Goal: Information Seeking & Learning: Learn about a topic

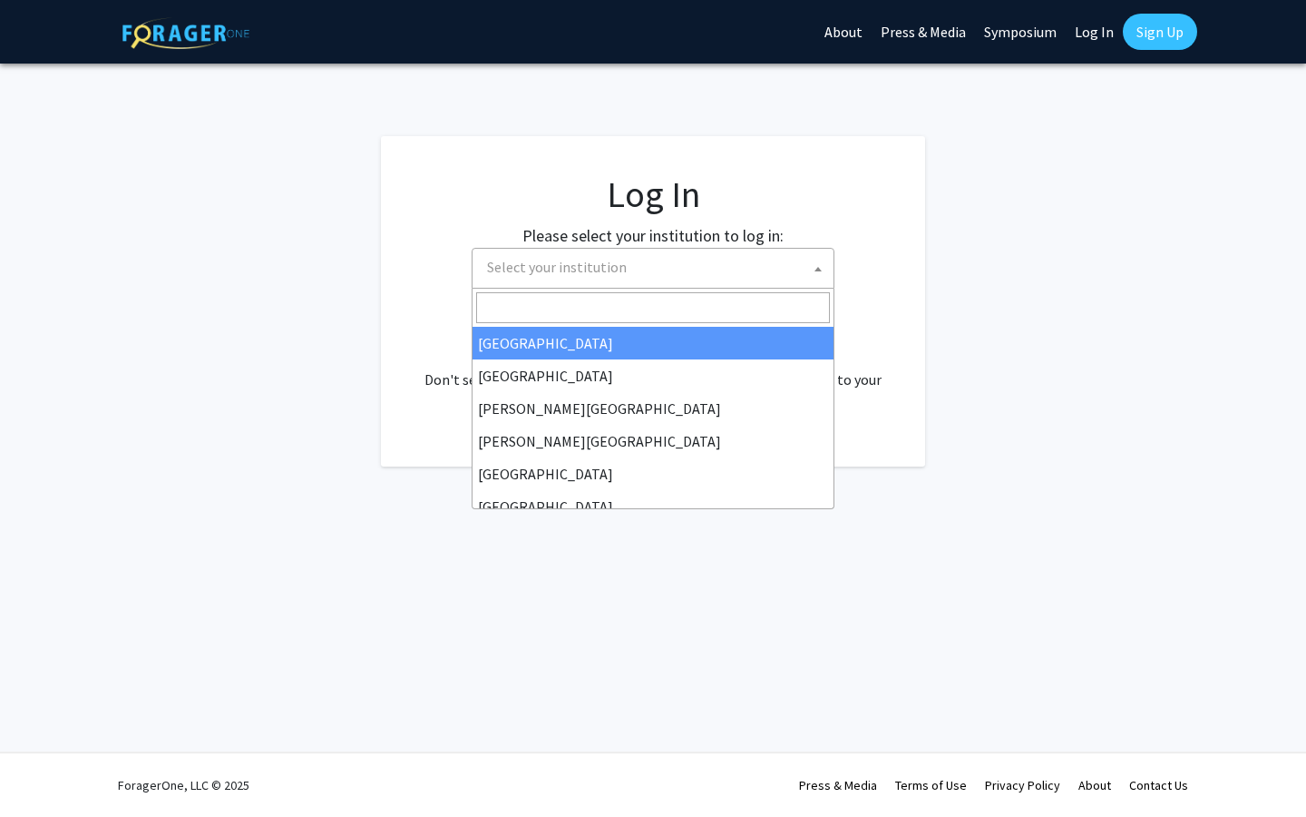
select select
type input "ma"
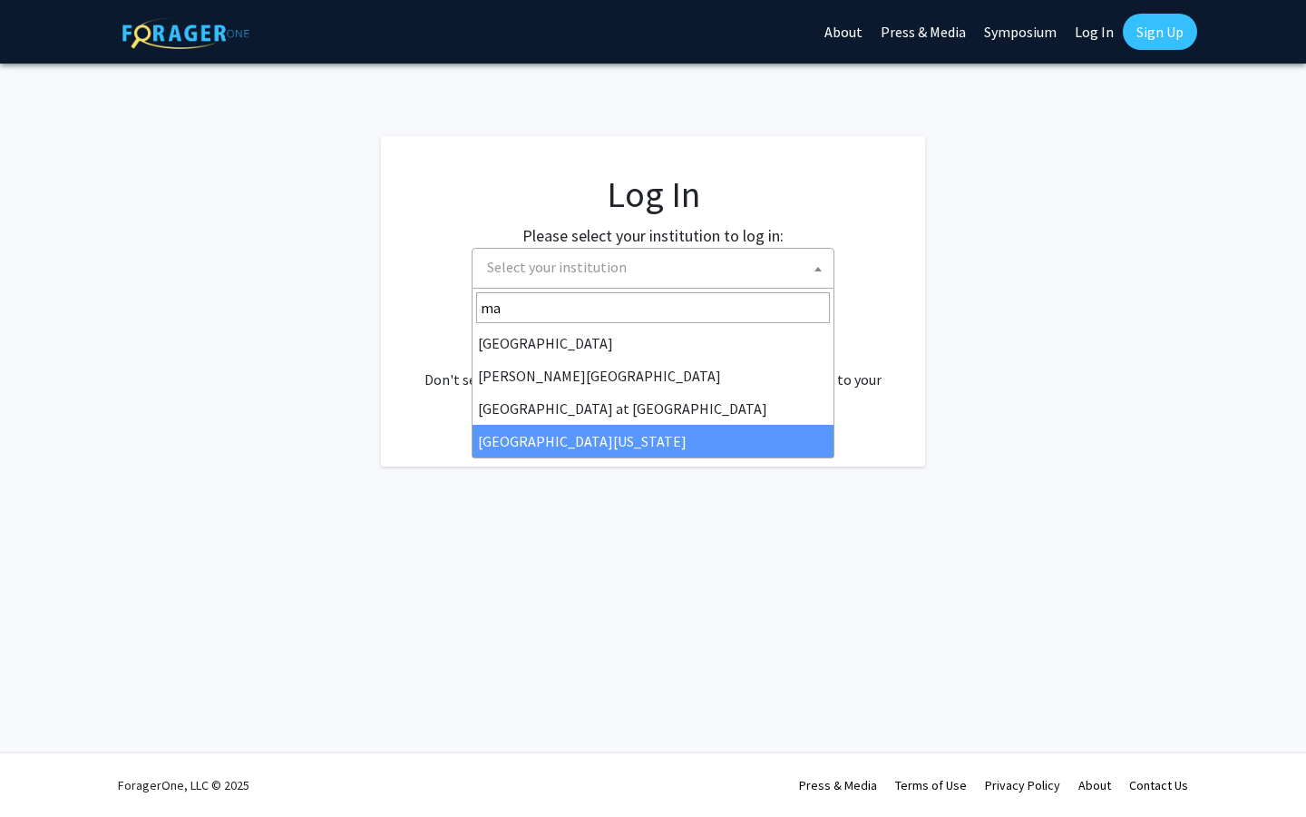
select select "31"
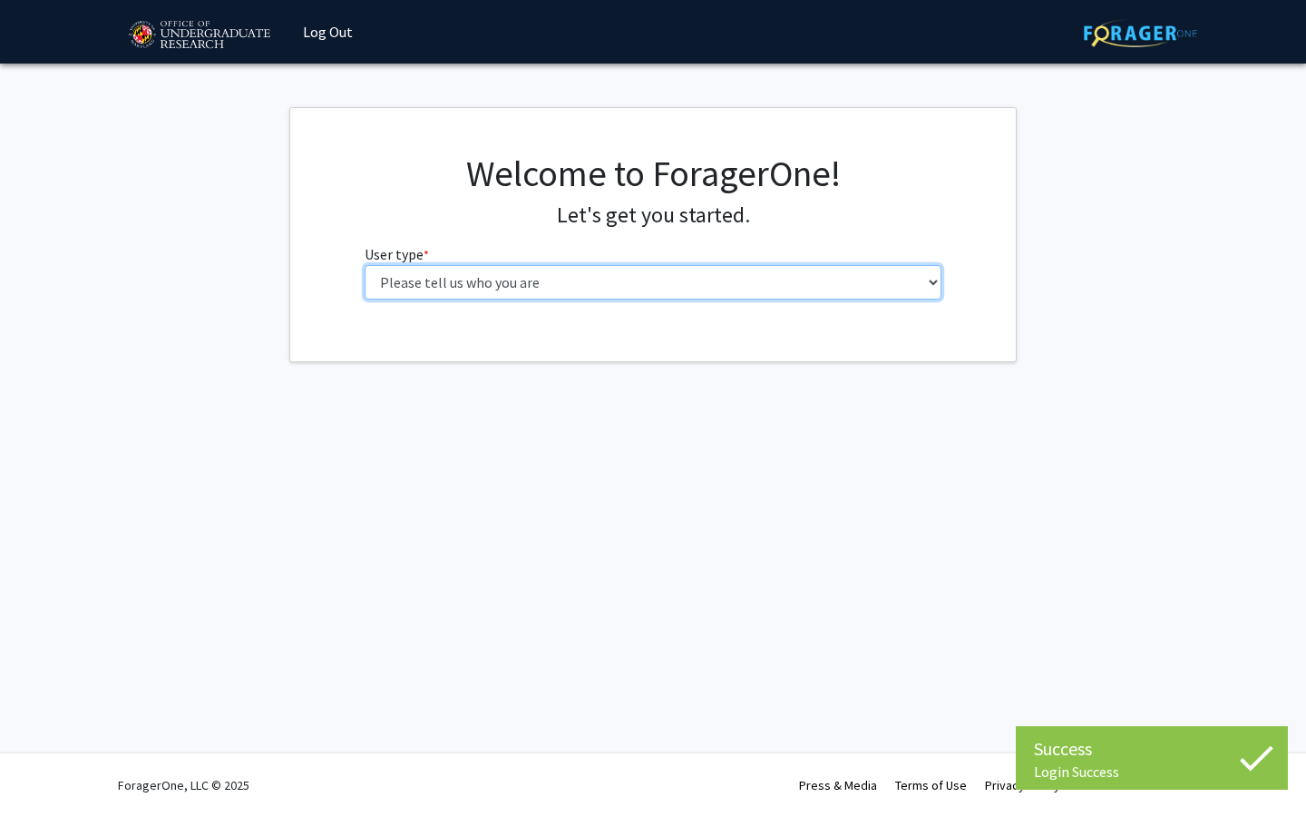
click at [570, 268] on select "Please tell us who you are Undergraduate Student Master's Student Doctoral Cand…" at bounding box center [654, 282] width 578 height 34
select select "1: undergrad"
click at [365, 265] on select "Please tell us who you are Undergraduate Student Master's Student Doctoral Cand…" at bounding box center [654, 282] width 578 height 34
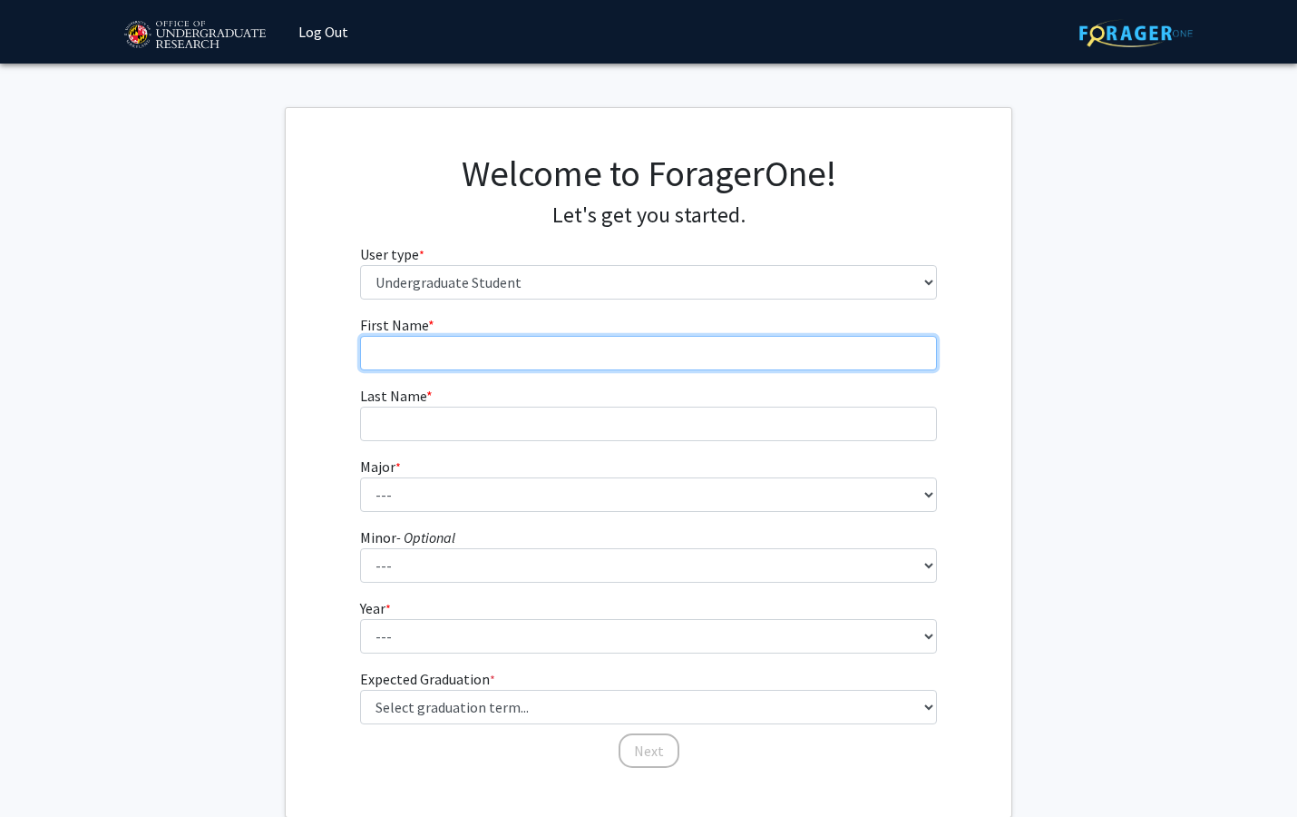
click at [513, 345] on input "First Name * required" at bounding box center [649, 353] width 578 height 34
type input "Hitaf"
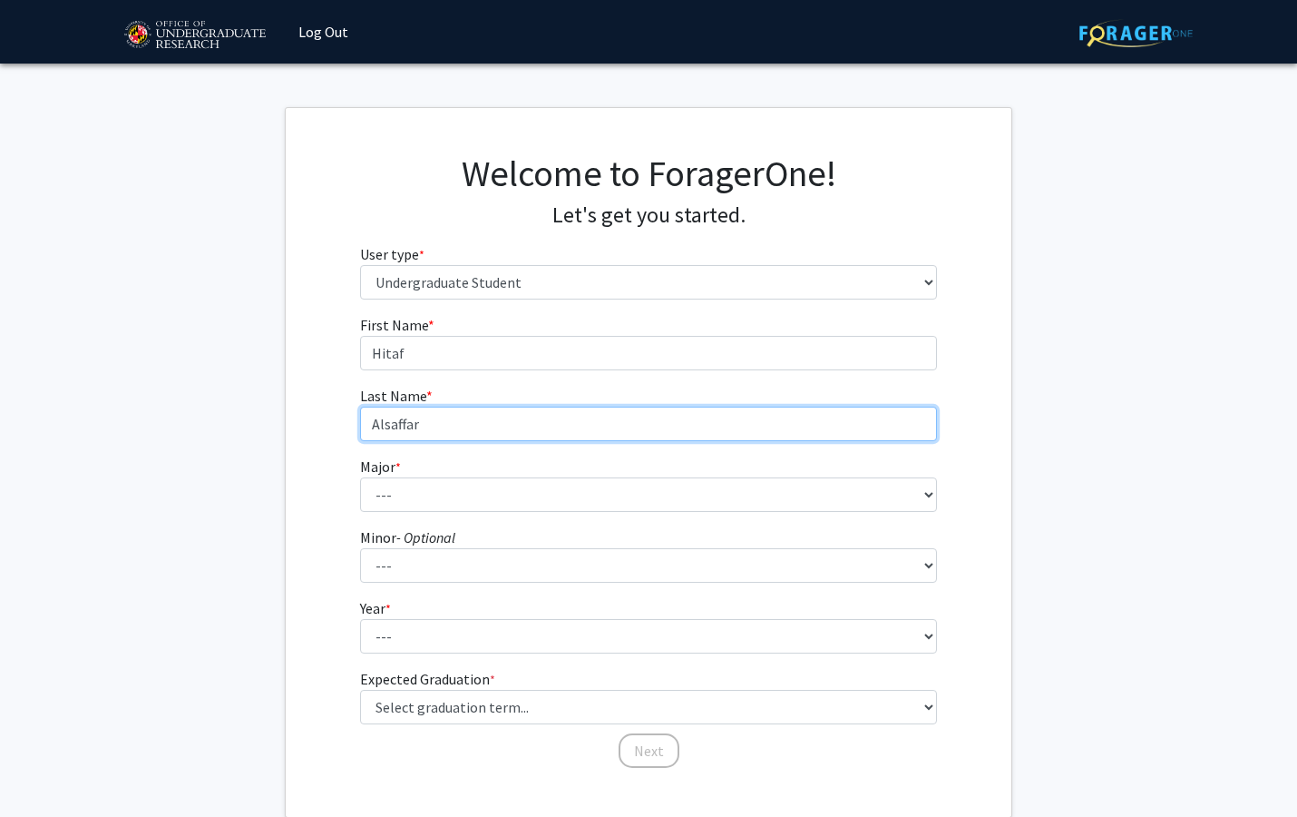
type input "Alsaffar"
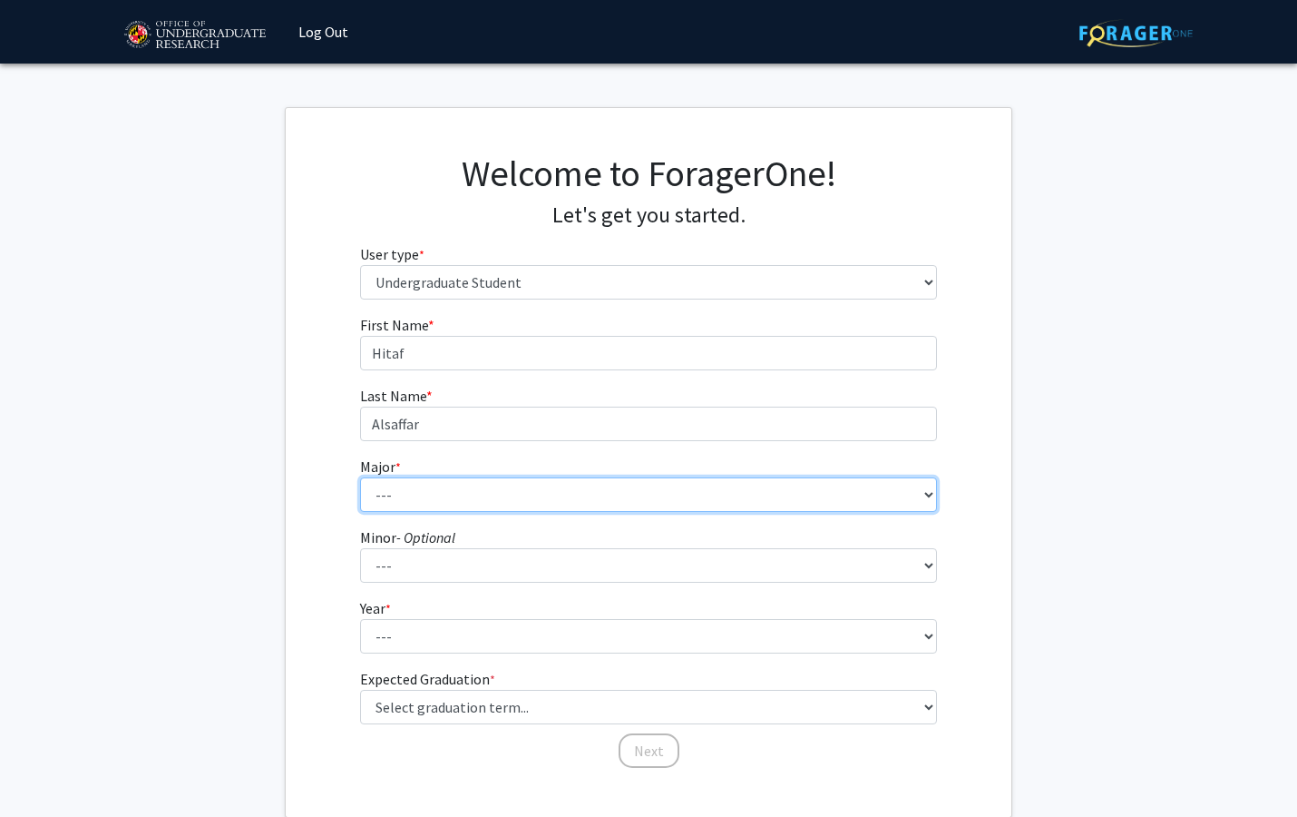
click at [470, 501] on select "--- Accounting Aerospace Engineering African American and Africana Studies Agri…" at bounding box center [649, 494] width 578 height 34
select select "83: 2384"
click at [360, 477] on select "--- Accounting Aerospace Engineering African American and Africana Studies Agri…" at bounding box center [649, 494] width 578 height 34
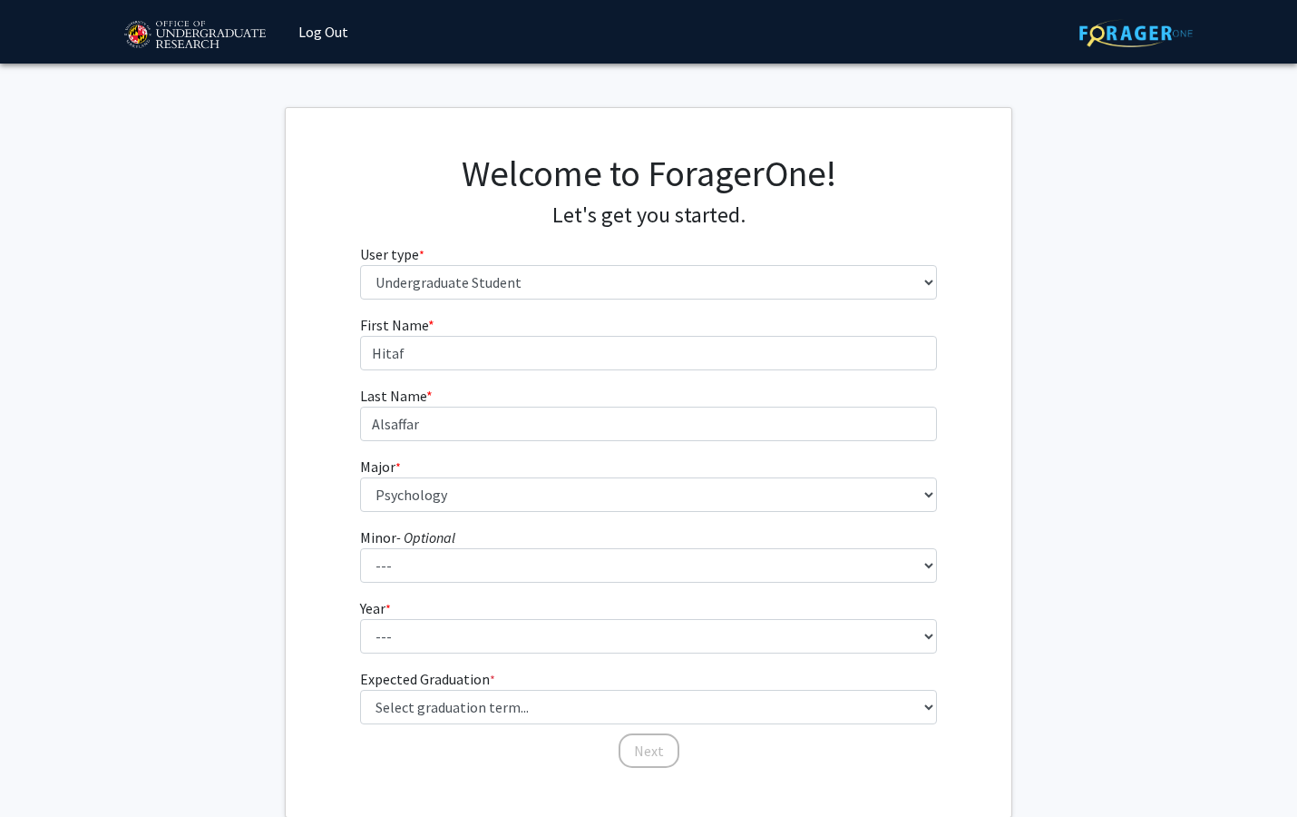
click at [1152, 374] on fg-get-started "Welcome to ForagerOne! Let's get you started. User type * required Please tell …" at bounding box center [648, 462] width 1297 height 710
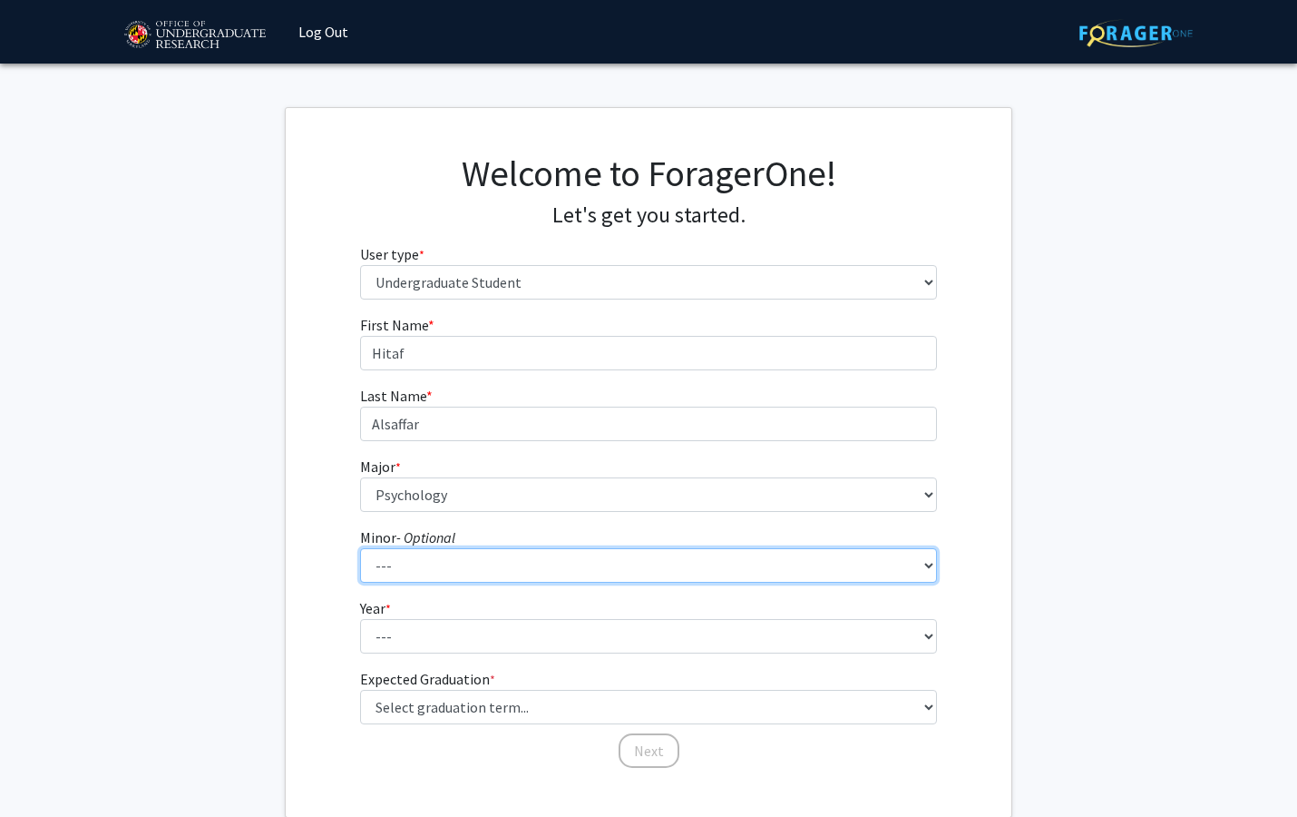
click at [569, 565] on select "--- Actuarial Mathematics Advanced Cybersecurity Experience for Students Africa…" at bounding box center [649, 565] width 578 height 34
select select "77: 1880"
click at [360, 548] on select "--- Actuarial Mathematics Advanced Cybersecurity Experience for Students Africa…" at bounding box center [649, 565] width 578 height 34
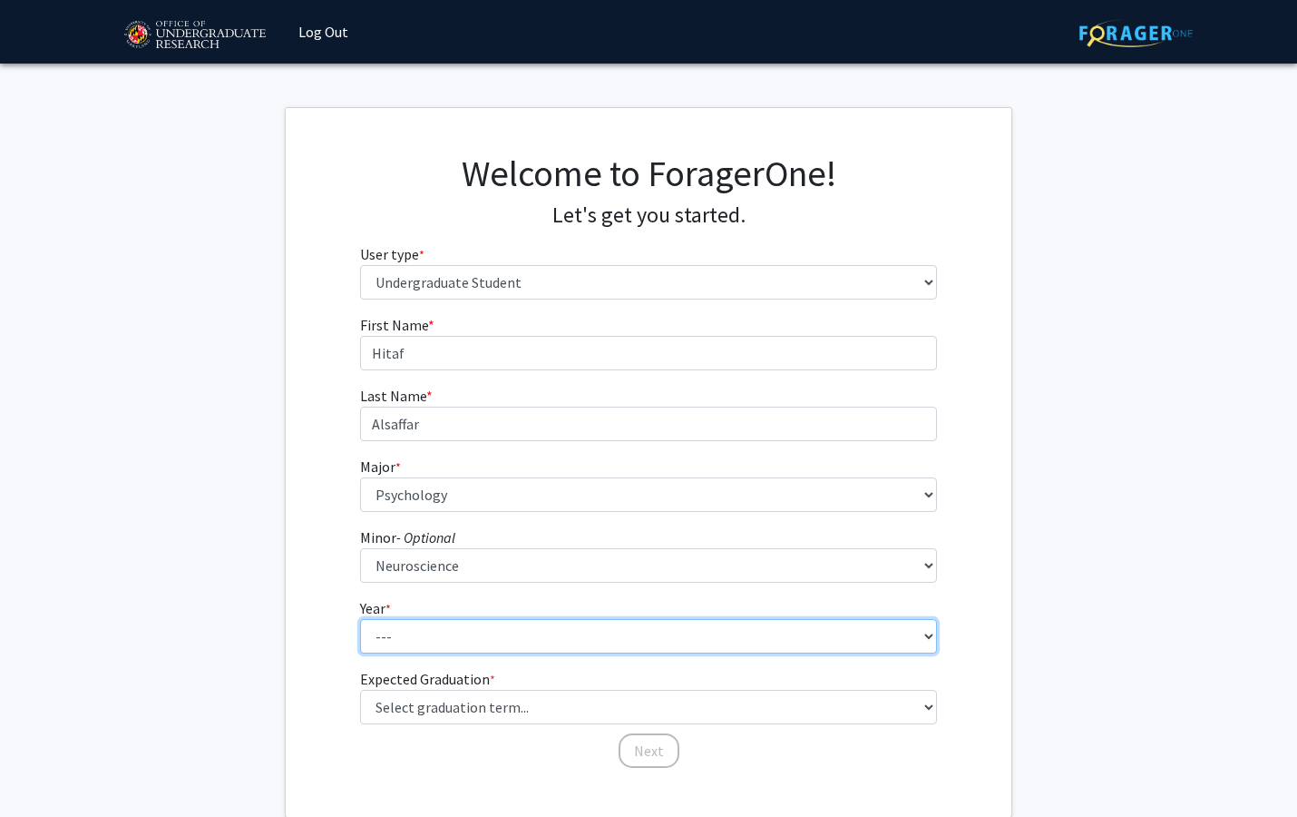
click at [456, 633] on select "--- First-year Sophomore Junior Senior Postbaccalaureate Certificate" at bounding box center [649, 636] width 578 height 34
select select "3: junior"
click at [360, 619] on select "--- First-year Sophomore Junior Senior Postbaccalaureate Certificate" at bounding box center [649, 636] width 578 height 34
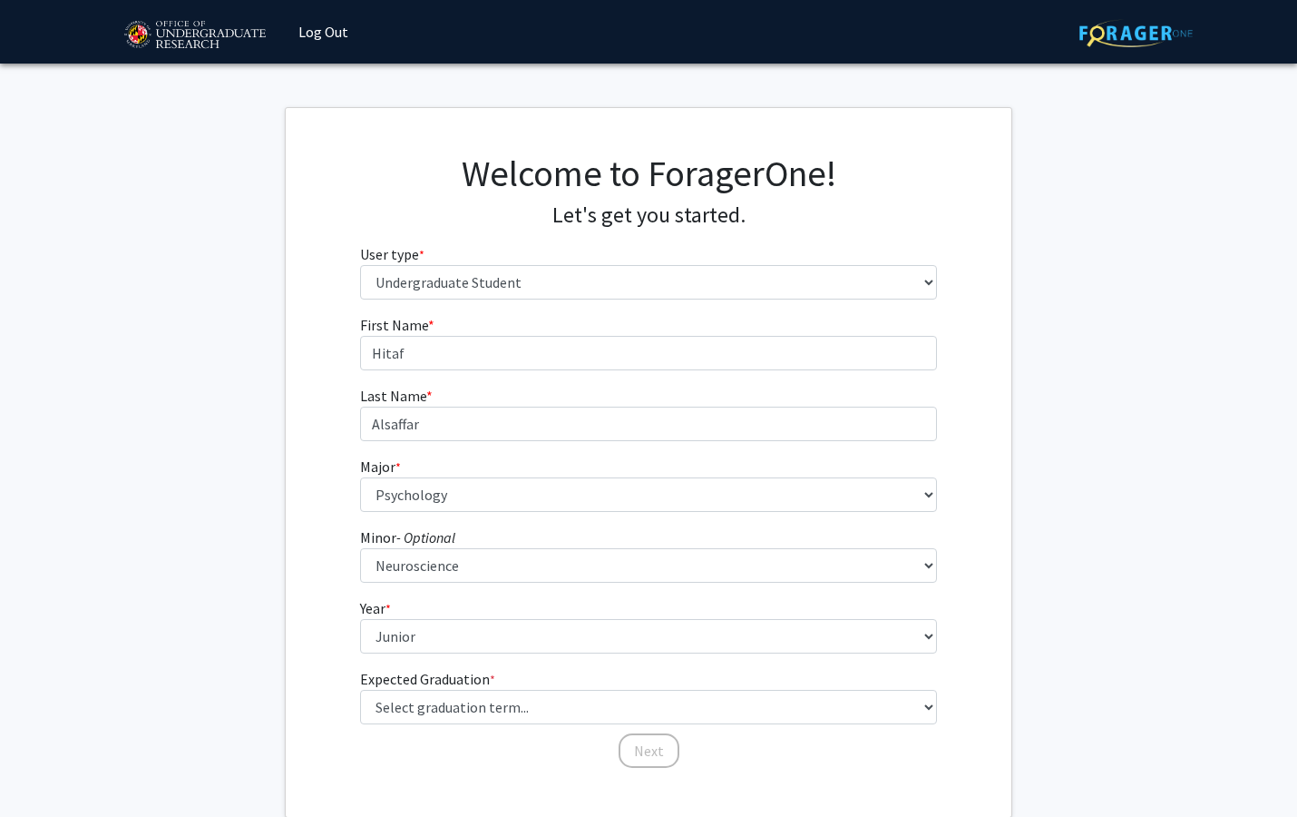
click at [292, 677] on div "First Name * required Hitaf Last Name * required [PERSON_NAME] Major * required…" at bounding box center [649, 541] width 726 height 455
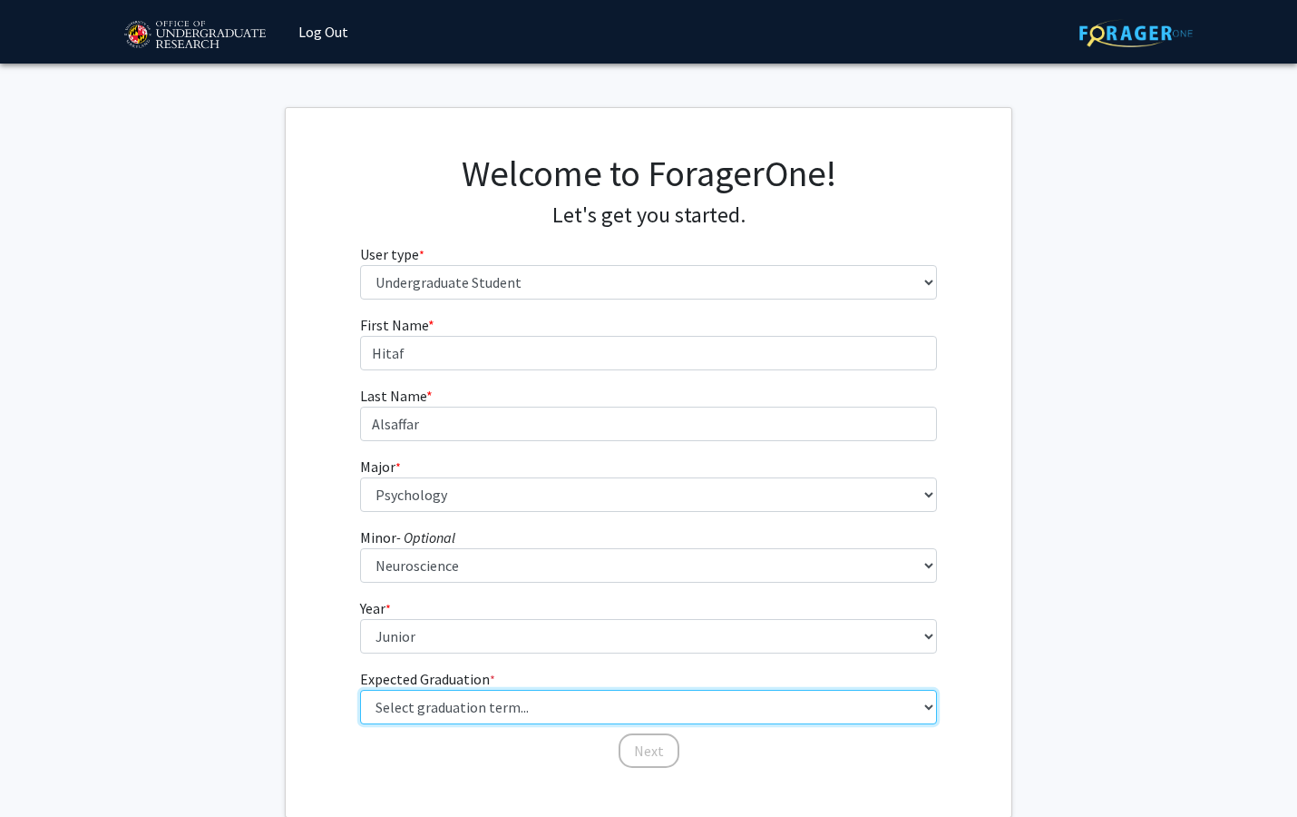
click at [438, 705] on select "Select graduation term... Spring 2025 Summer 2025 Fall 2025 Winter 2025 Spring …" at bounding box center [649, 707] width 578 height 34
select select "9: spring_2027"
click at [360, 690] on select "Select graduation term... Spring 2025 Summer 2025 Fall 2025 Winter 2025 Spring …" at bounding box center [649, 707] width 578 height 34
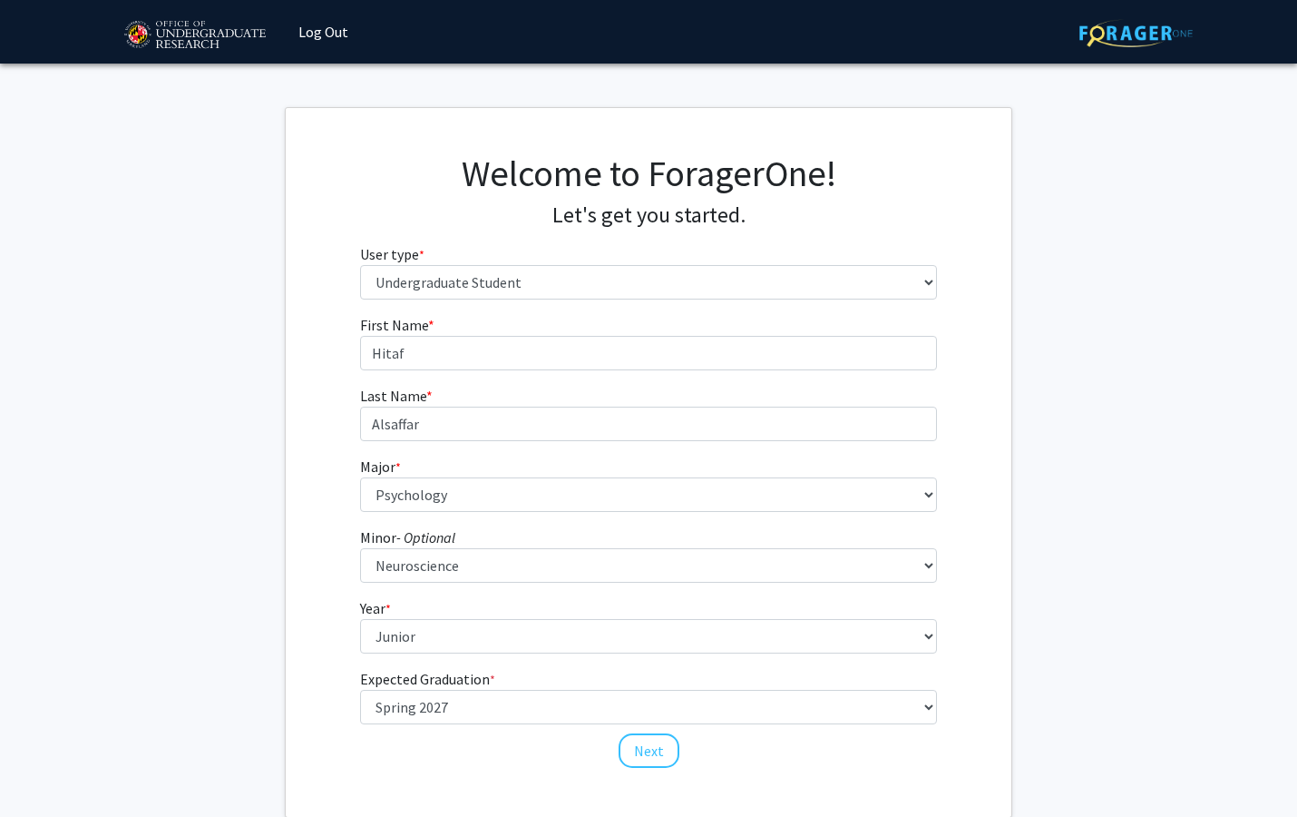
click at [1013, 627] on fg-get-started "Welcome to ForagerOne! Let's get you started. User type * required Please tell …" at bounding box center [648, 462] width 1297 height 710
click at [654, 758] on button "Next" at bounding box center [649, 750] width 61 height 34
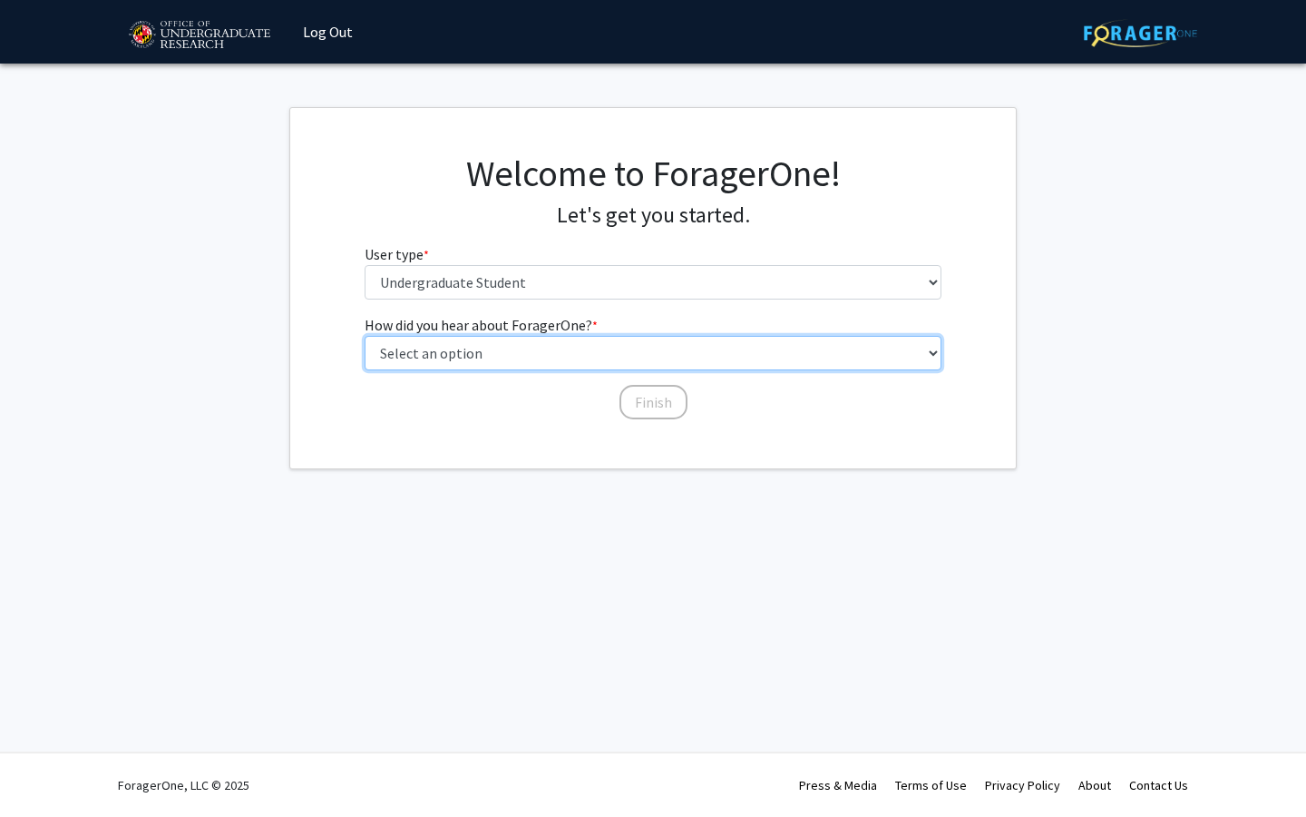
click at [497, 356] on select "Select an option Peer/student recommendation Faculty/staff recommendation Unive…" at bounding box center [654, 353] width 578 height 34
select select "3: university_website"
click at [365, 336] on select "Select an option Peer/student recommendation Faculty/staff recommendation Unive…" at bounding box center [654, 353] width 578 height 34
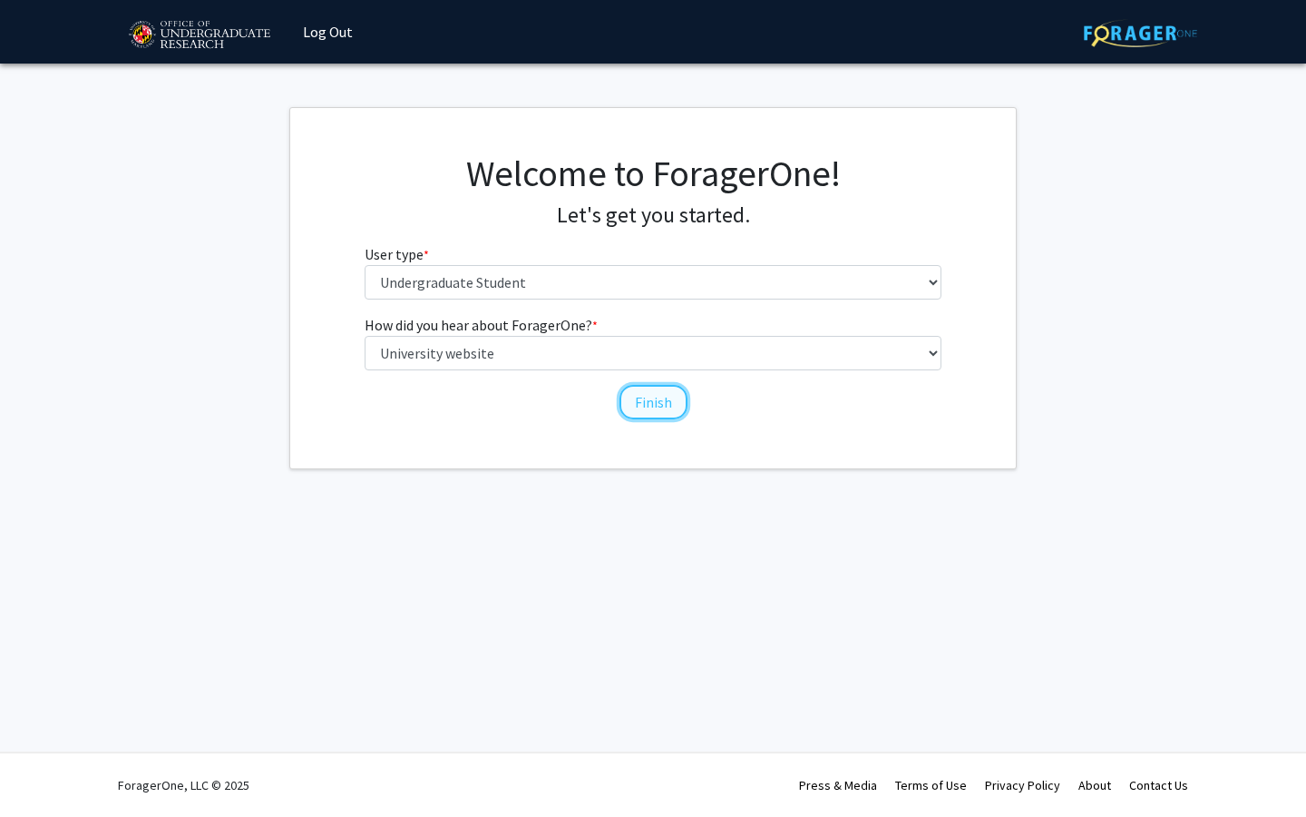
click at [647, 411] on button "Finish" at bounding box center [654, 402] width 68 height 34
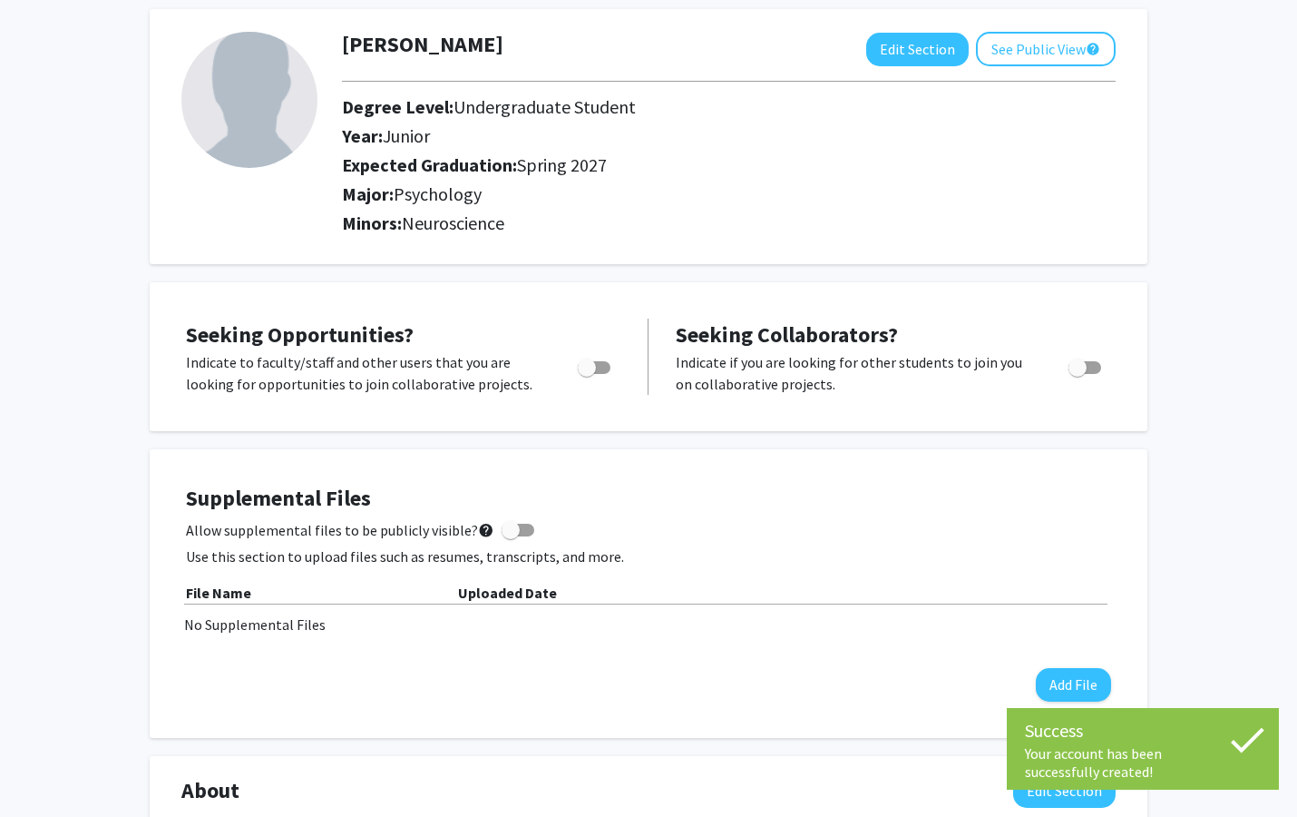
scroll to position [93, 0]
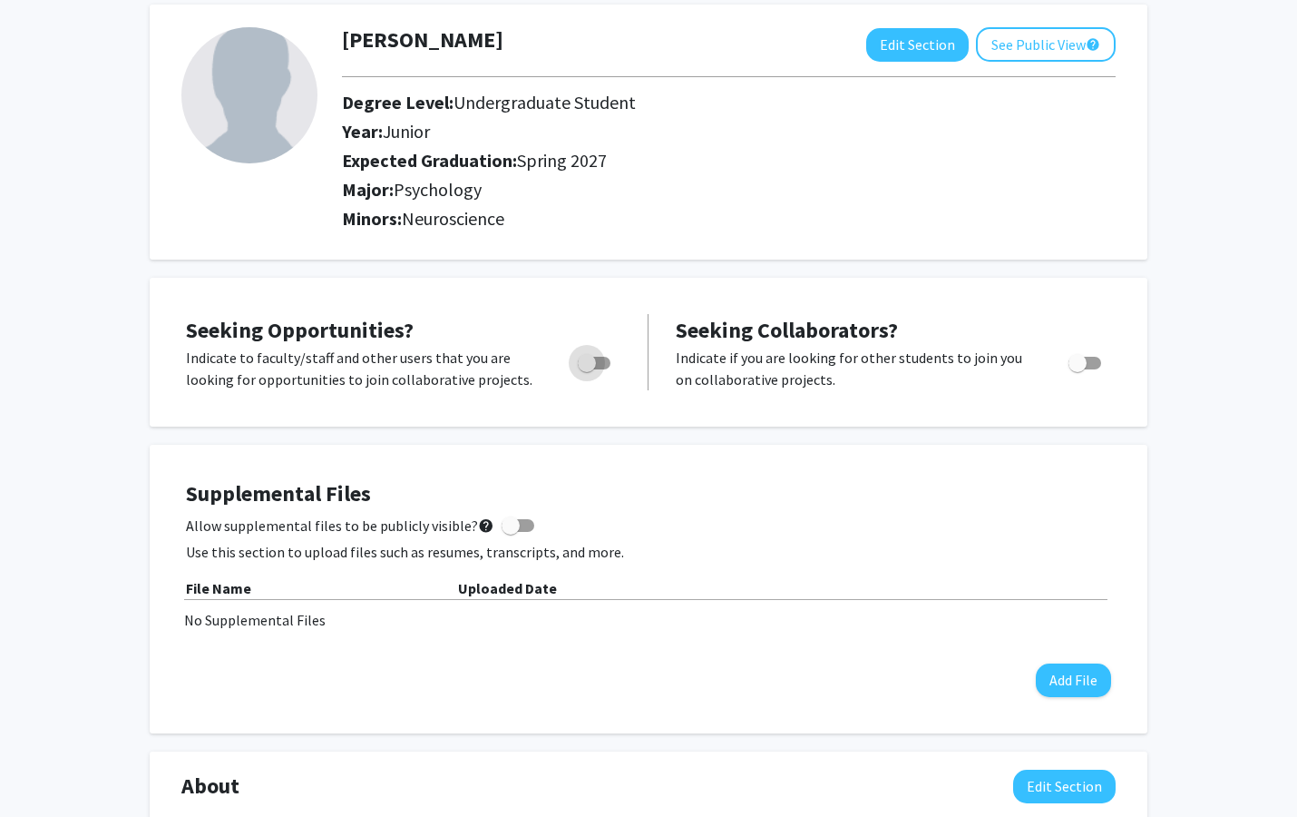
click at [587, 357] on span "Toggle" at bounding box center [587, 363] width 18 height 18
click at [587, 369] on input "Are you actively seeking opportunities?" at bounding box center [586, 369] width 1 height 1
checkbox input "true"
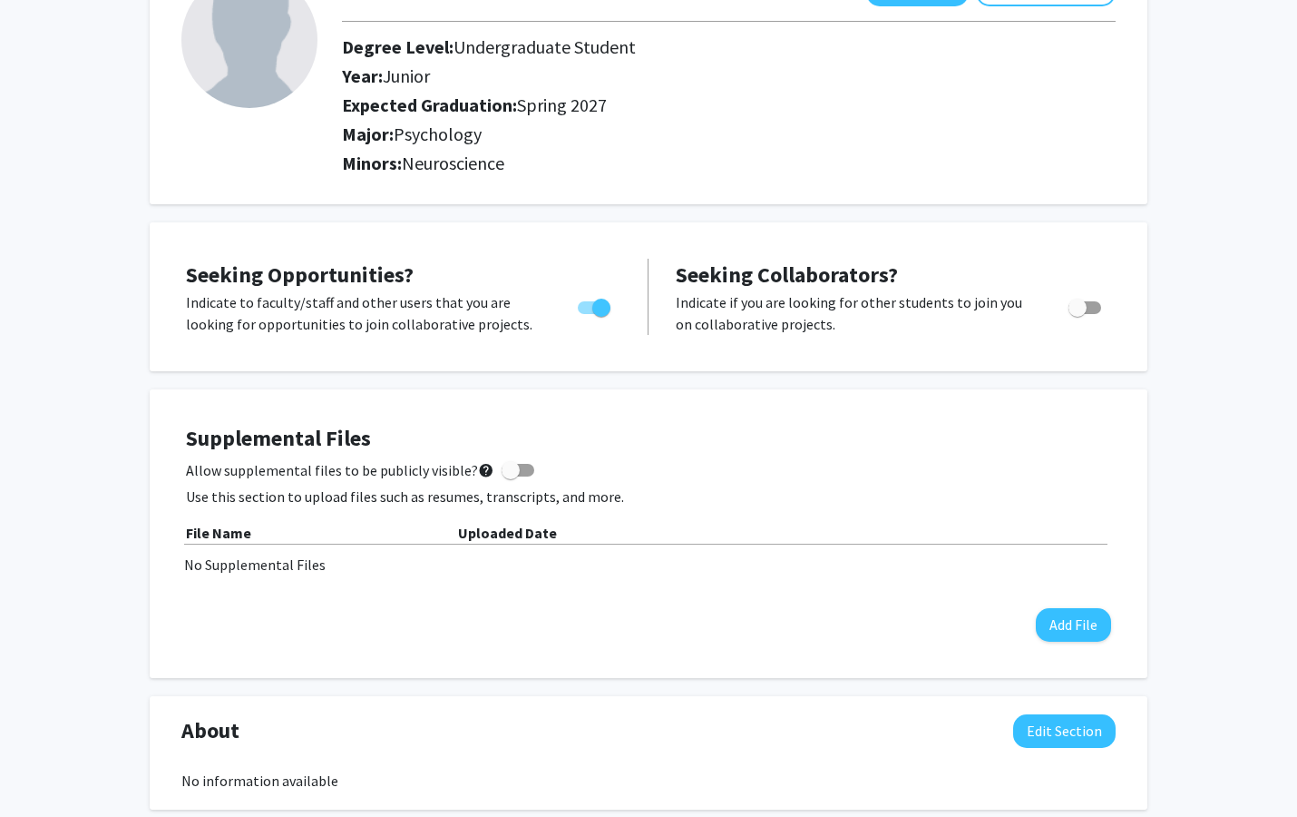
scroll to position [0, 0]
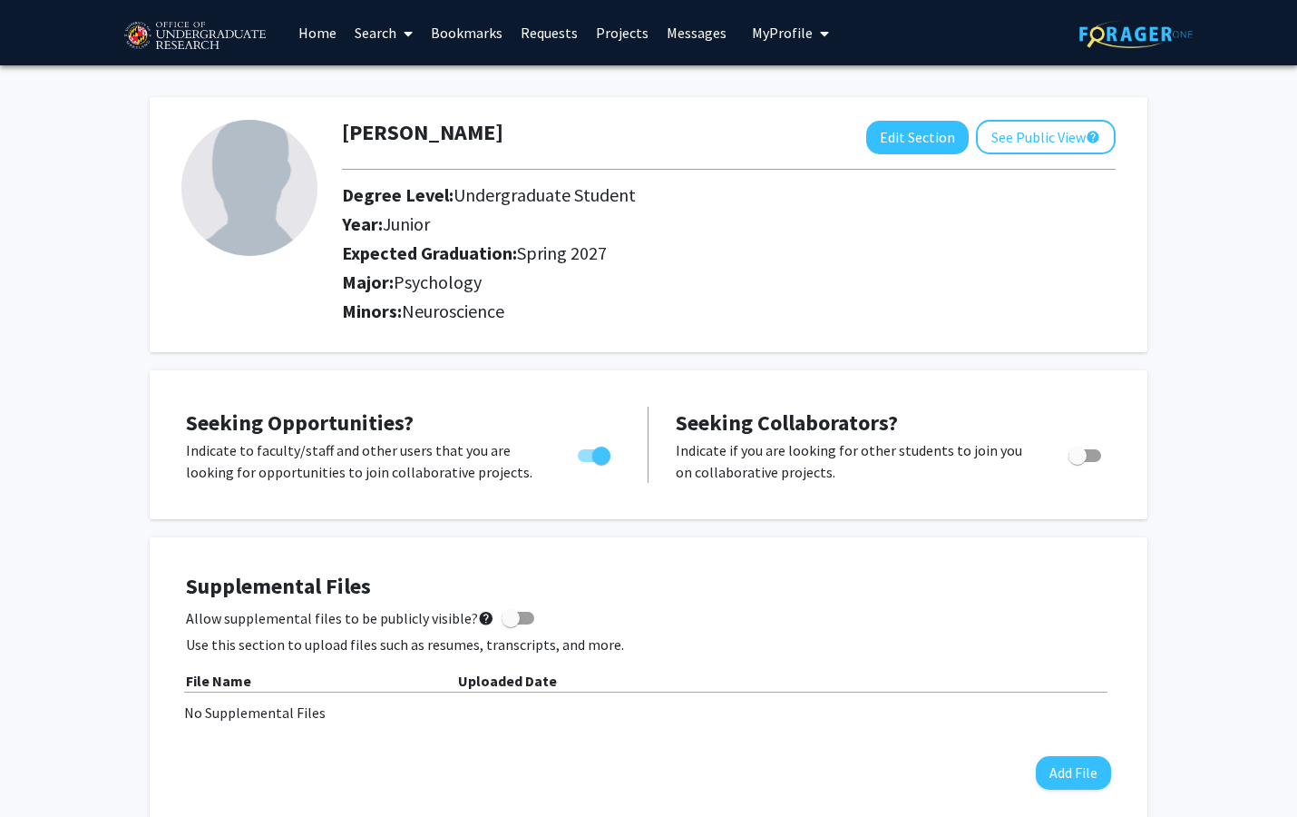
click at [261, 646] on p "Use this section to upload files such as resumes, transcripts, and more." at bounding box center [648, 644] width 925 height 22
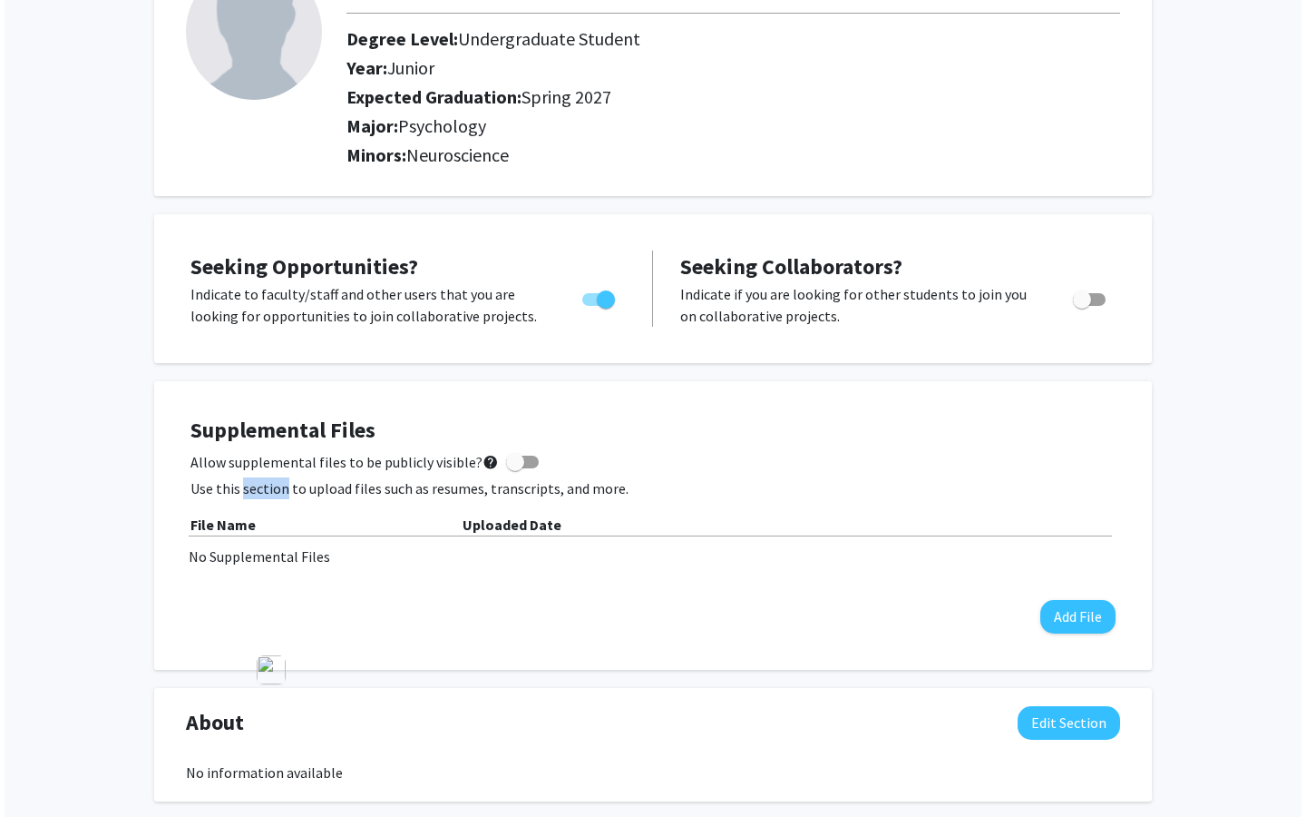
scroll to position [160, 0]
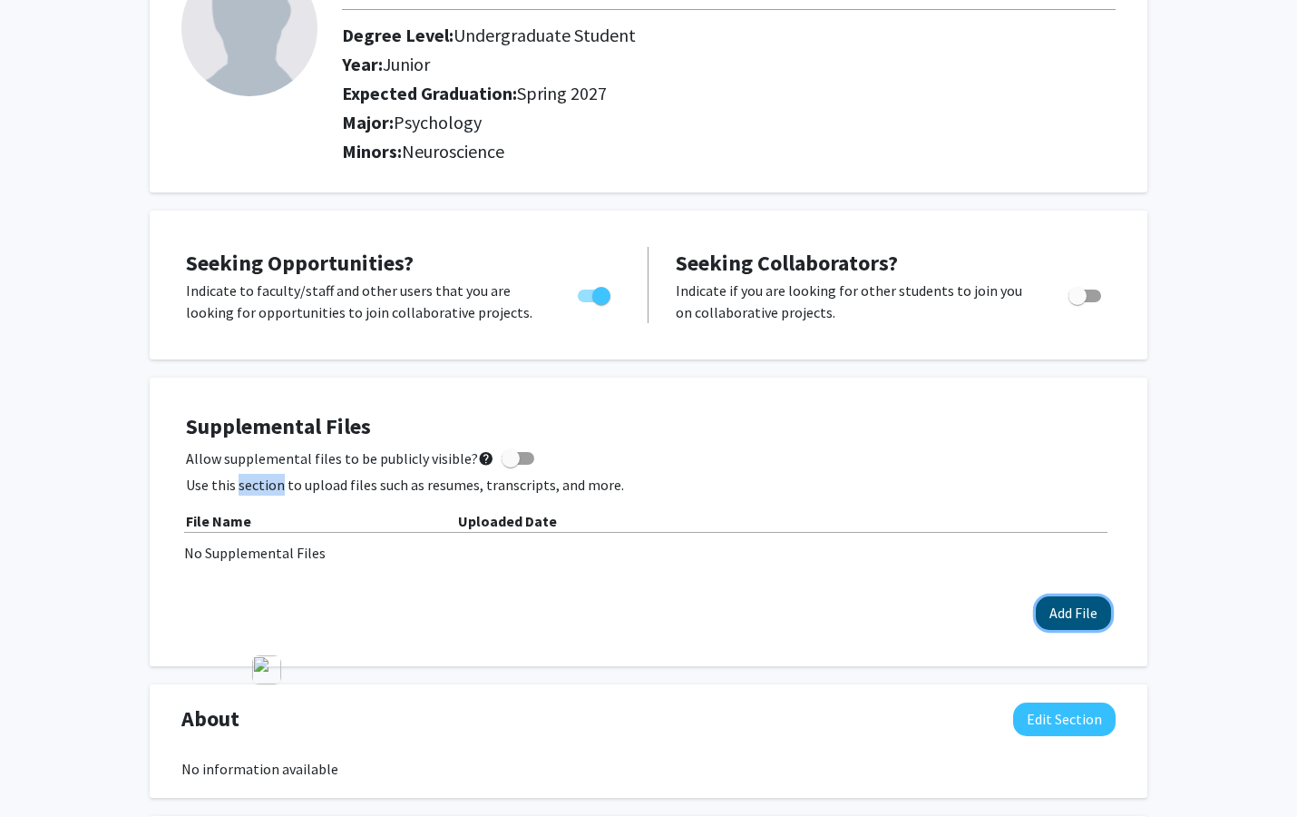
click at [1076, 616] on button "Add File" at bounding box center [1073, 613] width 75 height 34
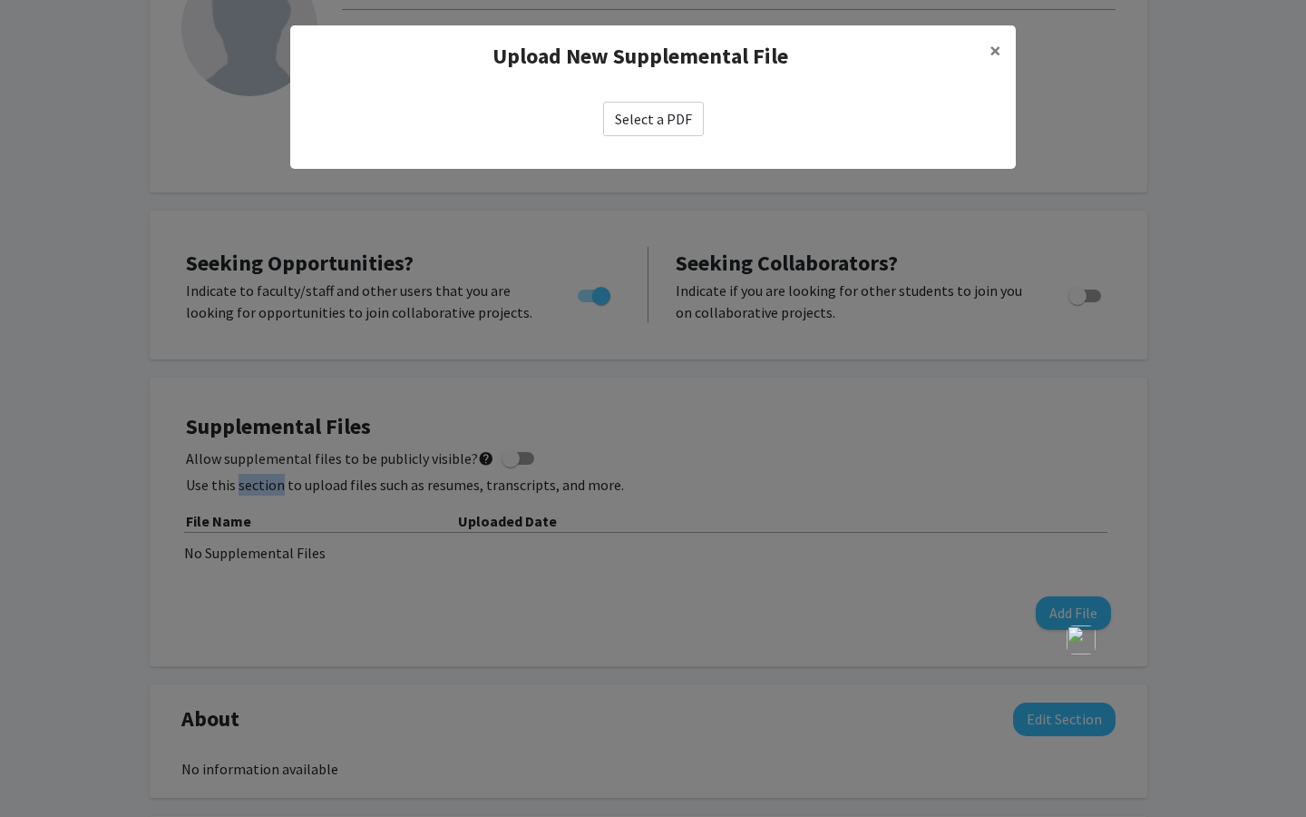
click at [673, 122] on label "Select a PDF" at bounding box center [653, 119] width 101 height 34
click at [0, 0] on input "Select a PDF" at bounding box center [0, 0] width 0 height 0
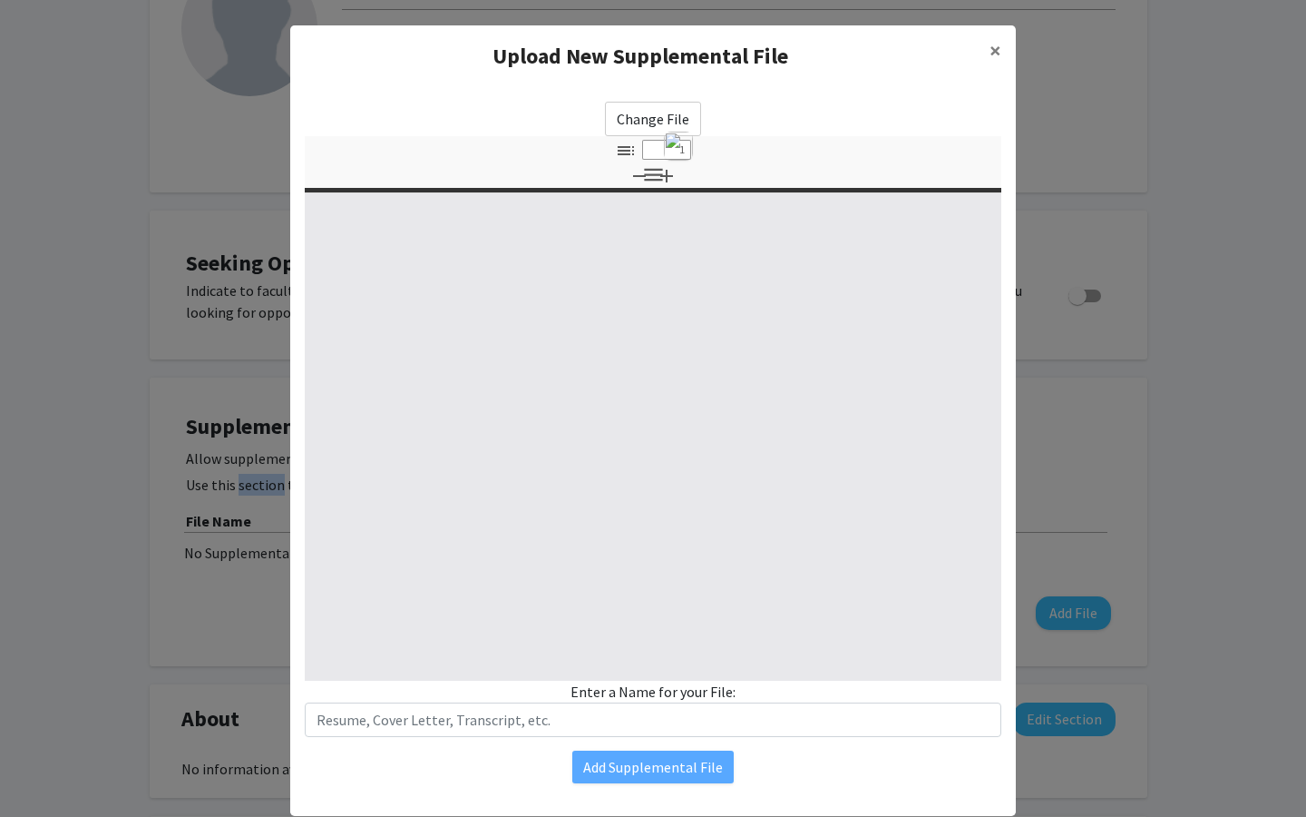
select select "custom"
type input "0"
select select "custom"
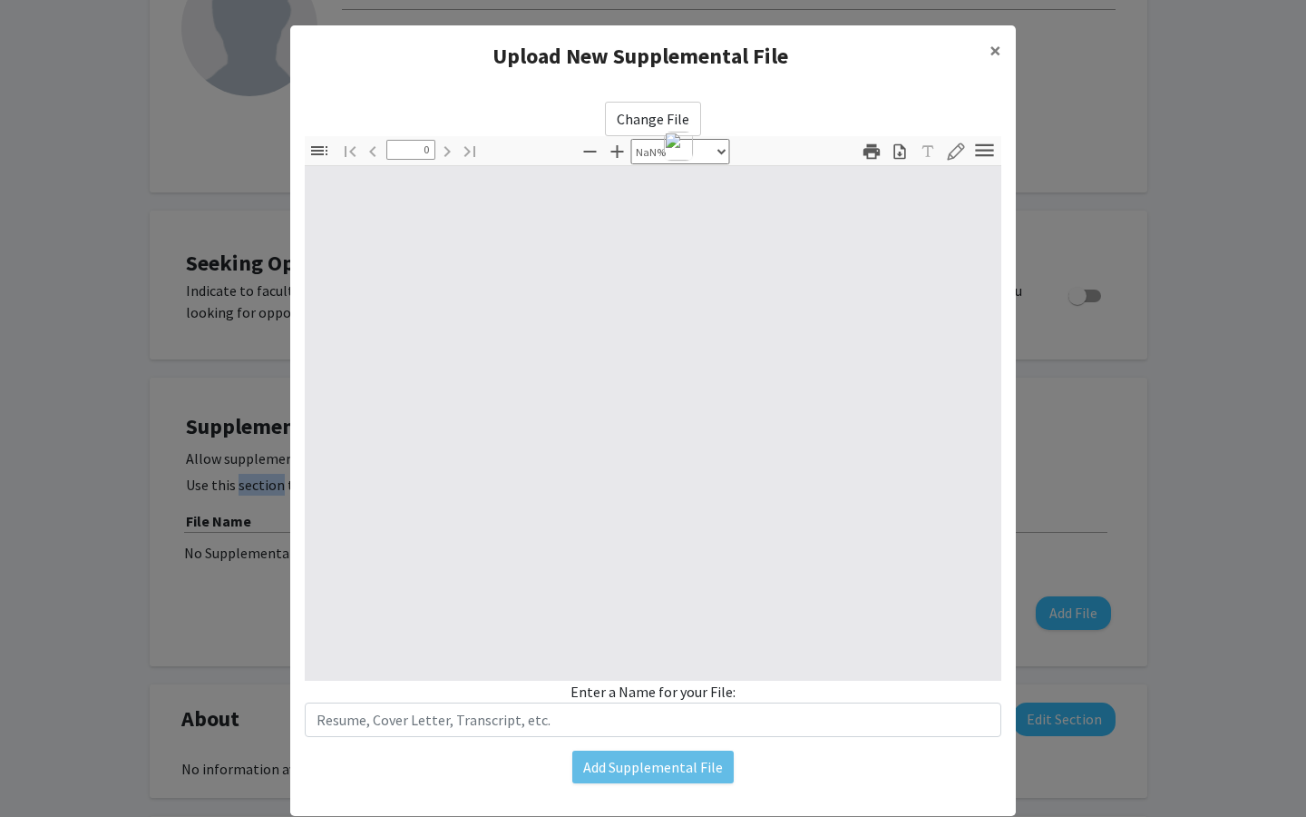
type input "1"
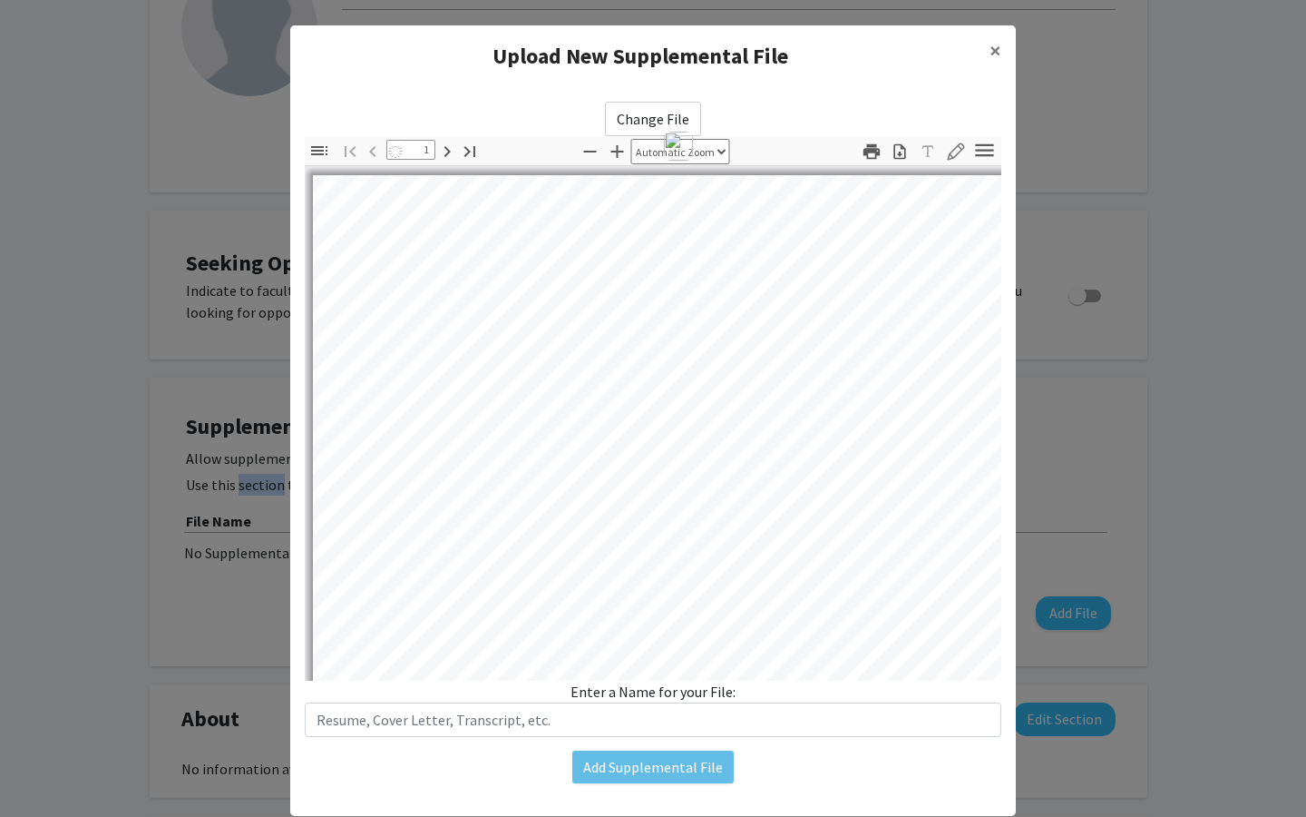
select select "auto"
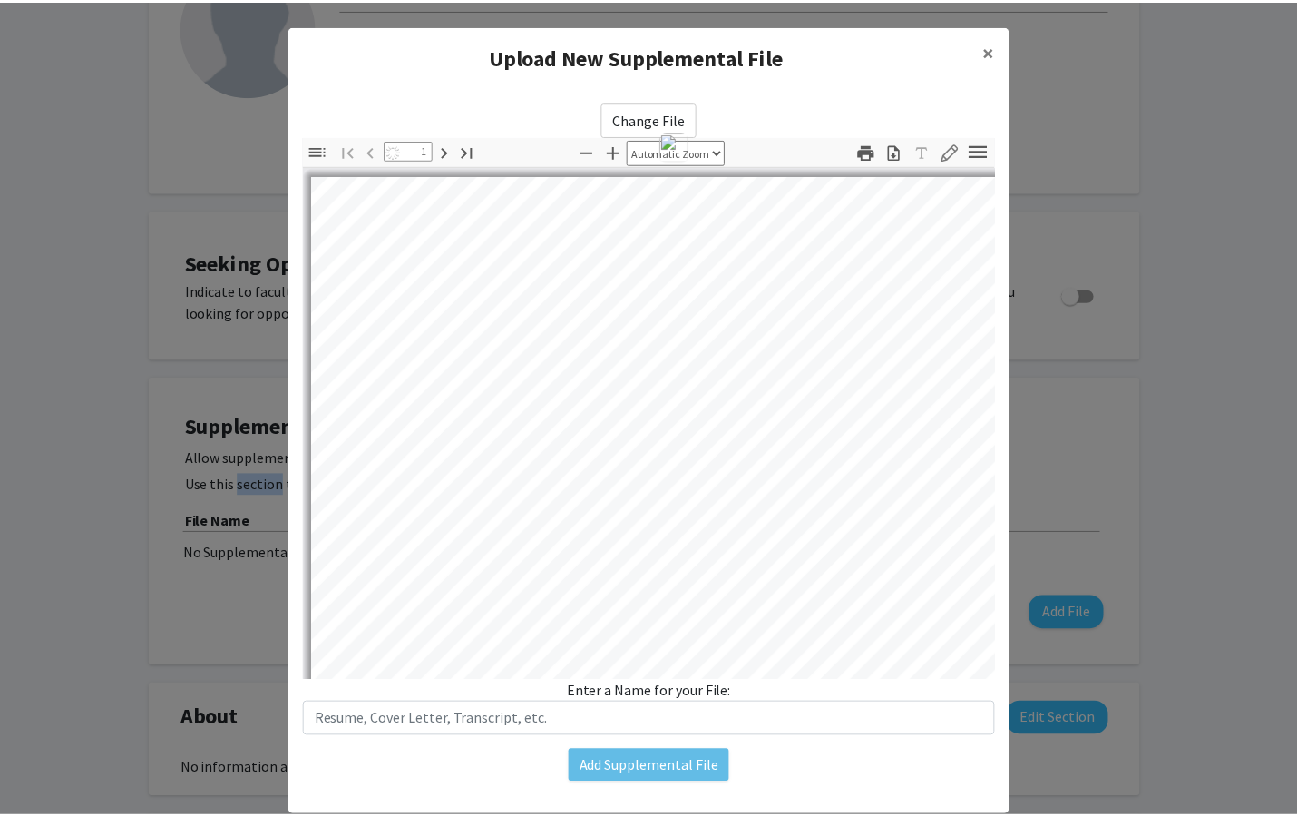
scroll to position [1, 0]
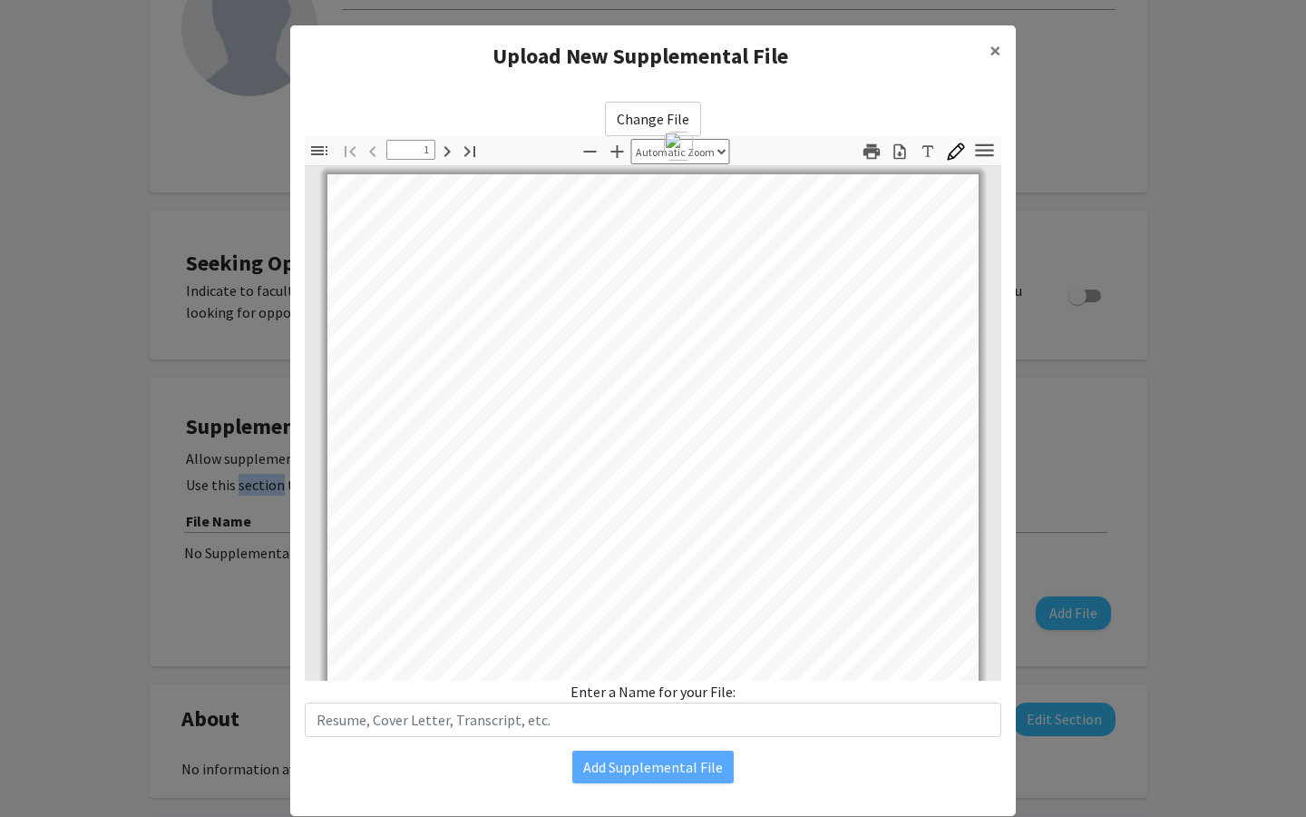
click at [534, 739] on div "Change File Thumbnails Document Outline Attachments Layers Current Outline Item…" at bounding box center [653, 442] width 726 height 710
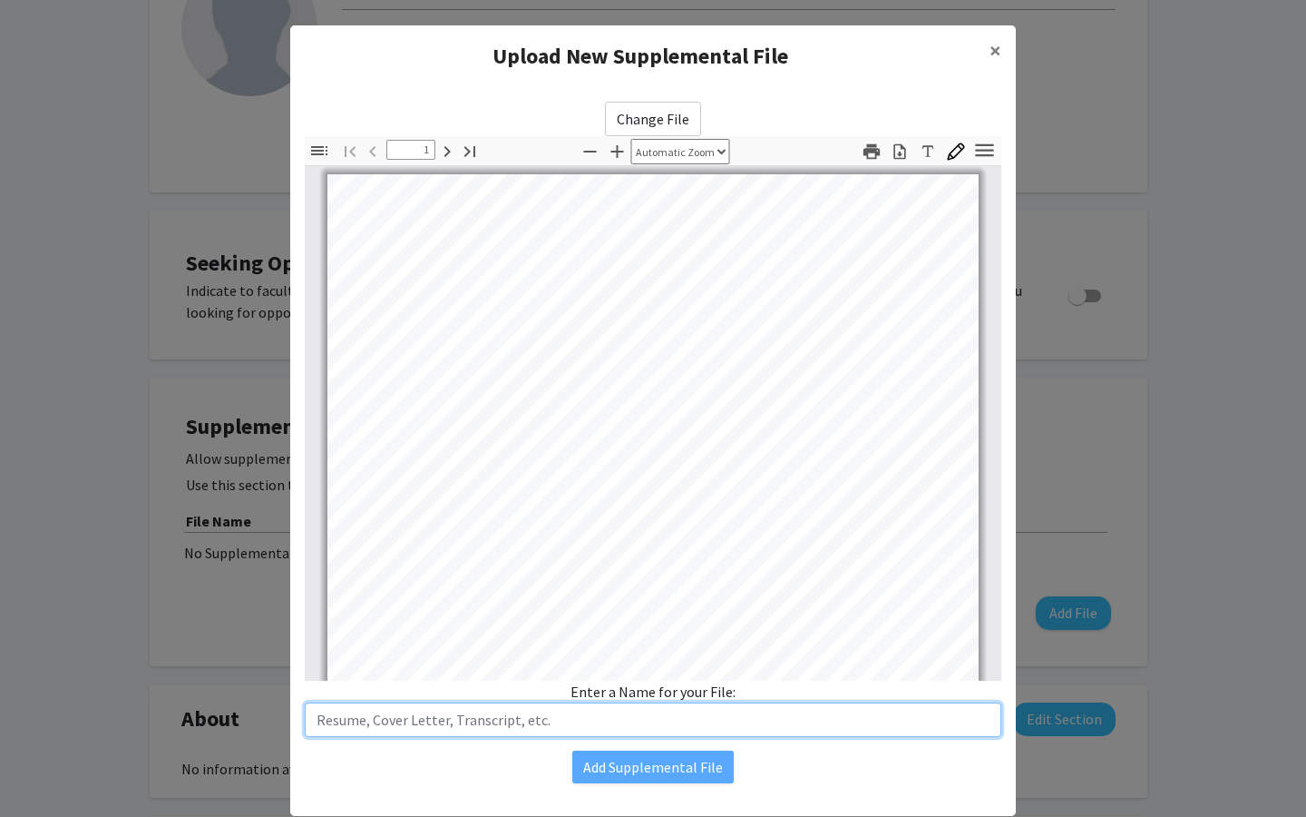
click at [534, 729] on input "text" at bounding box center [653, 719] width 697 height 34
type input "Resume"
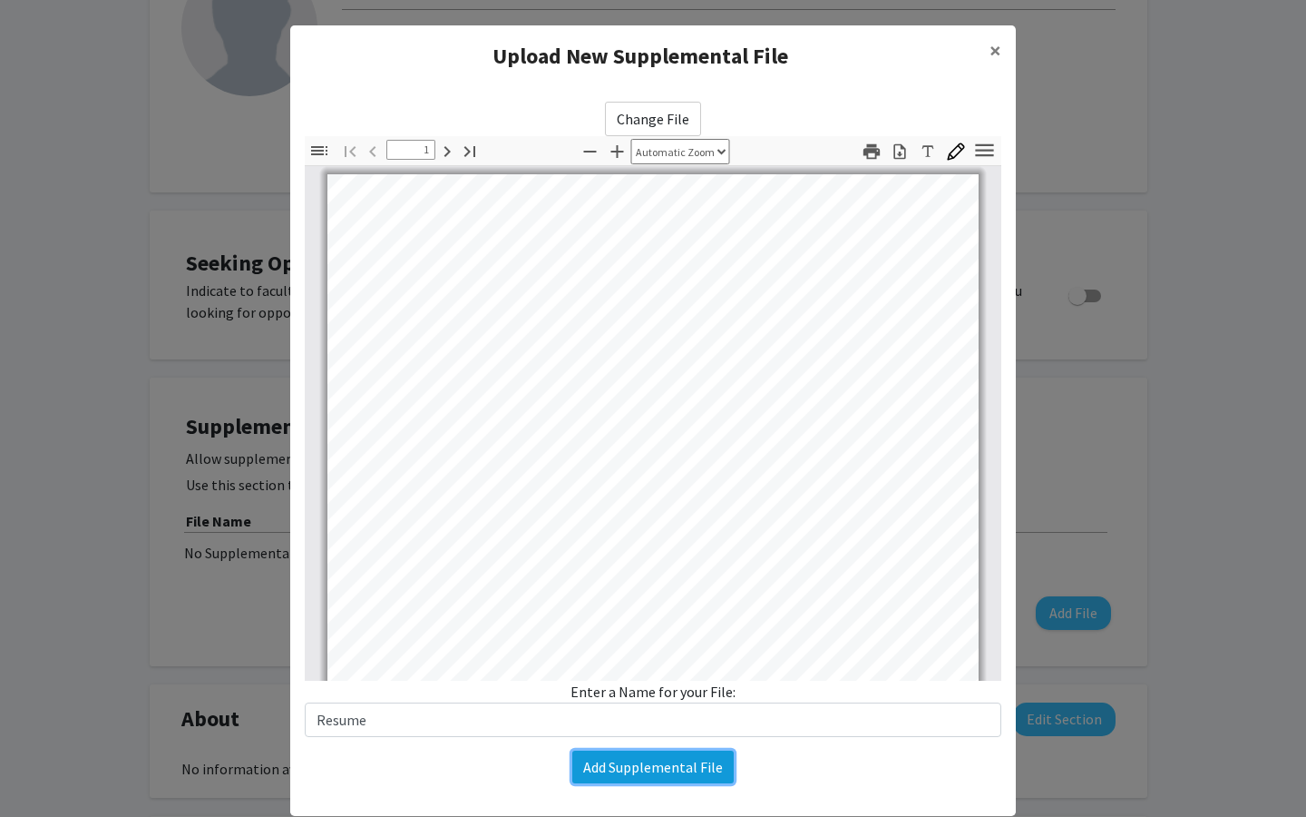
click at [709, 773] on button "Add Supplemental File" at bounding box center [652, 766] width 161 height 33
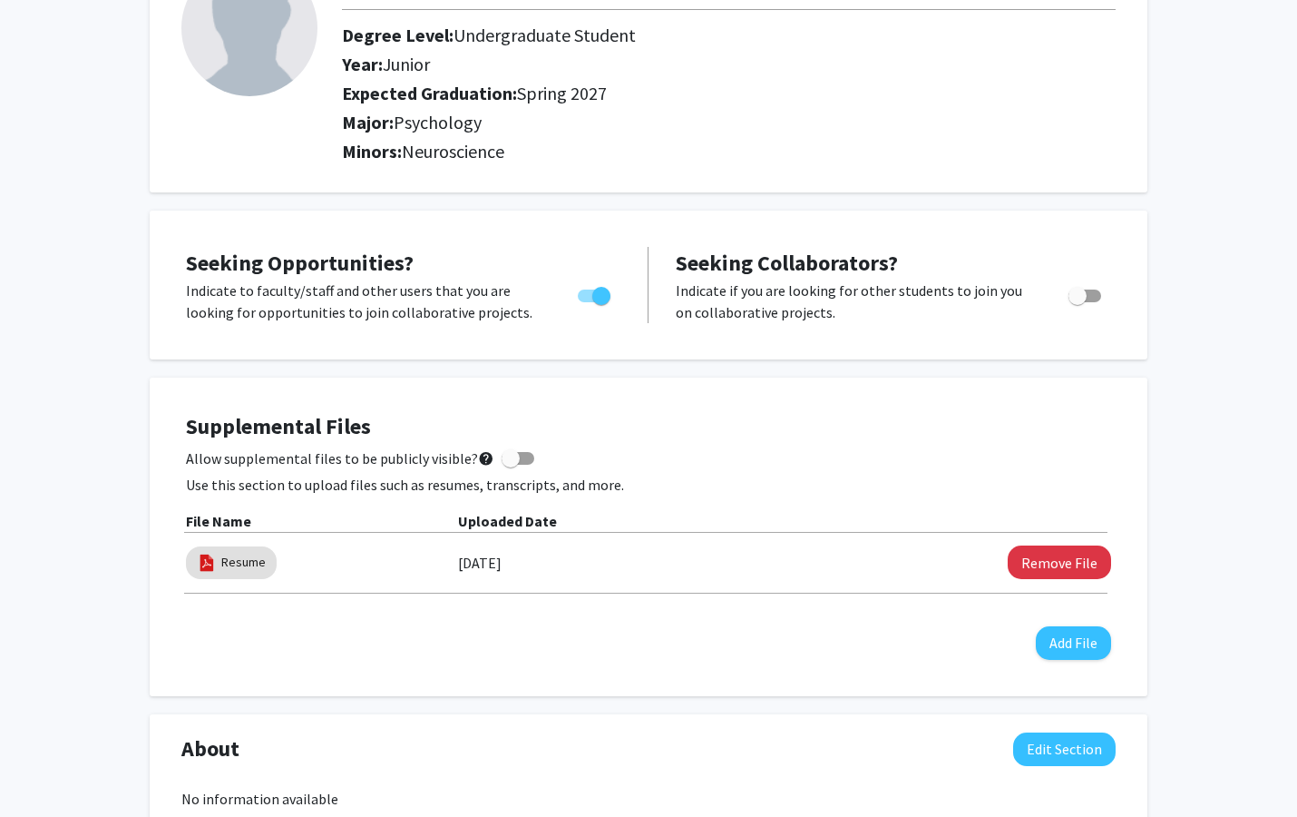
click at [1178, 429] on div "[PERSON_NAME] Edit Section See Public View help Degree Level: Undergraduate Stu…" at bounding box center [648, 726] width 1297 height 1641
click at [1097, 636] on button "Add File" at bounding box center [1073, 643] width 75 height 34
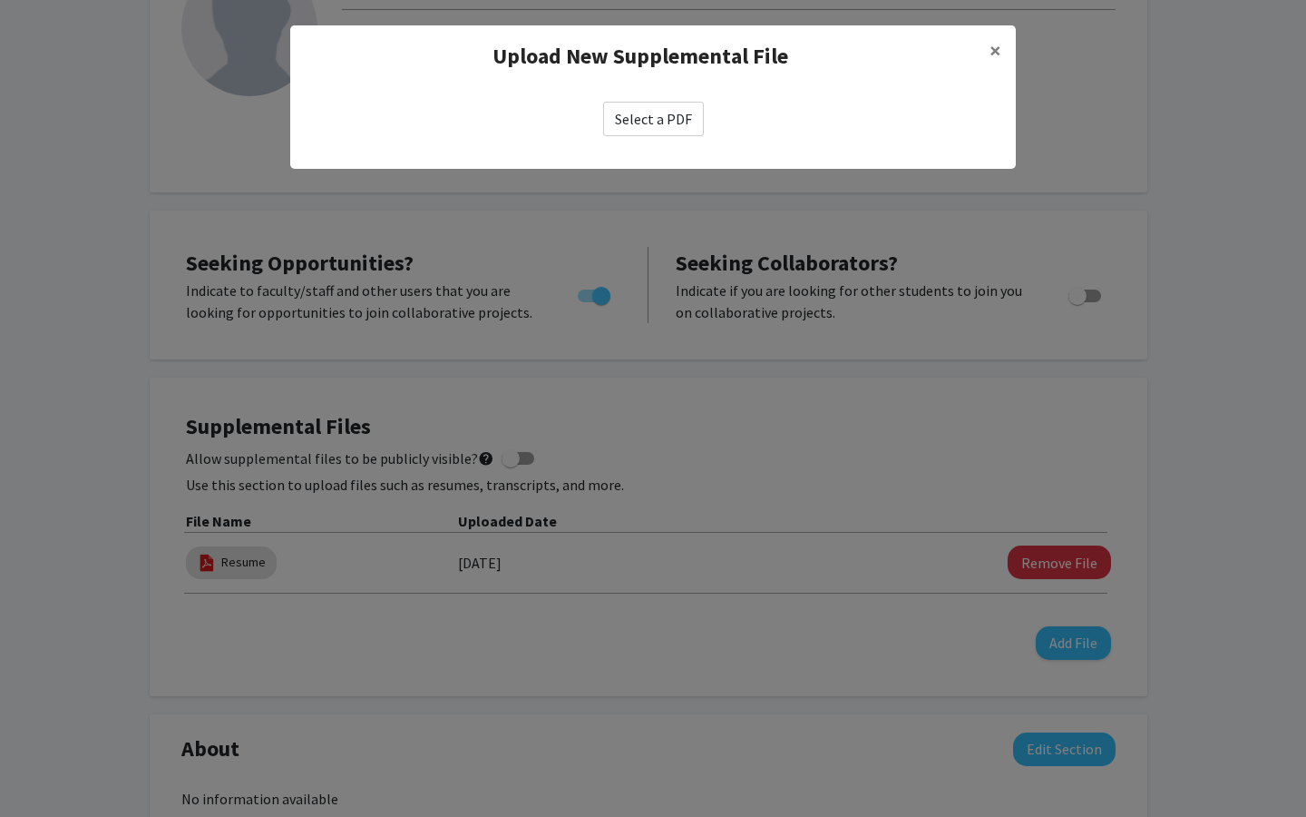
click at [855, 132] on div "Select a PDF" at bounding box center [653, 119] width 697 height 34
click at [1001, 44] on span "×" at bounding box center [996, 50] width 12 height 28
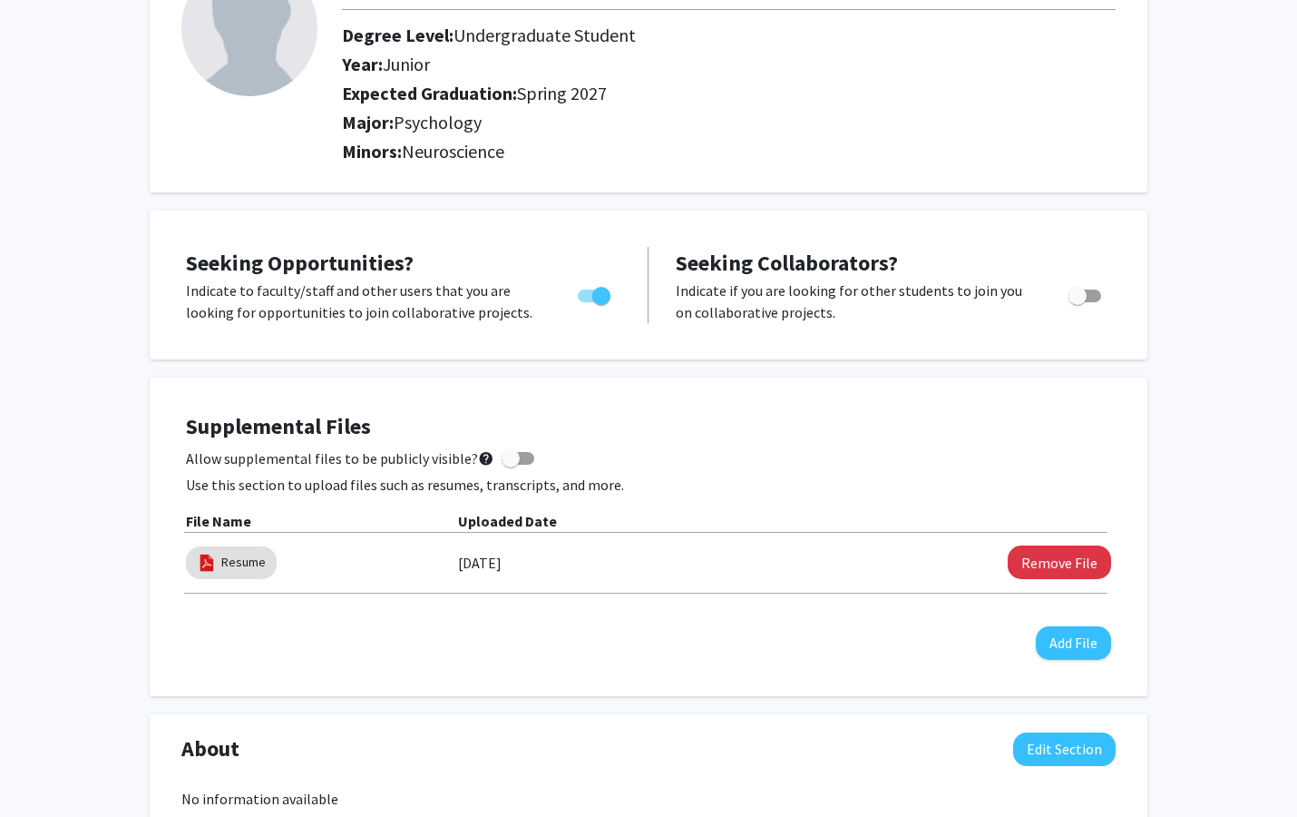
click at [465, 458] on span "Allow supplemental files to be publicly visible? help" at bounding box center [340, 458] width 308 height 22
click at [510, 465] on input "Allow supplemental files to be publicly visible? help" at bounding box center [510, 465] width 1 height 1
click at [522, 460] on span at bounding box center [525, 458] width 18 height 18
click at [511, 465] on input "Allow supplemental files to be publicly visible? help" at bounding box center [510, 465] width 1 height 1
checkbox input "false"
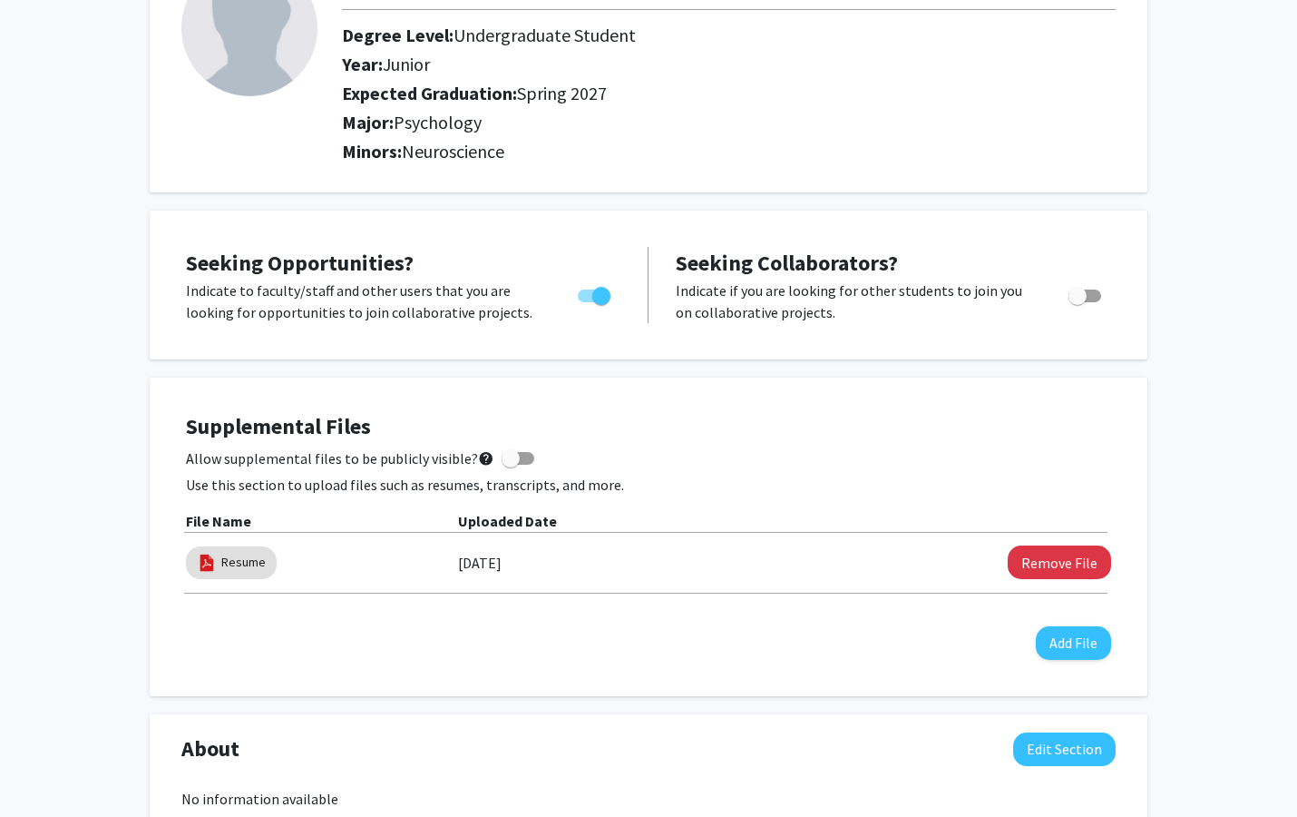
click at [573, 445] on div "Supplemental Files Allow supplemental files to be publicly visible? help Use th…" at bounding box center [648, 537] width 925 height 246
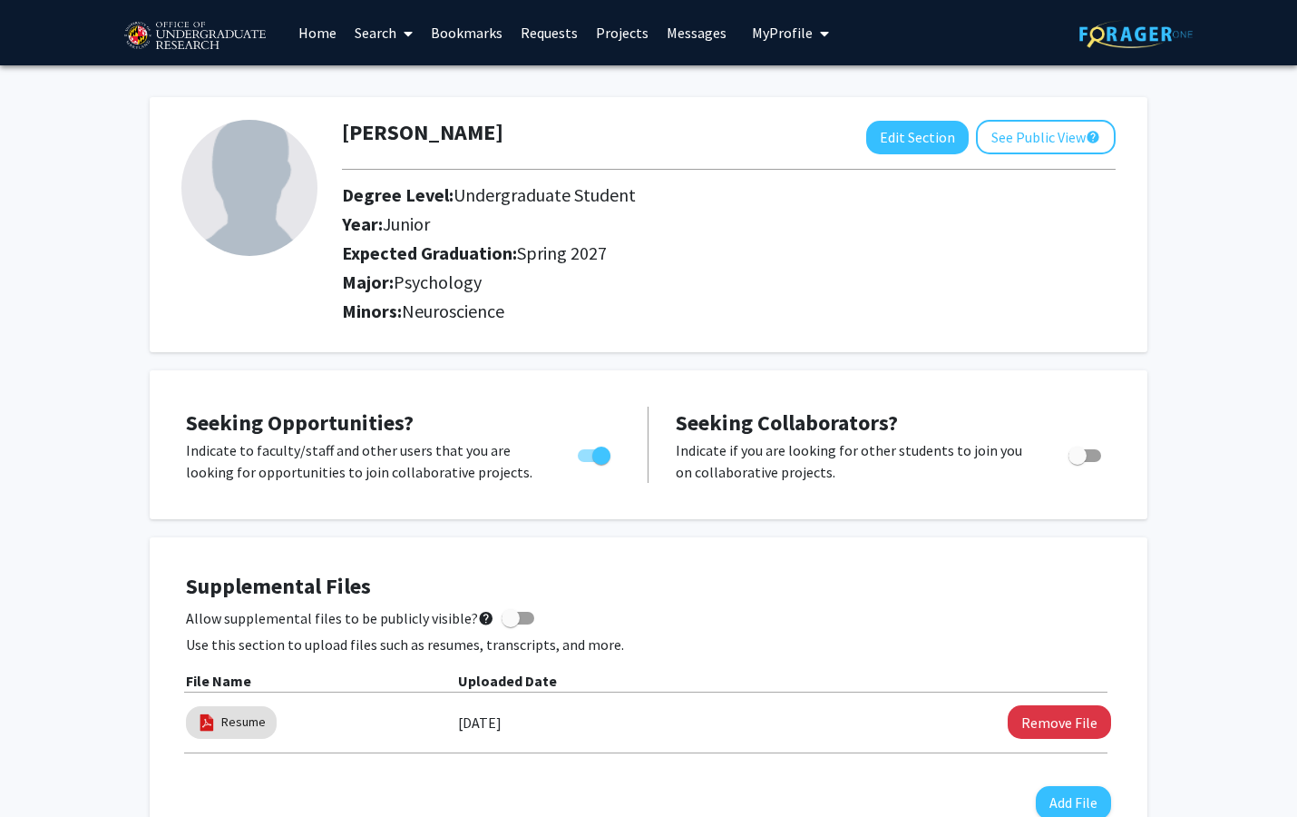
click at [385, 29] on link "Search" at bounding box center [384, 33] width 76 height 64
click at [405, 113] on span "Students" at bounding box center [401, 120] width 111 height 36
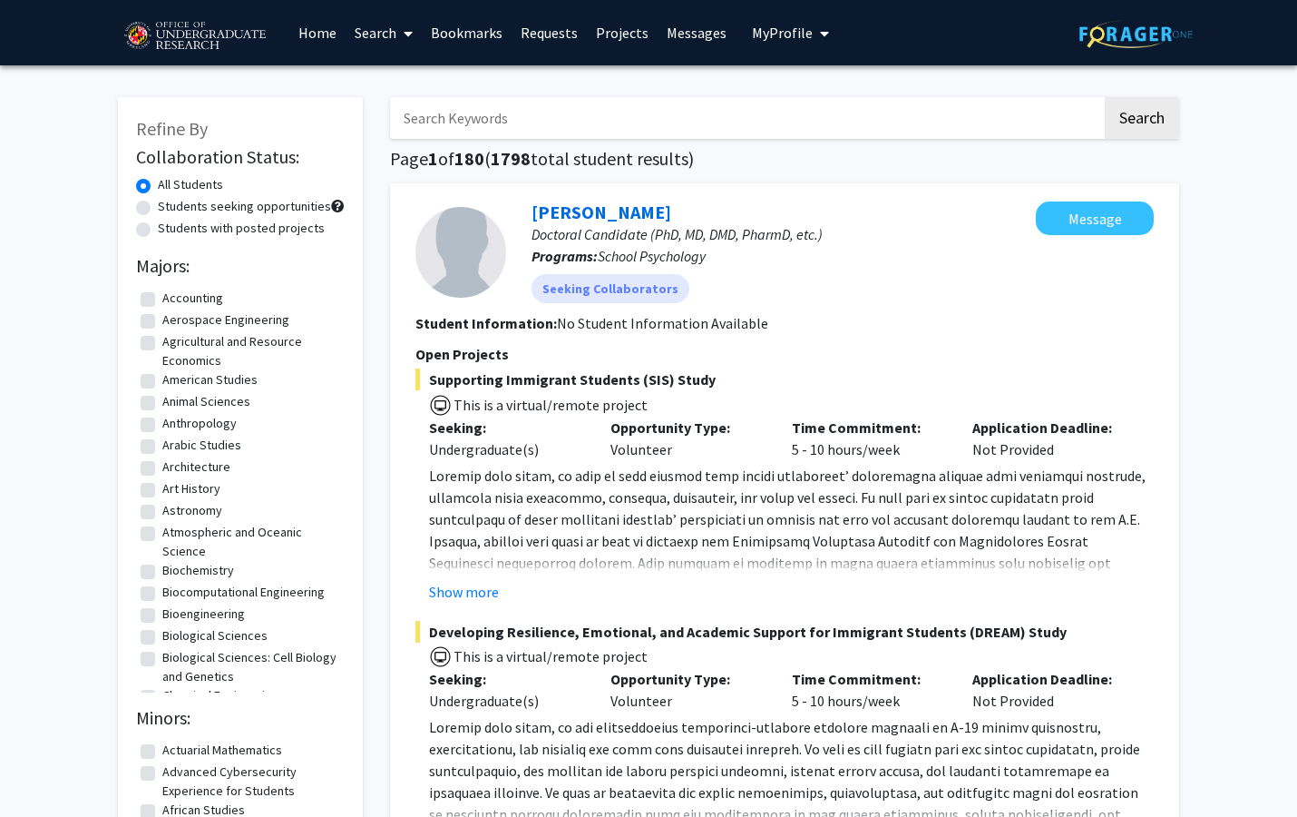
click at [299, 37] on link "Home" at bounding box center [317, 33] width 56 height 64
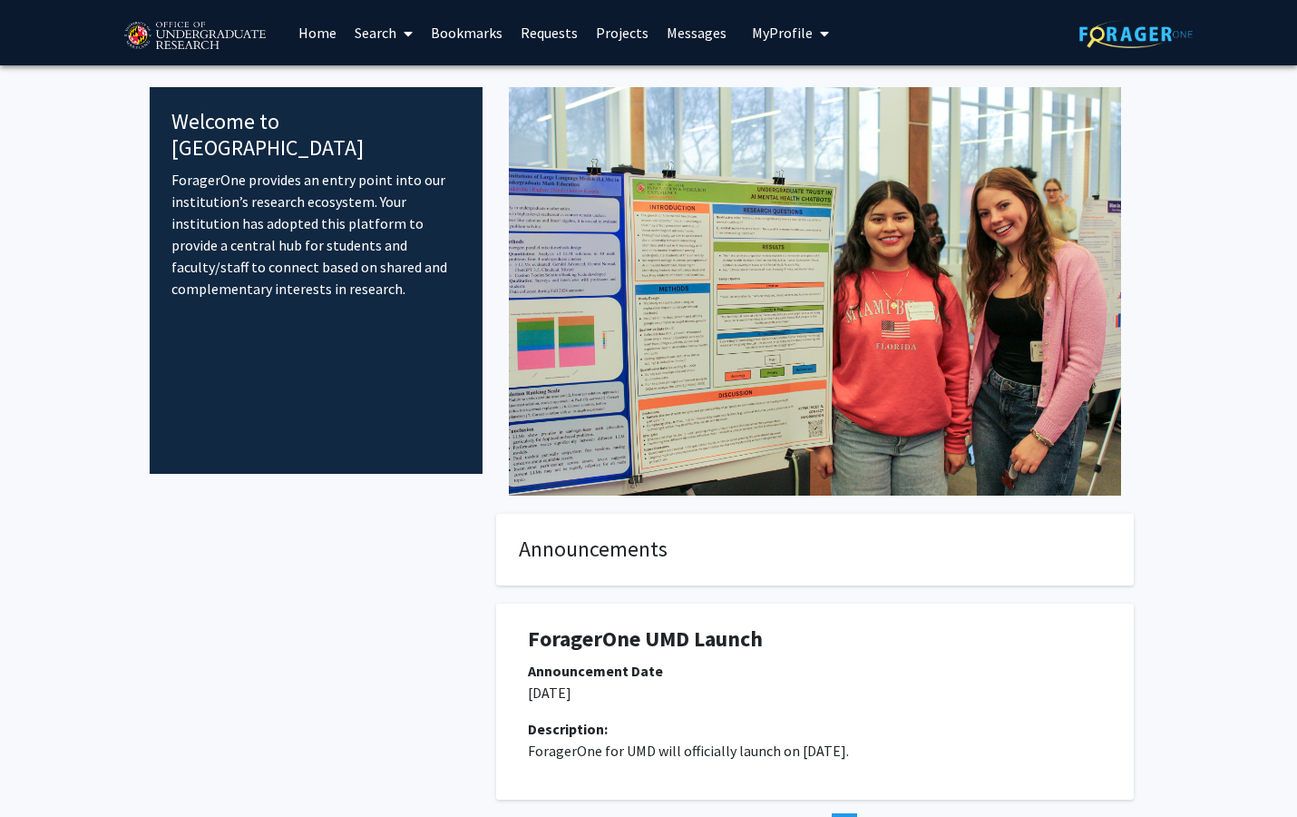
scroll to position [135, 0]
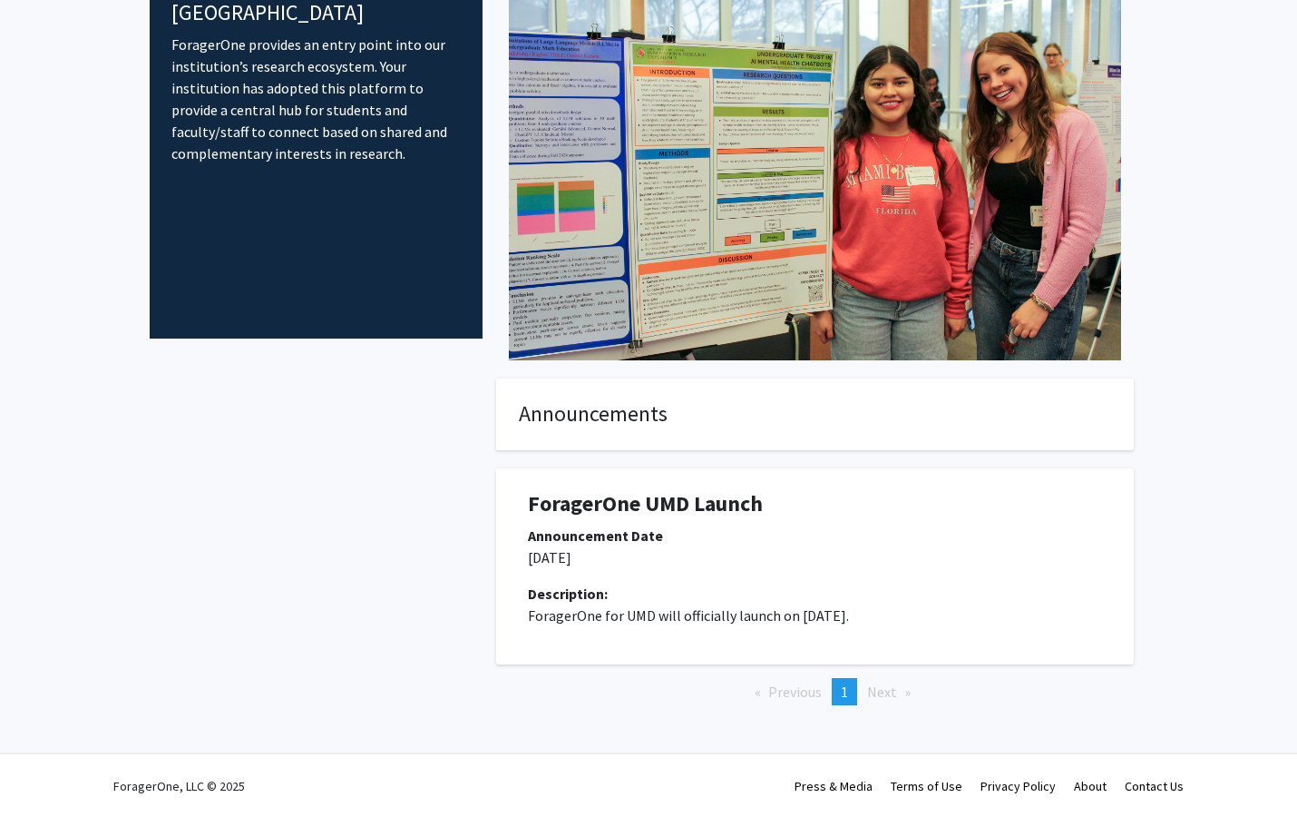
click at [774, 537] on div "Announcement Date" at bounding box center [815, 535] width 574 height 22
click at [621, 611] on p "ForagerOne for UMD will officially launch on [DATE]." at bounding box center [815, 615] width 574 height 22
click at [792, 611] on p "ForagerOne for UMD will officially launch on [DATE]." at bounding box center [815, 615] width 574 height 22
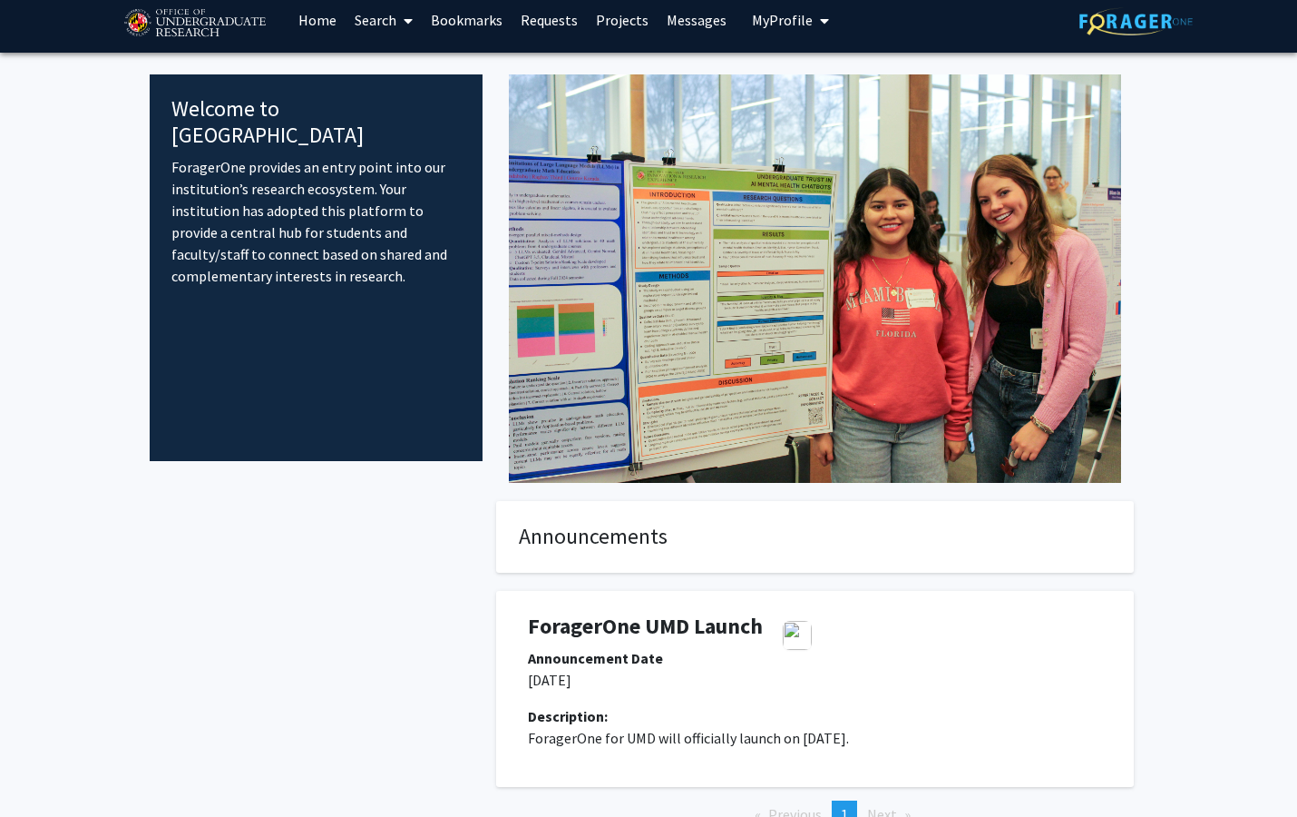
scroll to position [0, 0]
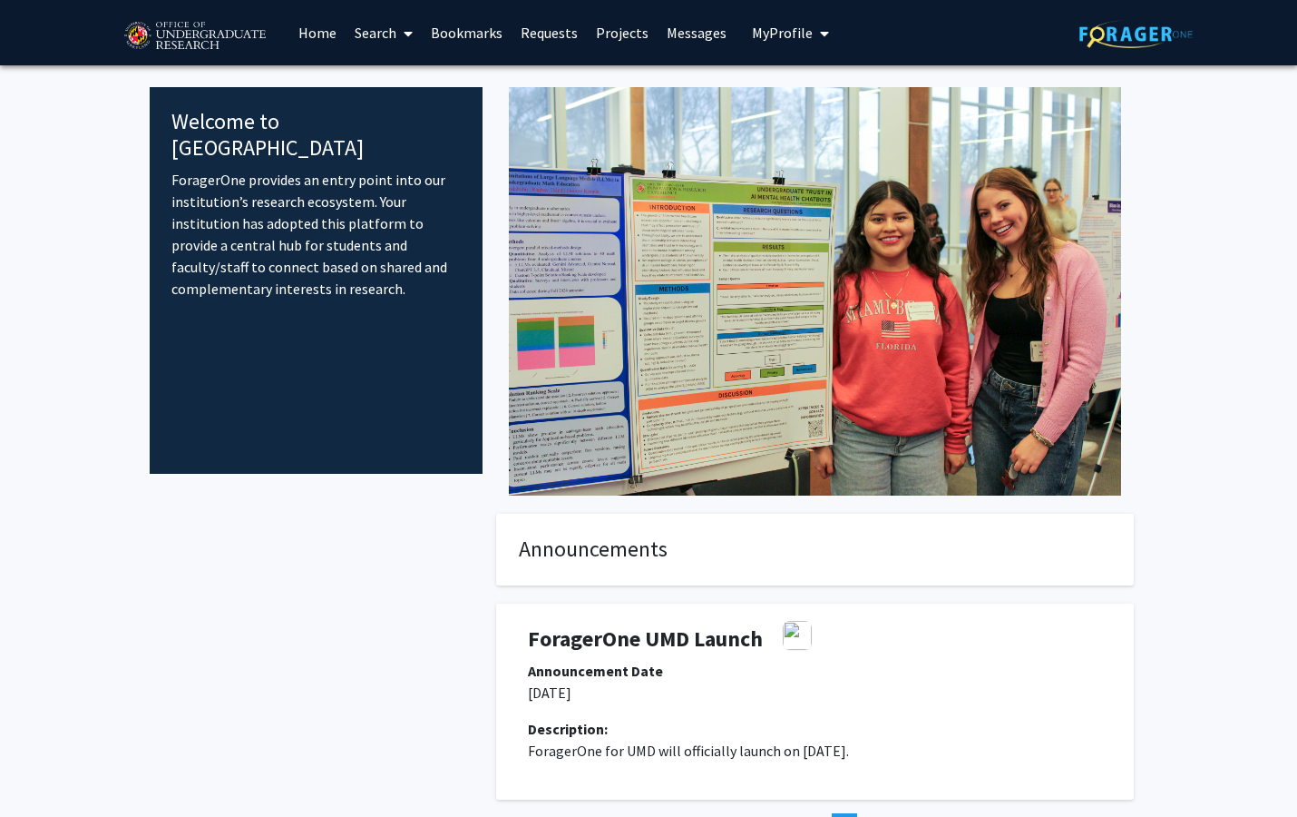
click at [413, 37] on icon at bounding box center [408, 33] width 9 height 15
click at [488, 38] on link "Bookmarks" at bounding box center [467, 33] width 90 height 64
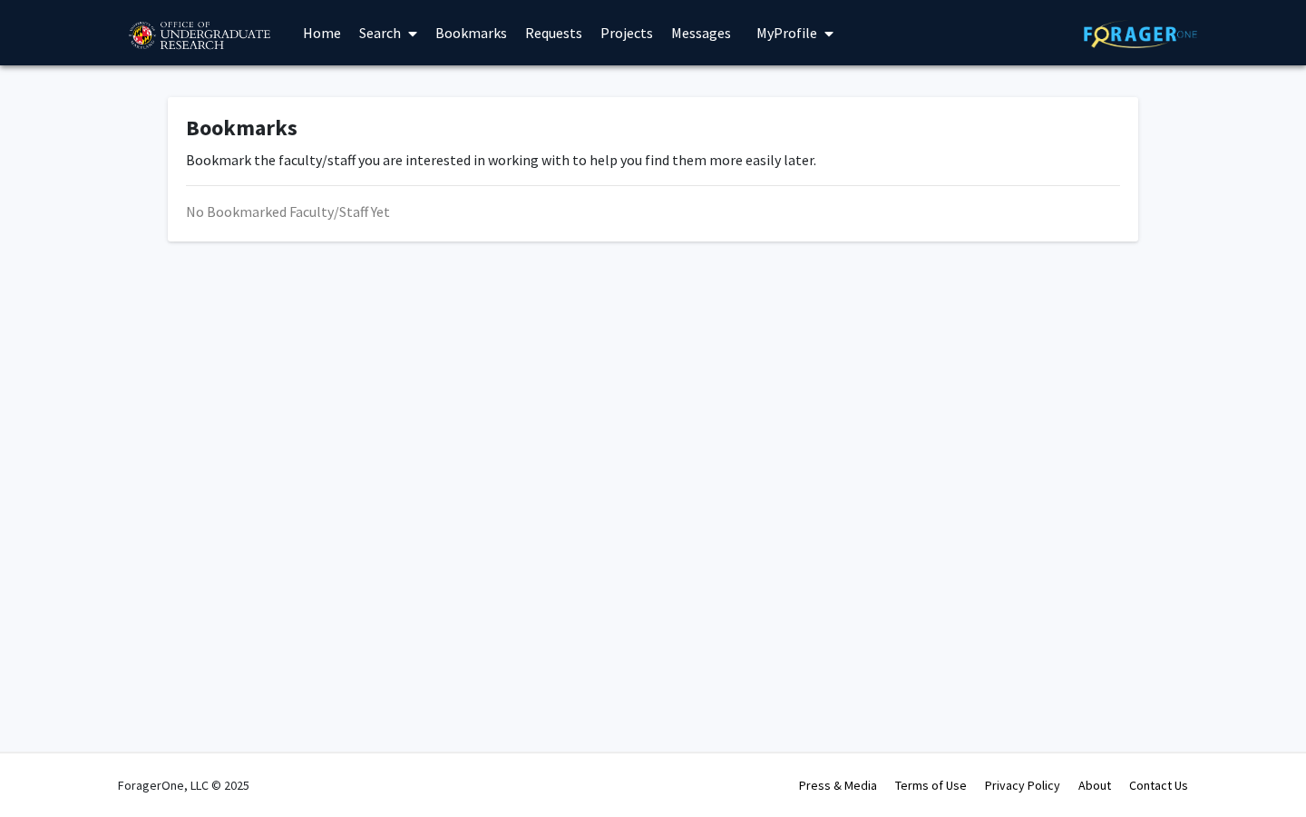
click at [555, 38] on link "Requests" at bounding box center [553, 33] width 75 height 64
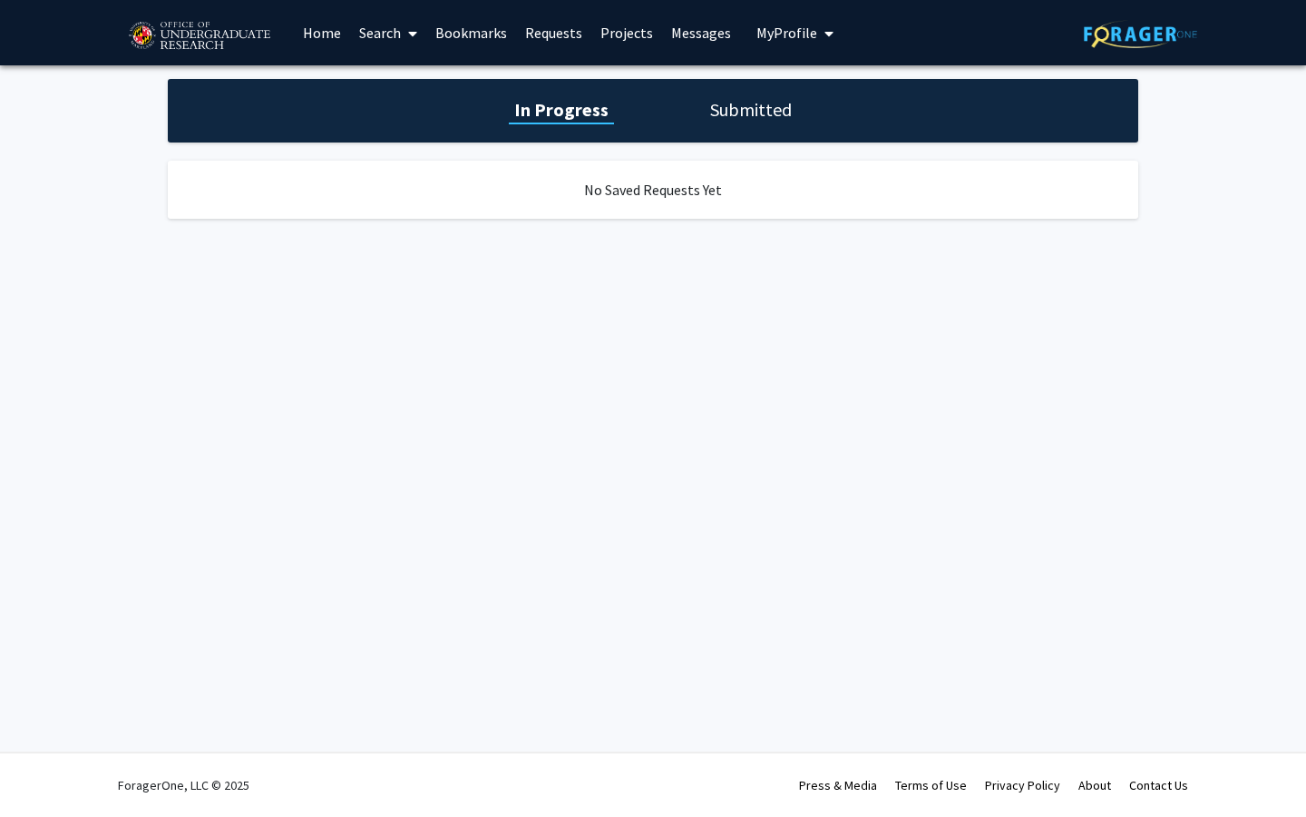
click at [648, 44] on link "Projects" at bounding box center [627, 33] width 71 height 64
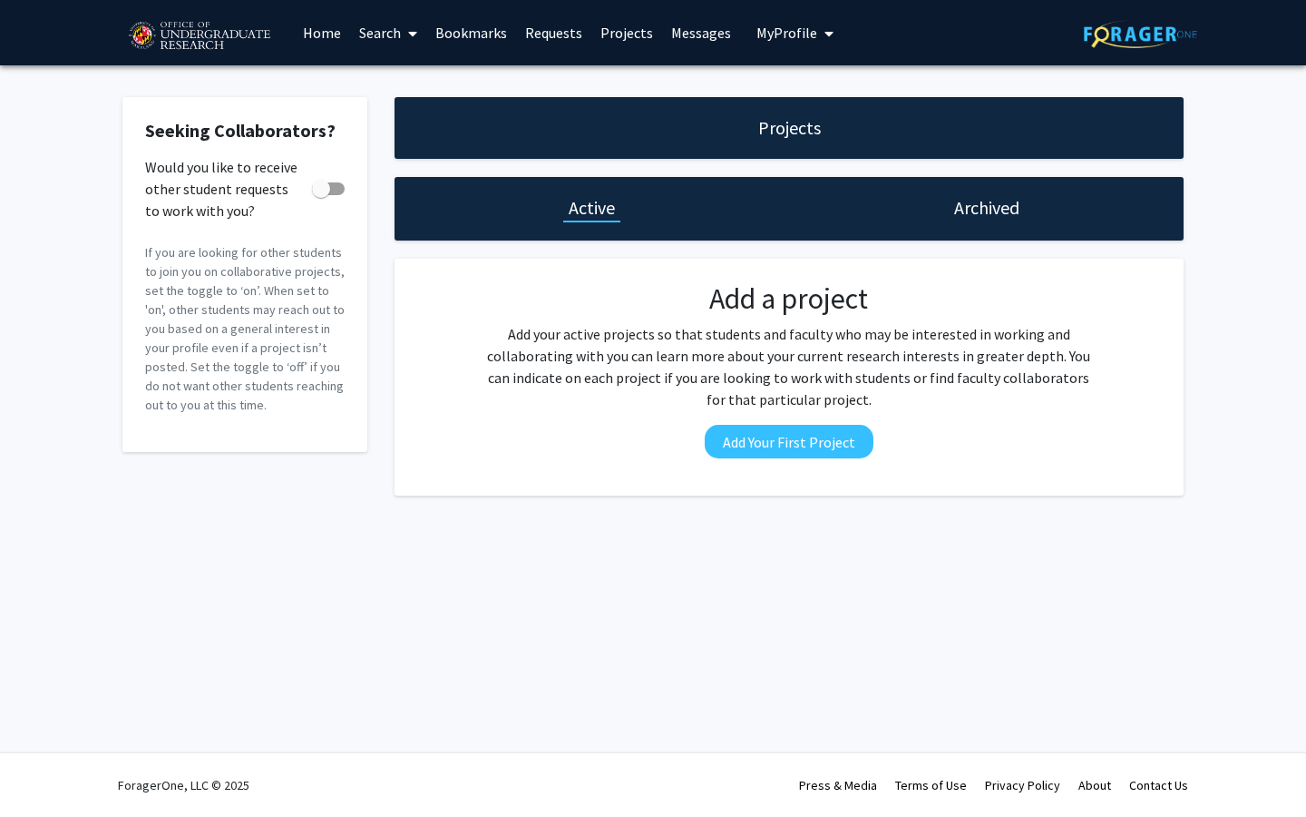
click at [680, 37] on link "Messages" at bounding box center [701, 33] width 78 height 64
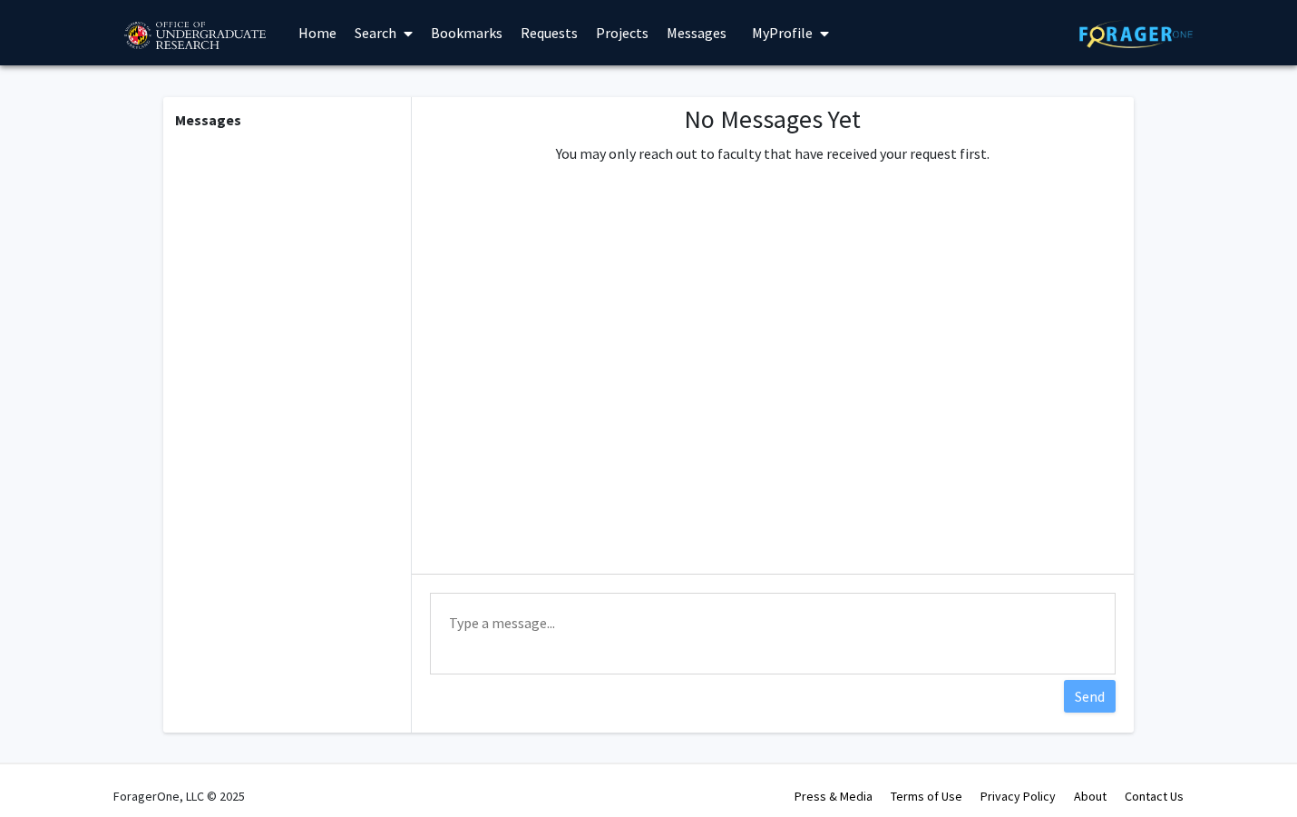
click at [778, 31] on span "My Profile" at bounding box center [782, 33] width 61 height 18
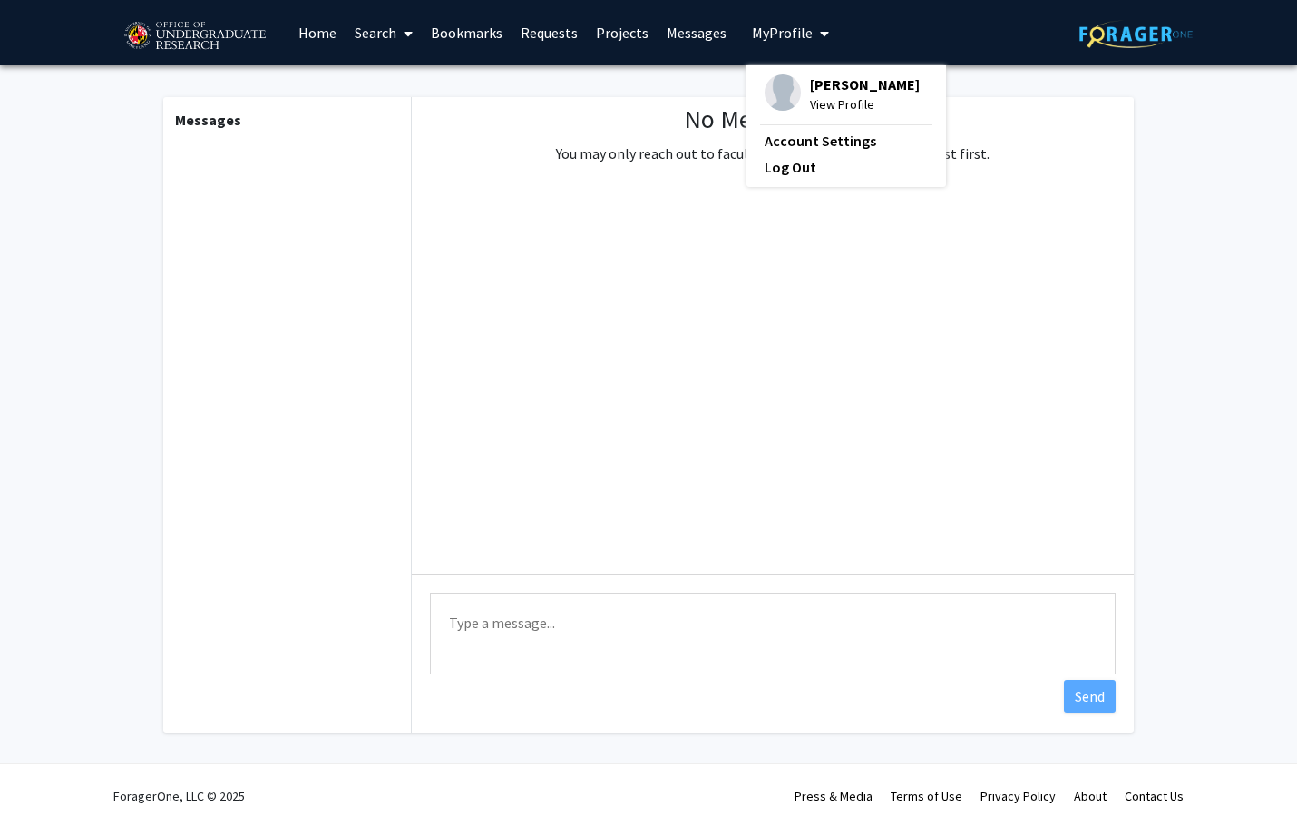
click at [327, 41] on link "Home" at bounding box center [317, 33] width 56 height 64
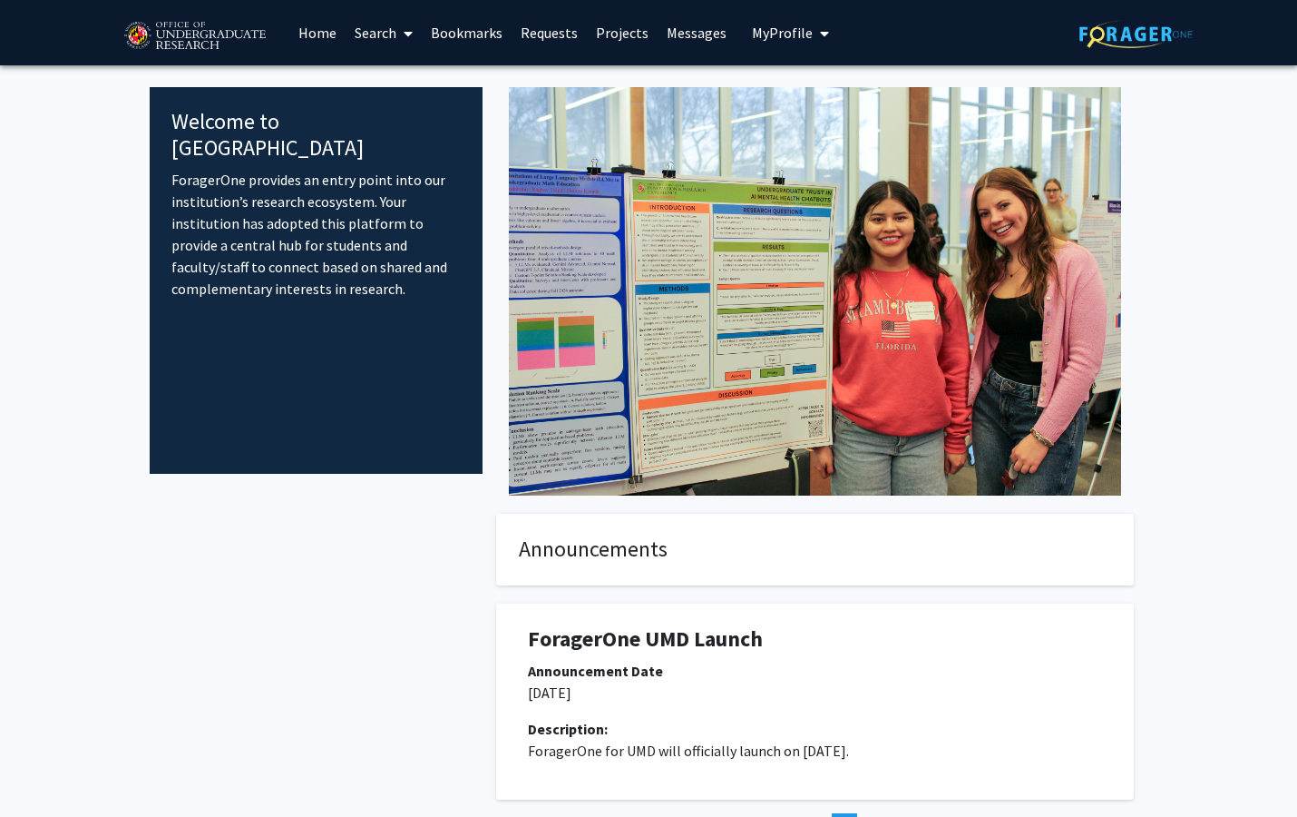
drag, startPoint x: 320, startPoint y: 161, endPoint x: 324, endPoint y: 259, distance: 98.0
click at [324, 259] on p "ForagerOne provides an entry point into our institution’s research ecosystem. Y…" at bounding box center [315, 234] width 289 height 131
click at [350, 169] on p "ForagerOne provides an entry point into our institution’s research ecosystem. Y…" at bounding box center [315, 234] width 289 height 131
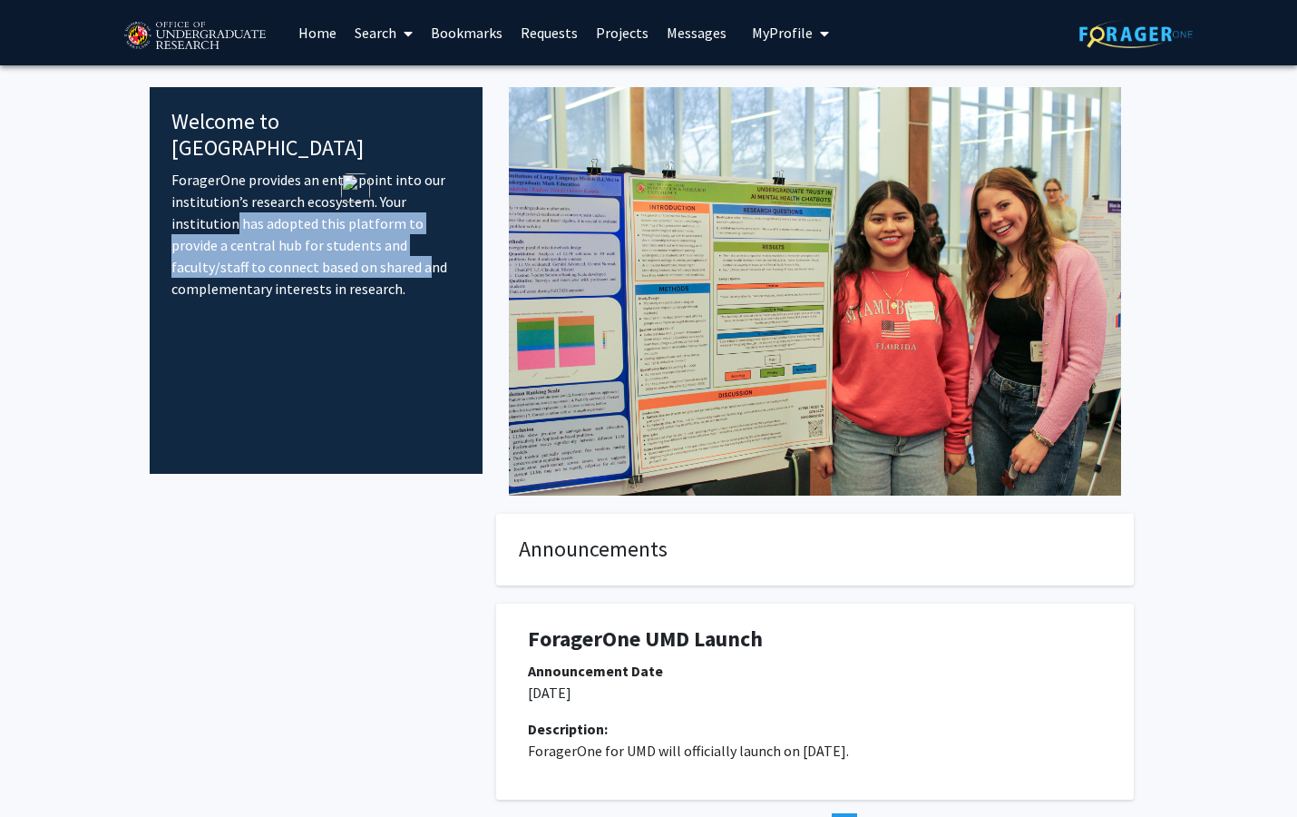
drag, startPoint x: 222, startPoint y: 195, endPoint x: 324, endPoint y: 247, distance: 114.0
click at [324, 247] on p "ForagerOne provides an entry point into our institution’s research ecosystem. Y…" at bounding box center [315, 234] width 289 height 131
click at [261, 230] on p "ForagerOne provides an entry point into our institution’s research ecosystem. Y…" at bounding box center [315, 234] width 289 height 131
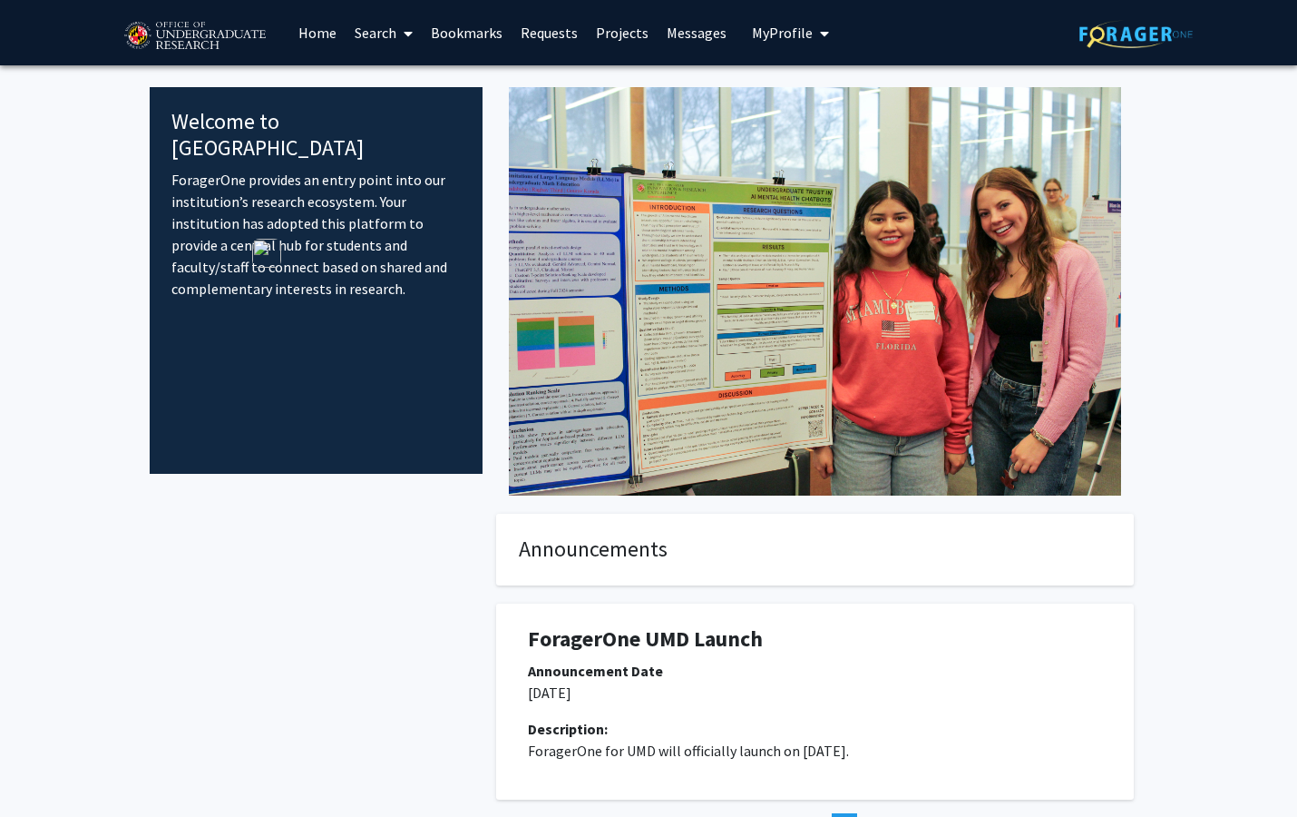
click at [376, 230] on p "ForagerOne provides an entry point into our institution’s research ecosystem. Y…" at bounding box center [315, 234] width 289 height 131
click at [407, 35] on icon at bounding box center [408, 33] width 9 height 15
click at [406, 89] on span "Faculty/Staff" at bounding box center [412, 83] width 133 height 36
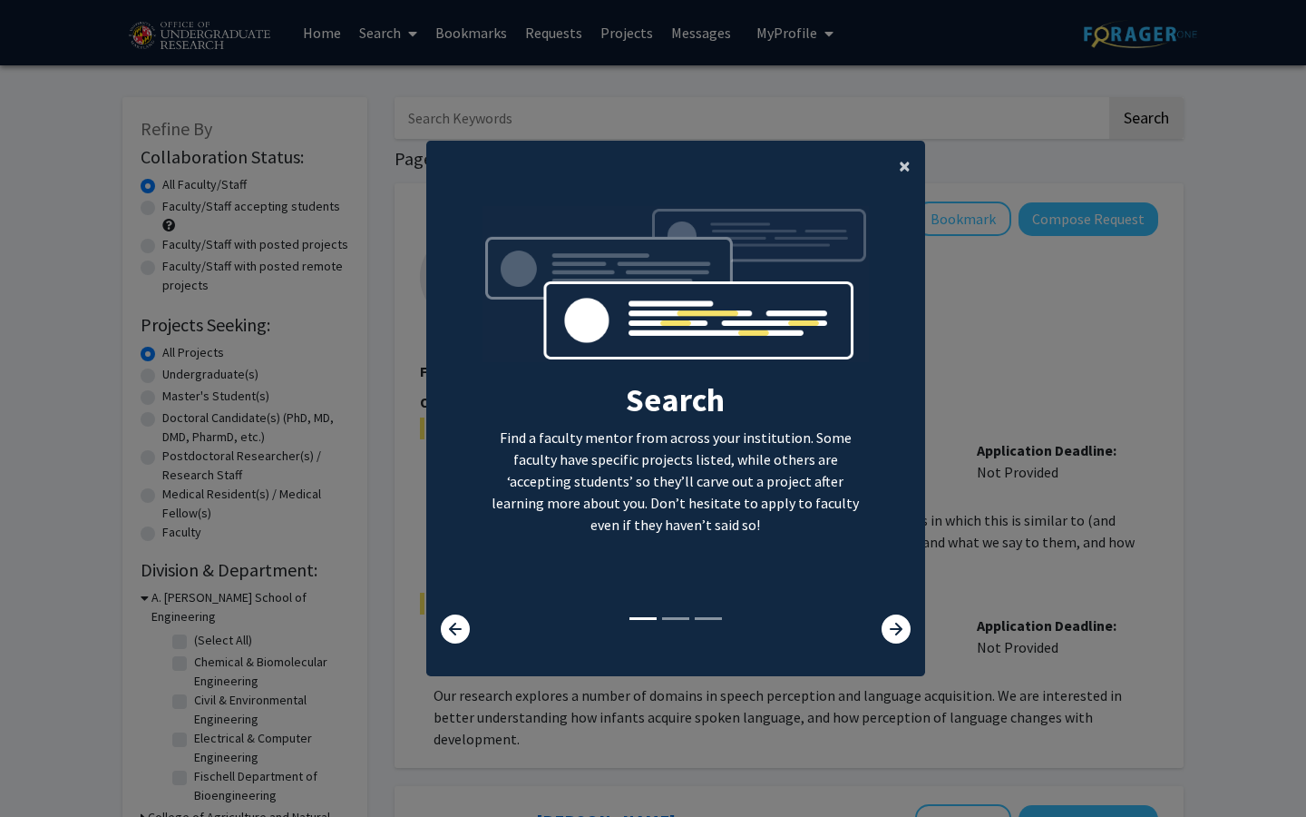
click at [889, 168] on button "×" at bounding box center [905, 166] width 41 height 51
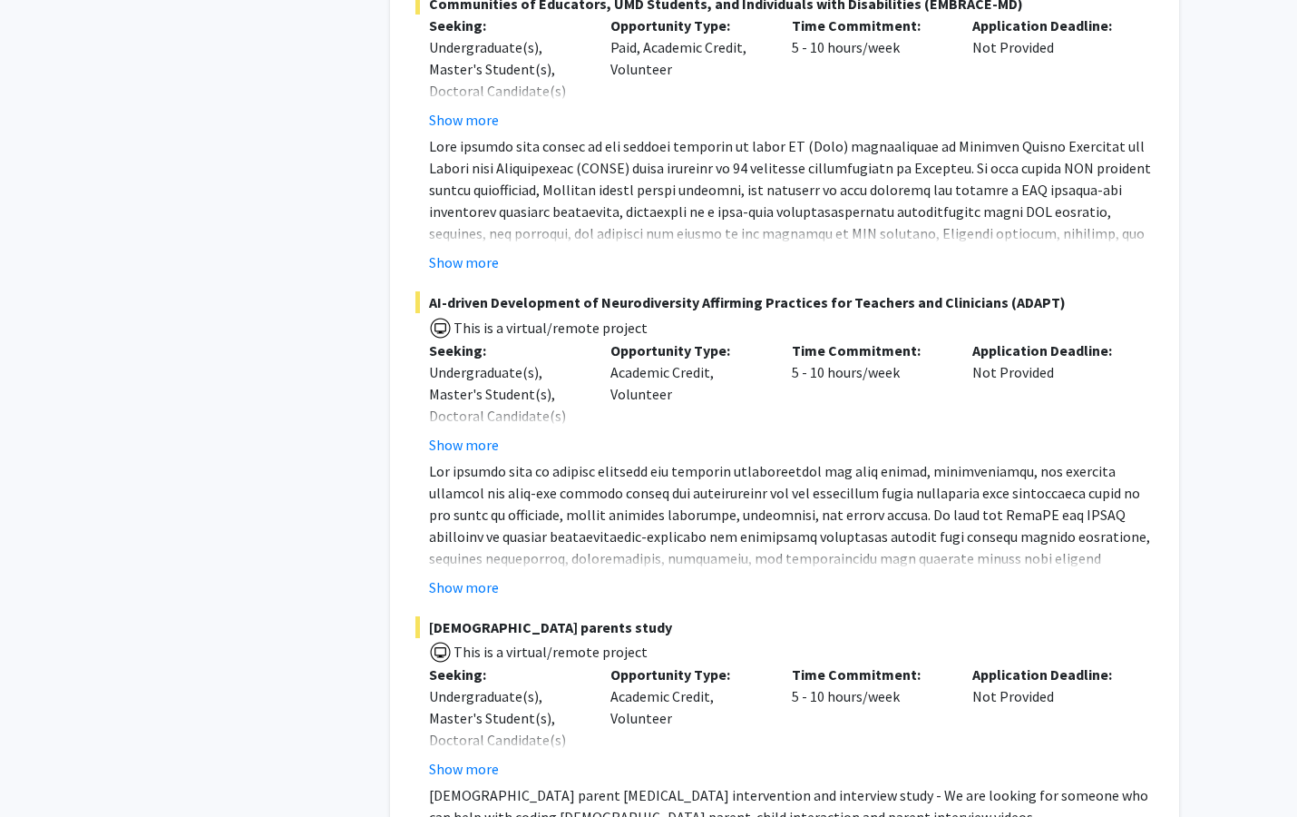
scroll to position [1286, 0]
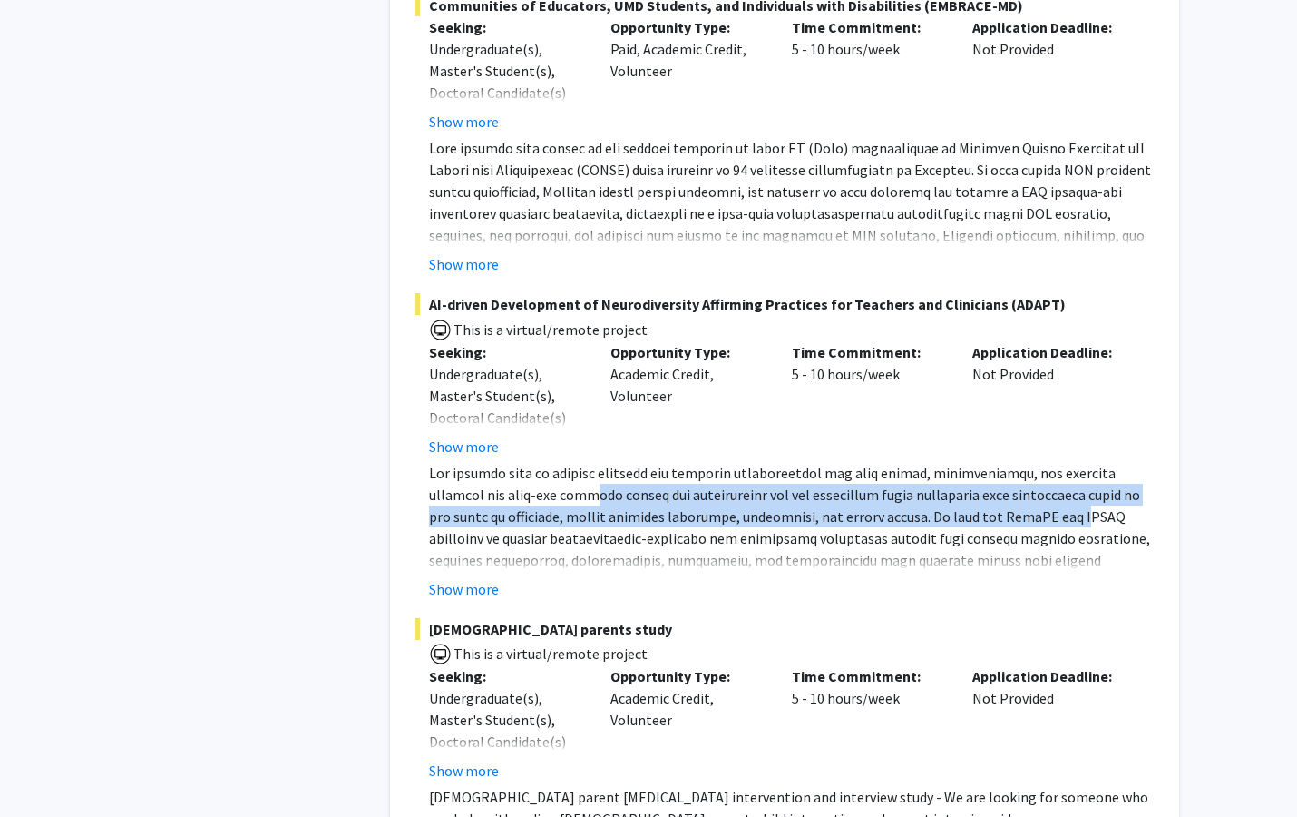
drag, startPoint x: 531, startPoint y: 470, endPoint x: 1025, endPoint y: 487, distance: 494.7
click at [1025, 487] on p at bounding box center [791, 571] width 725 height 218
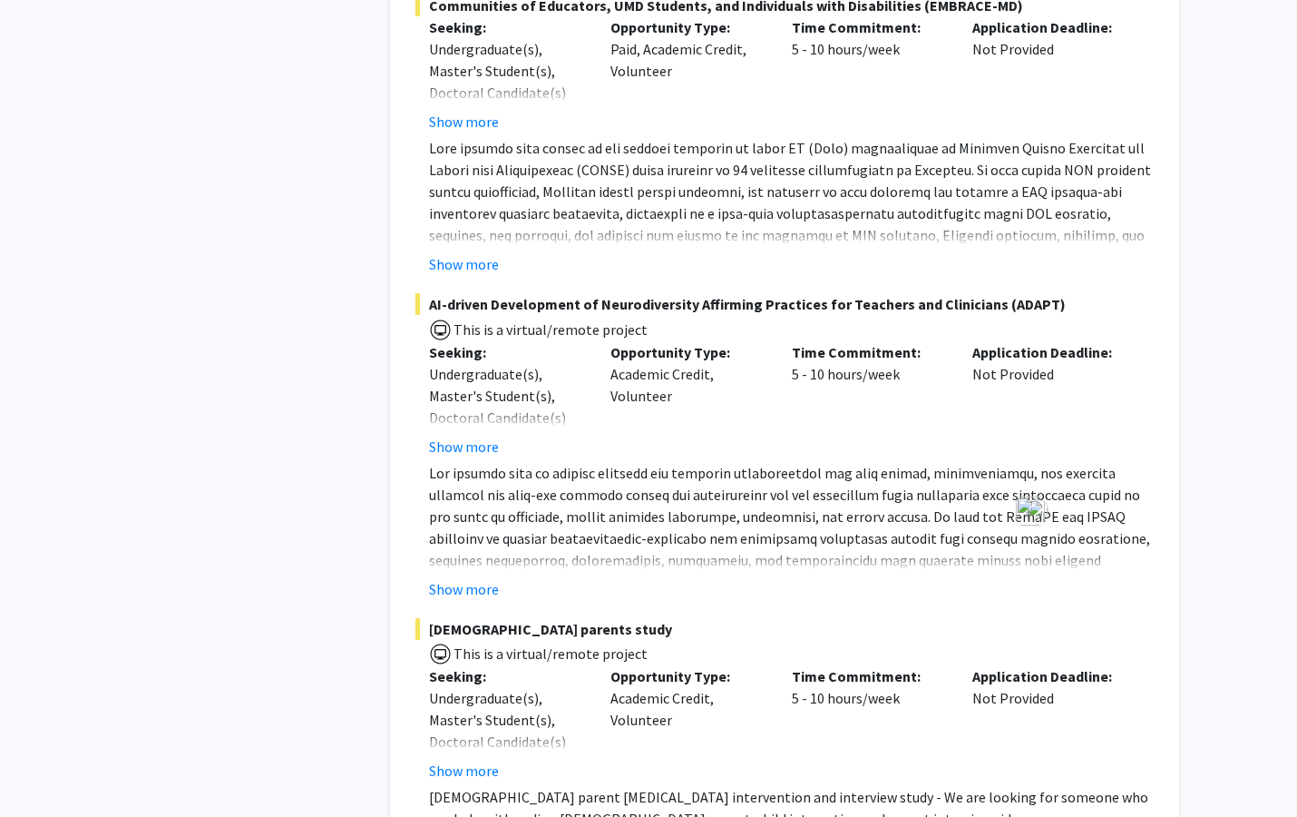
click at [916, 491] on p at bounding box center [791, 571] width 725 height 218
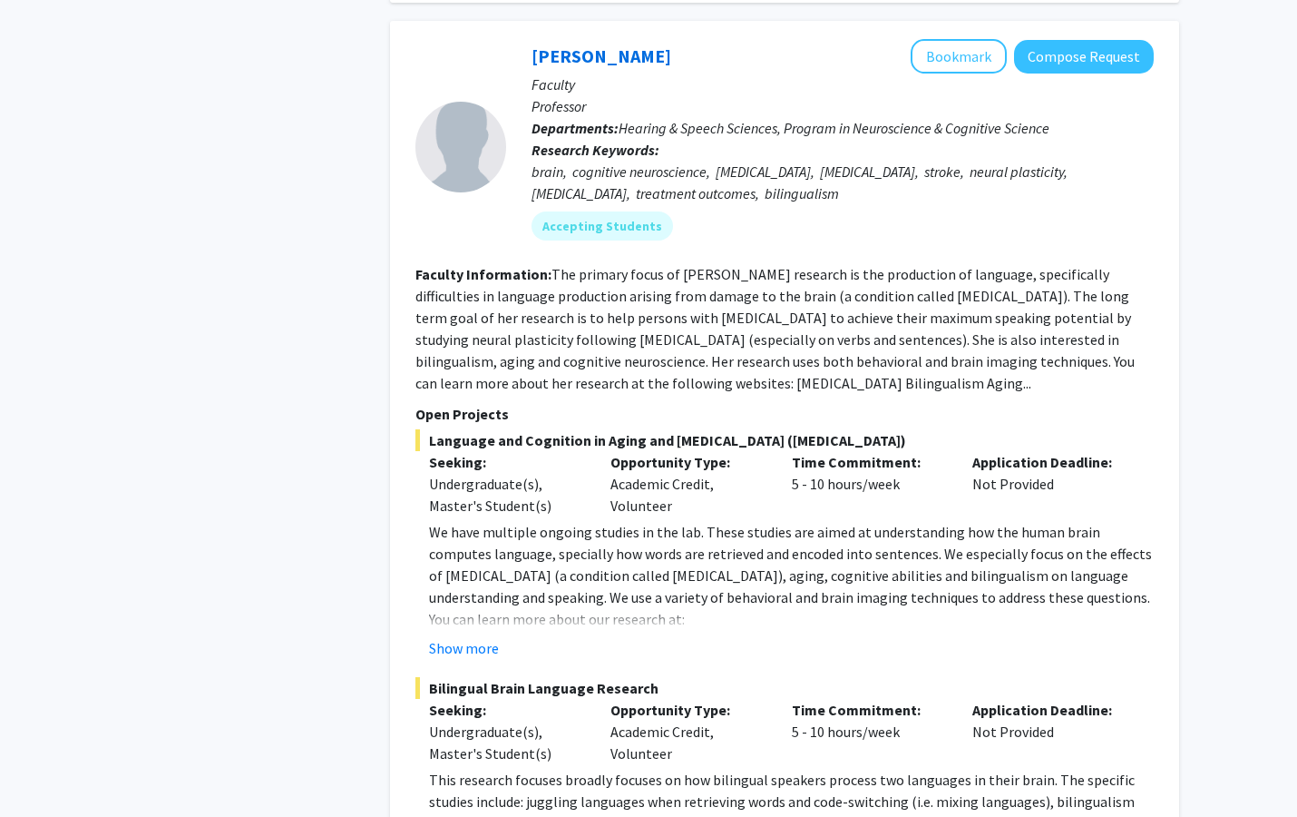
scroll to position [4958, 0]
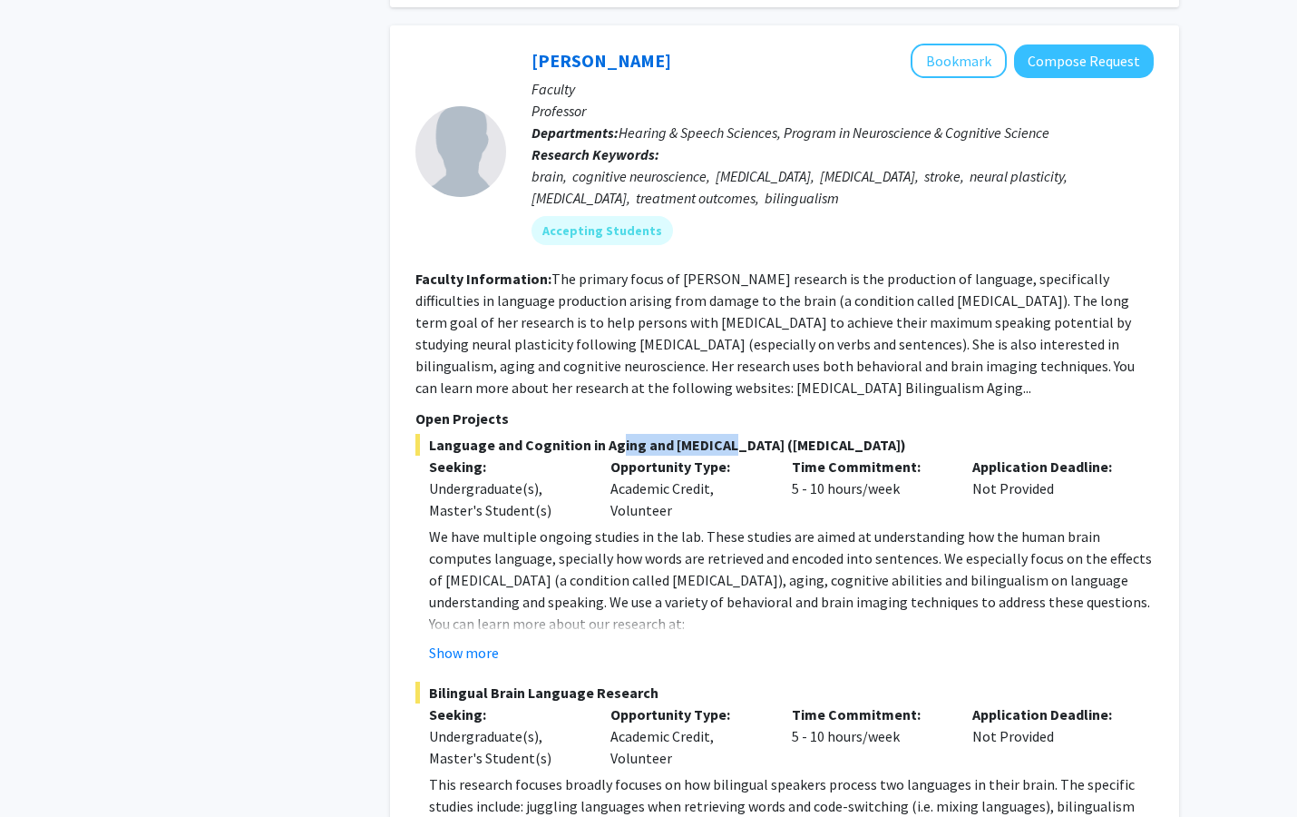
drag, startPoint x: 607, startPoint y: 405, endPoint x: 717, endPoint y: 405, distance: 109.8
click at [717, 434] on span "Language and Cognition in Aging and [MEDICAL_DATA] ([MEDICAL_DATA])" at bounding box center [785, 445] width 738 height 22
click at [613, 434] on span "Language and Cognition in Aging and [MEDICAL_DATA] ([MEDICAL_DATA])" at bounding box center [785, 445] width 738 height 22
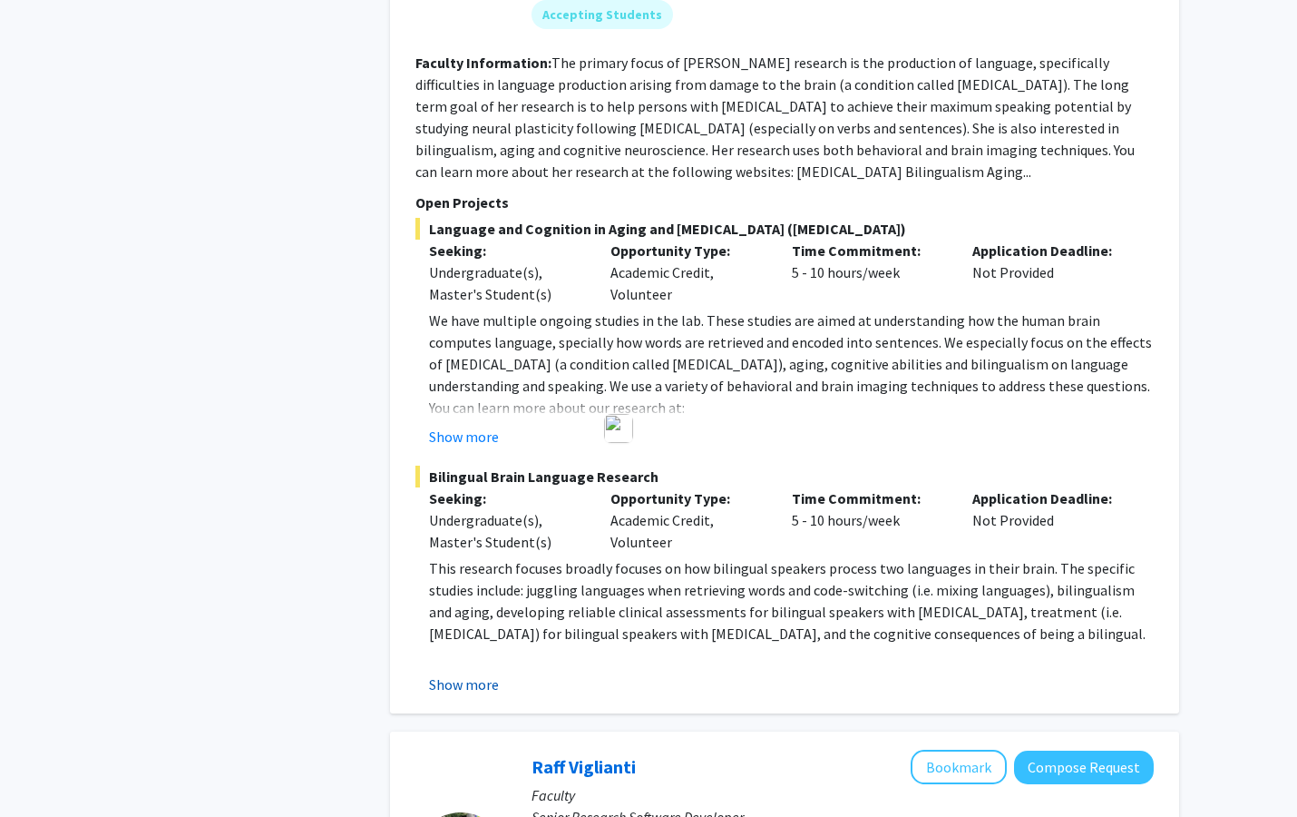
scroll to position [5173, 0]
click at [504, 262] on div "Undergraduate(s), Master's Student(s)" at bounding box center [506, 284] width 154 height 44
click at [475, 426] on button "Show more" at bounding box center [464, 437] width 70 height 22
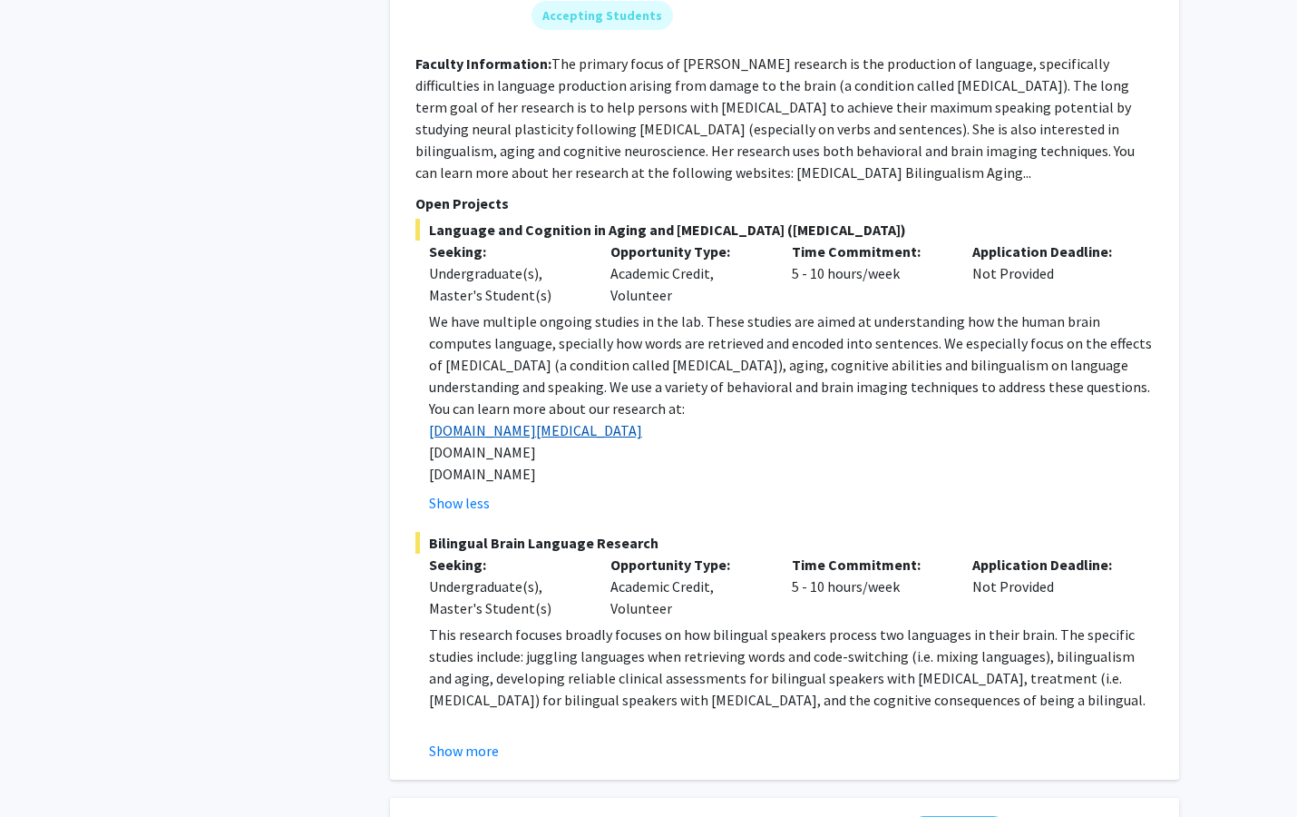
click at [487, 421] on link "[DOMAIN_NAME][MEDICAL_DATA]" at bounding box center [535, 430] width 213 height 18
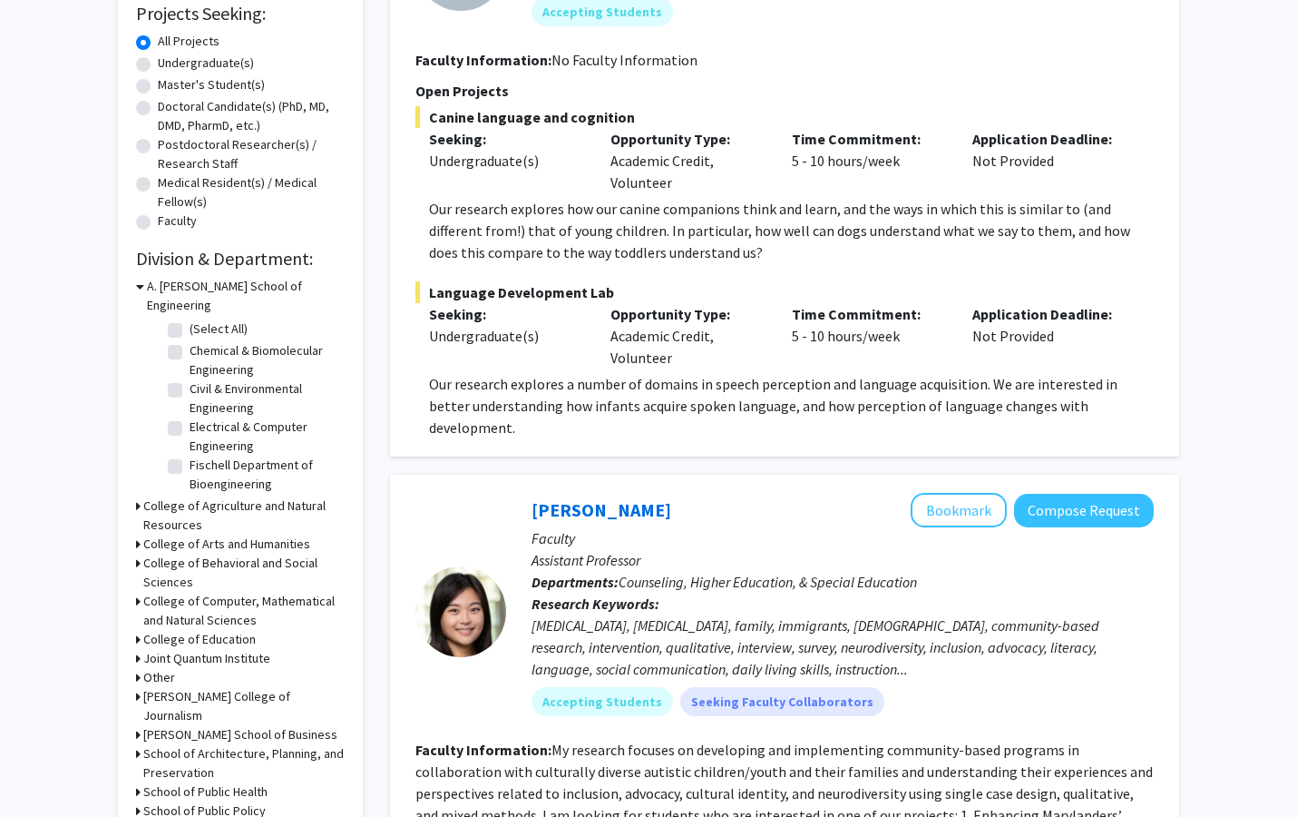
scroll to position [323, 0]
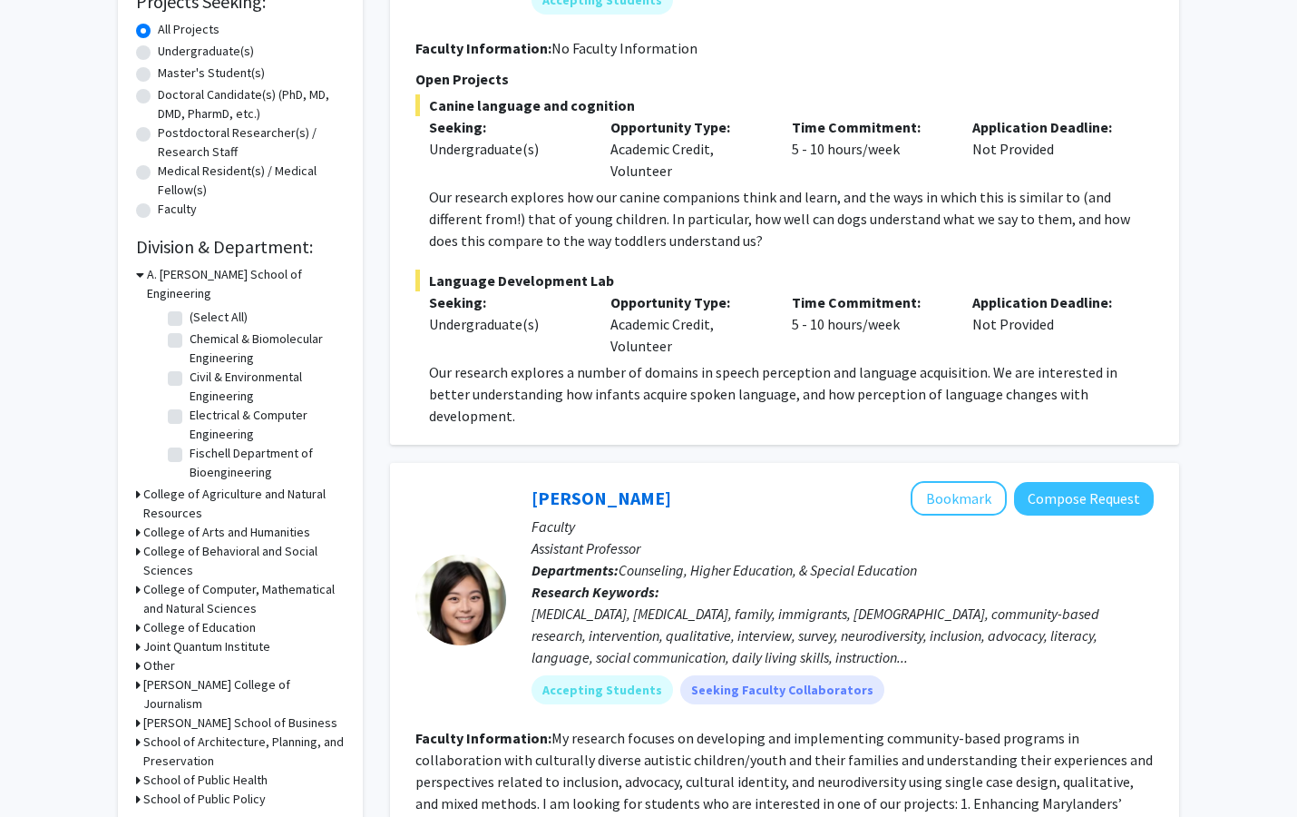
click at [134, 532] on div "Refine By Collaboration Status: Collaboration Status All Faculty/Staff Collabor…" at bounding box center [240, 300] width 245 height 1052
click at [147, 542] on h3 "College of Behavioral and Social Sciences" at bounding box center [243, 561] width 201 height 38
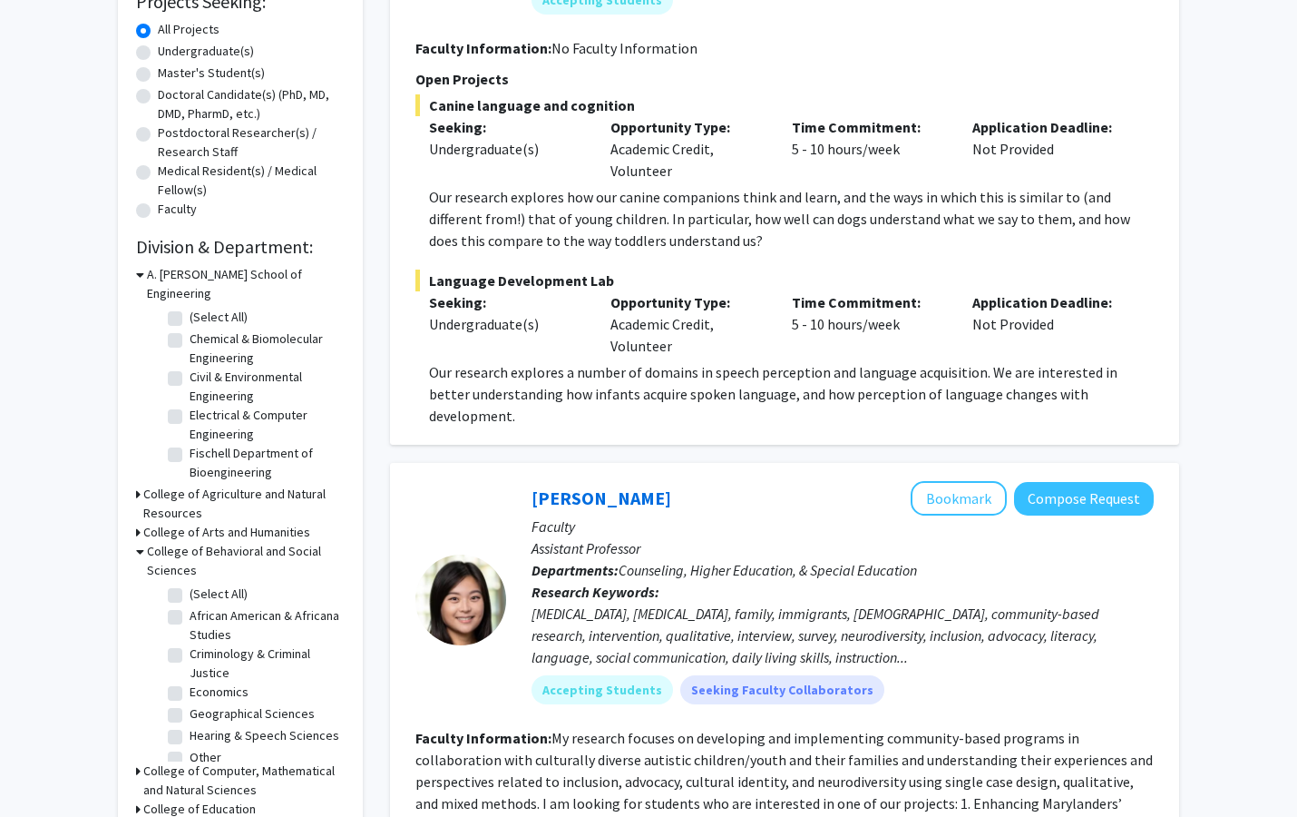
click at [190, 726] on label "Hearing & Speech Sciences" at bounding box center [265, 735] width 150 height 19
click at [190, 726] on input "Hearing & Speech Sciences" at bounding box center [196, 732] width 12 height 12
checkbox input "true"
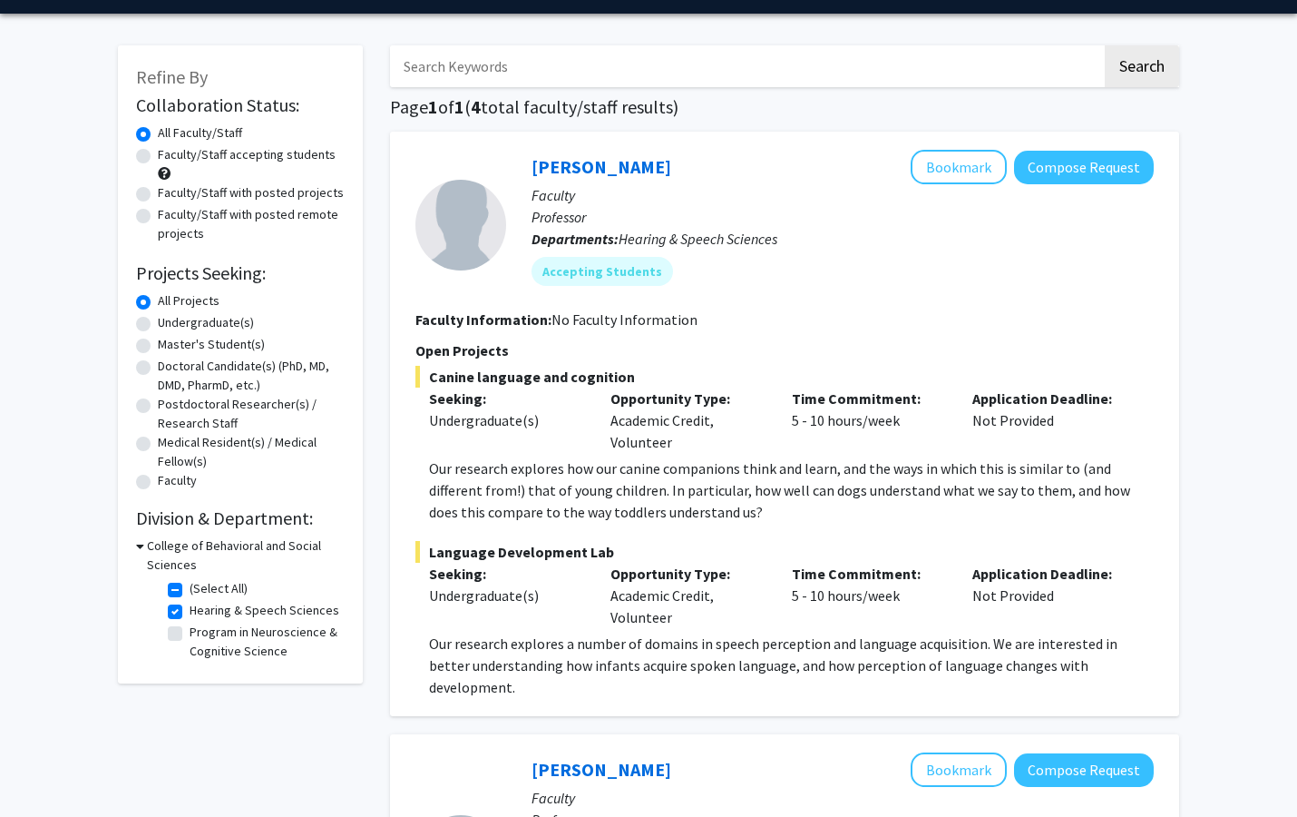
scroll to position [55, 0]
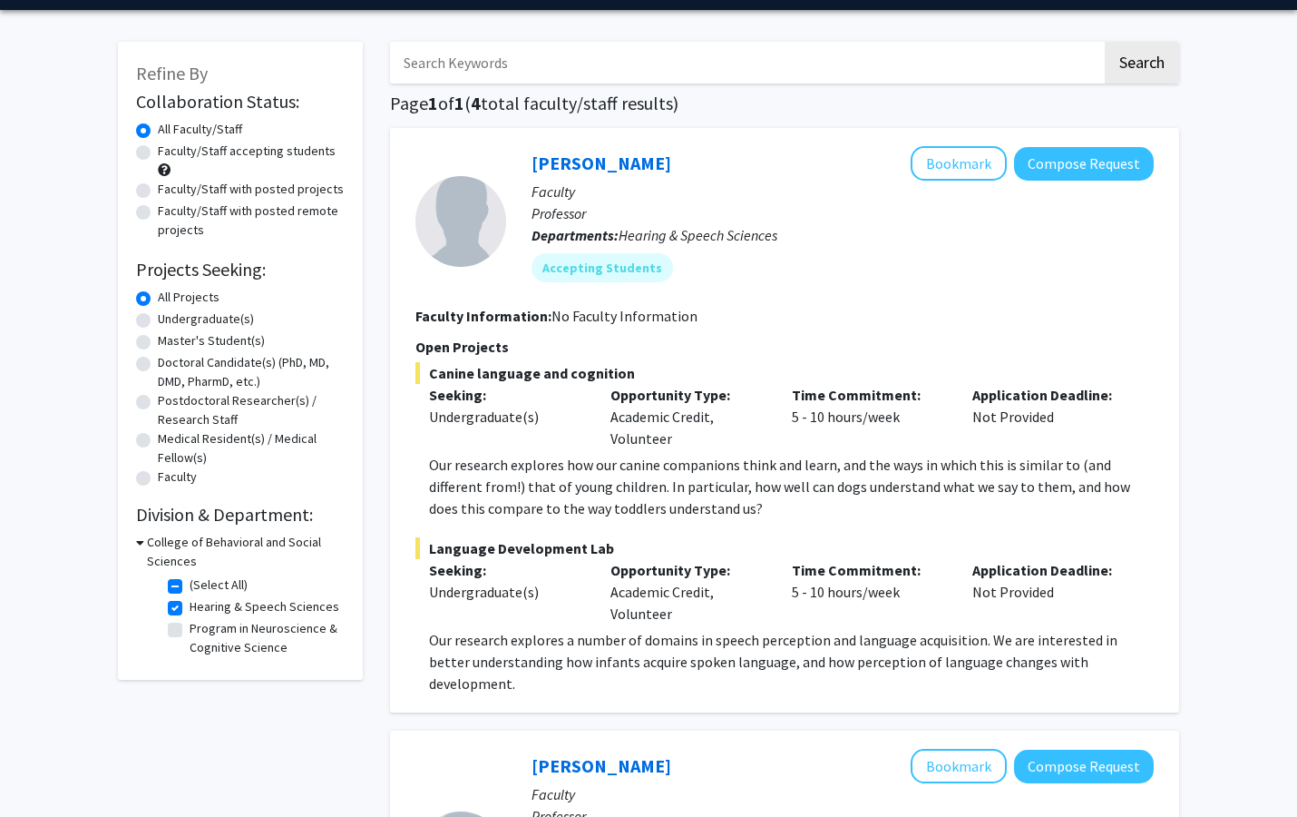
click at [152, 541] on h3 "College of Behavioral and Social Sciences" at bounding box center [246, 552] width 198 height 38
click at [152, 541] on h3 "College of Behavioral and Social Sciences" at bounding box center [243, 552] width 201 height 38
click at [182, 633] on fg-checkbox "Program in Neuroscience & Cognitive Science Program in Neuroscience & Cognitive…" at bounding box center [254, 638] width 172 height 38
click at [190, 633] on label "Program in Neuroscience & Cognitive Science" at bounding box center [265, 638] width 151 height 38
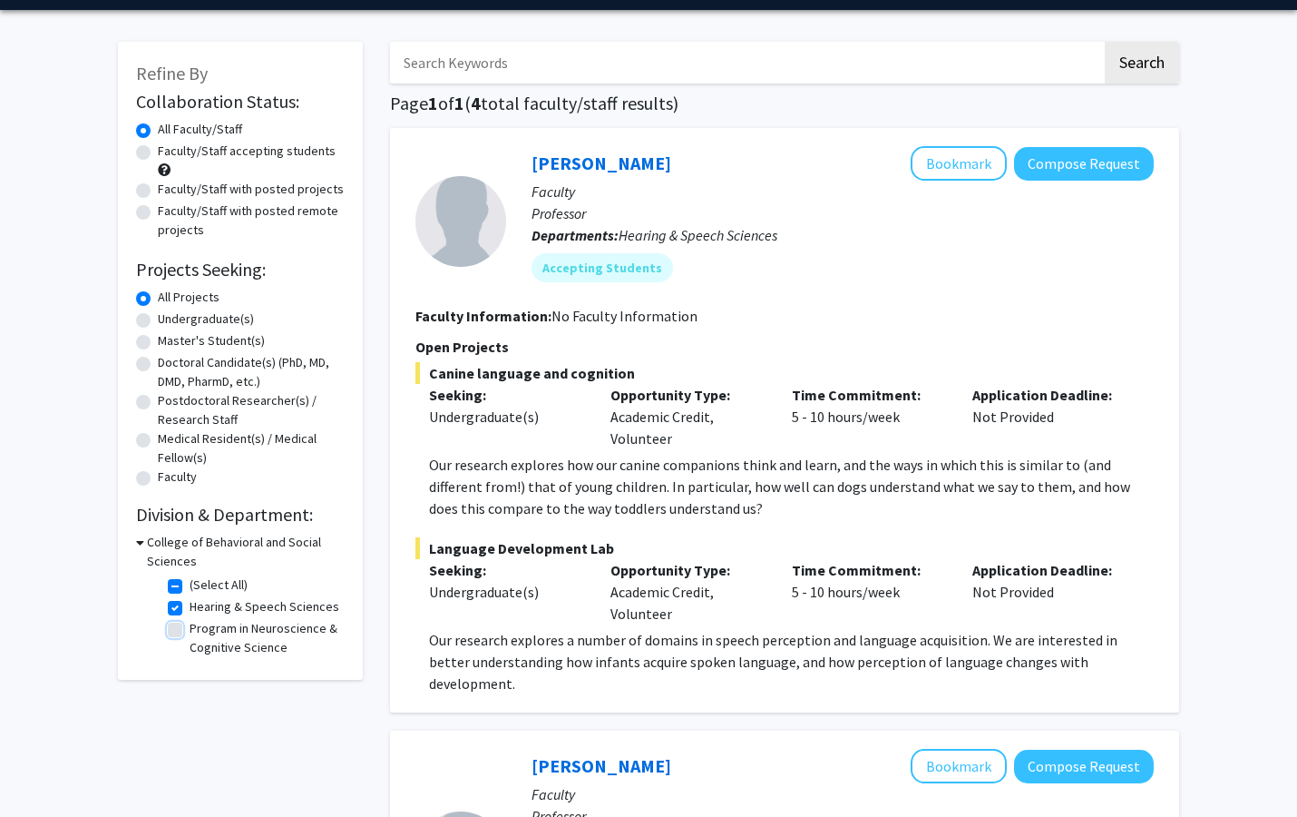
click at [190, 631] on input "Program in Neuroscience & Cognitive Science" at bounding box center [196, 625] width 12 height 12
checkbox input "true"
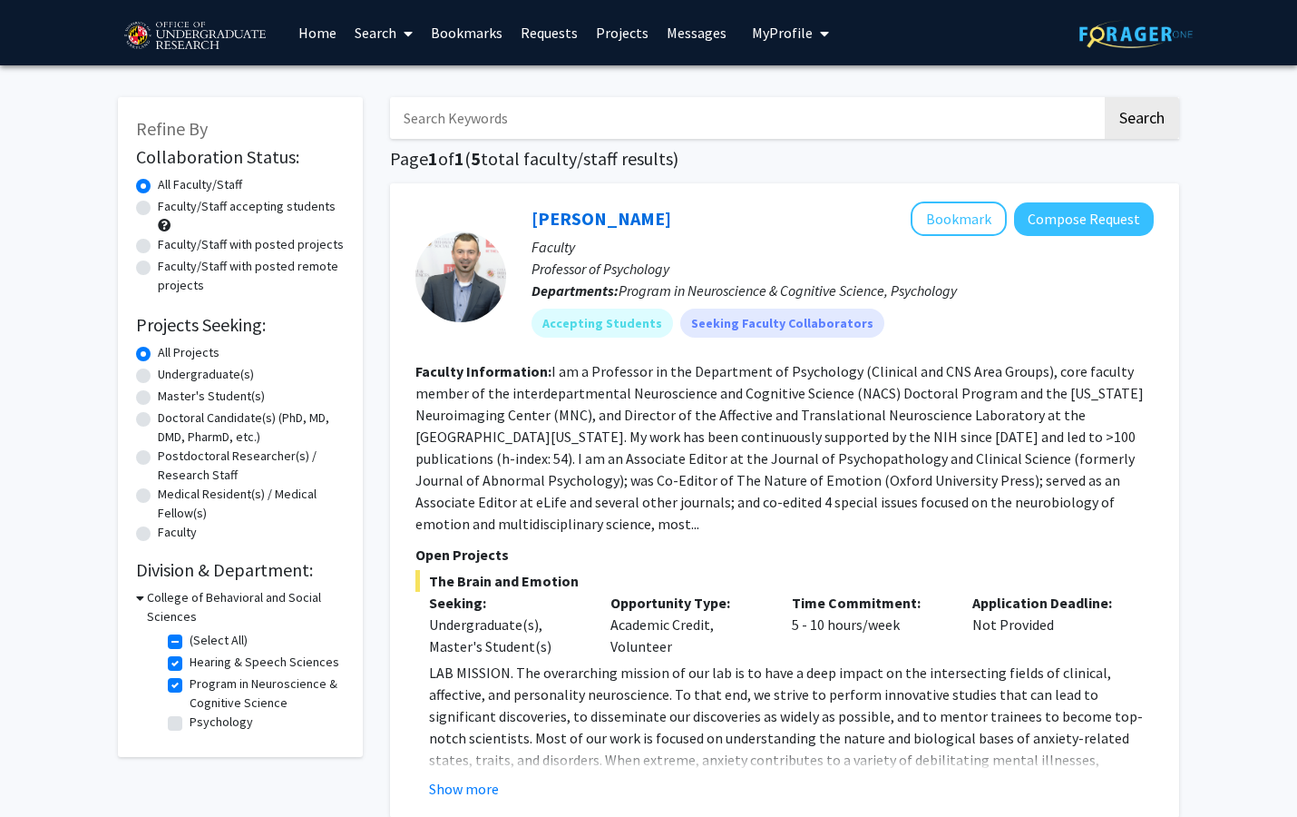
click at [190, 724] on label "Psychology" at bounding box center [222, 721] width 64 height 19
click at [190, 724] on input "Psychology" at bounding box center [196, 718] width 12 height 12
checkbox input "true"
drag, startPoint x: 481, startPoint y: 554, endPoint x: 639, endPoint y: 554, distance: 157.9
click at [639, 570] on span "The Brain and Emotion" at bounding box center [785, 581] width 738 height 22
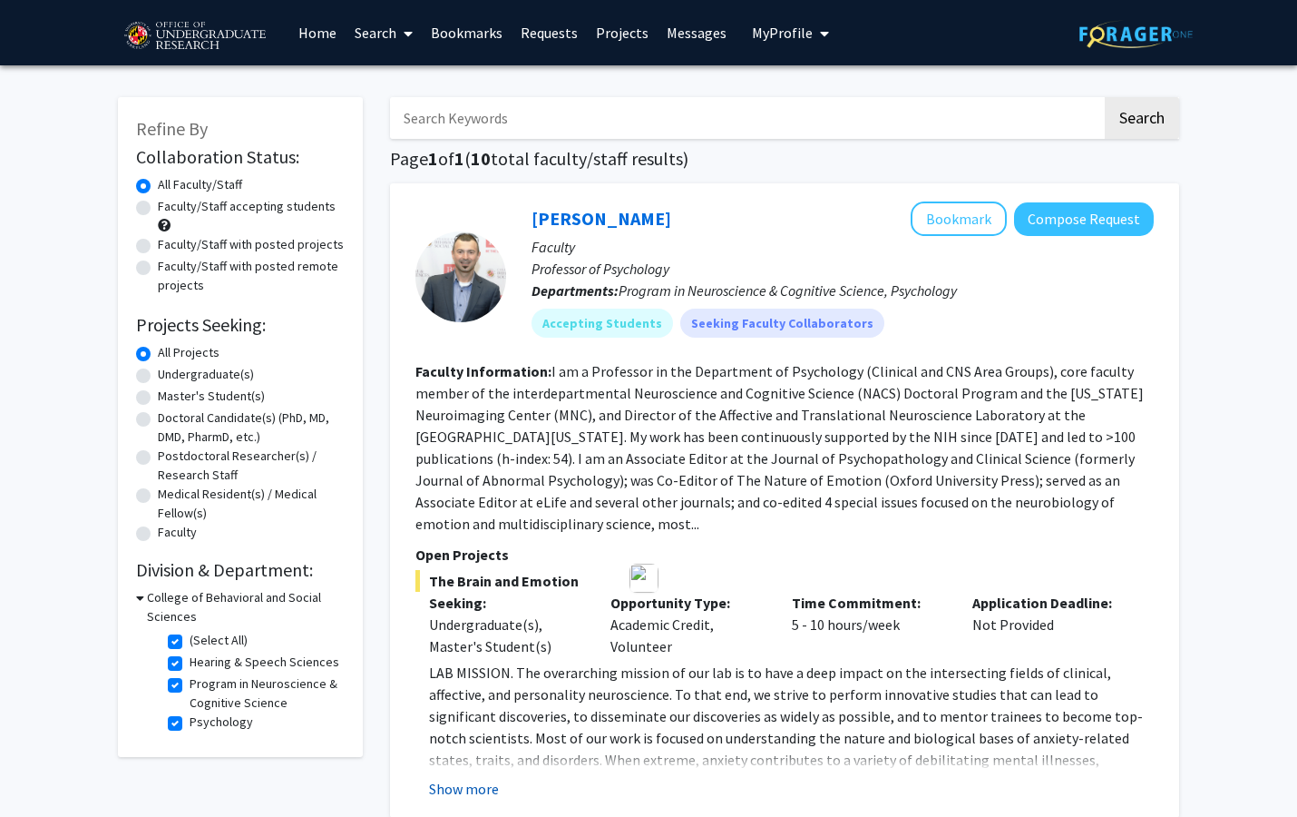
click at [466, 778] on button "Show more" at bounding box center [464, 789] width 70 height 22
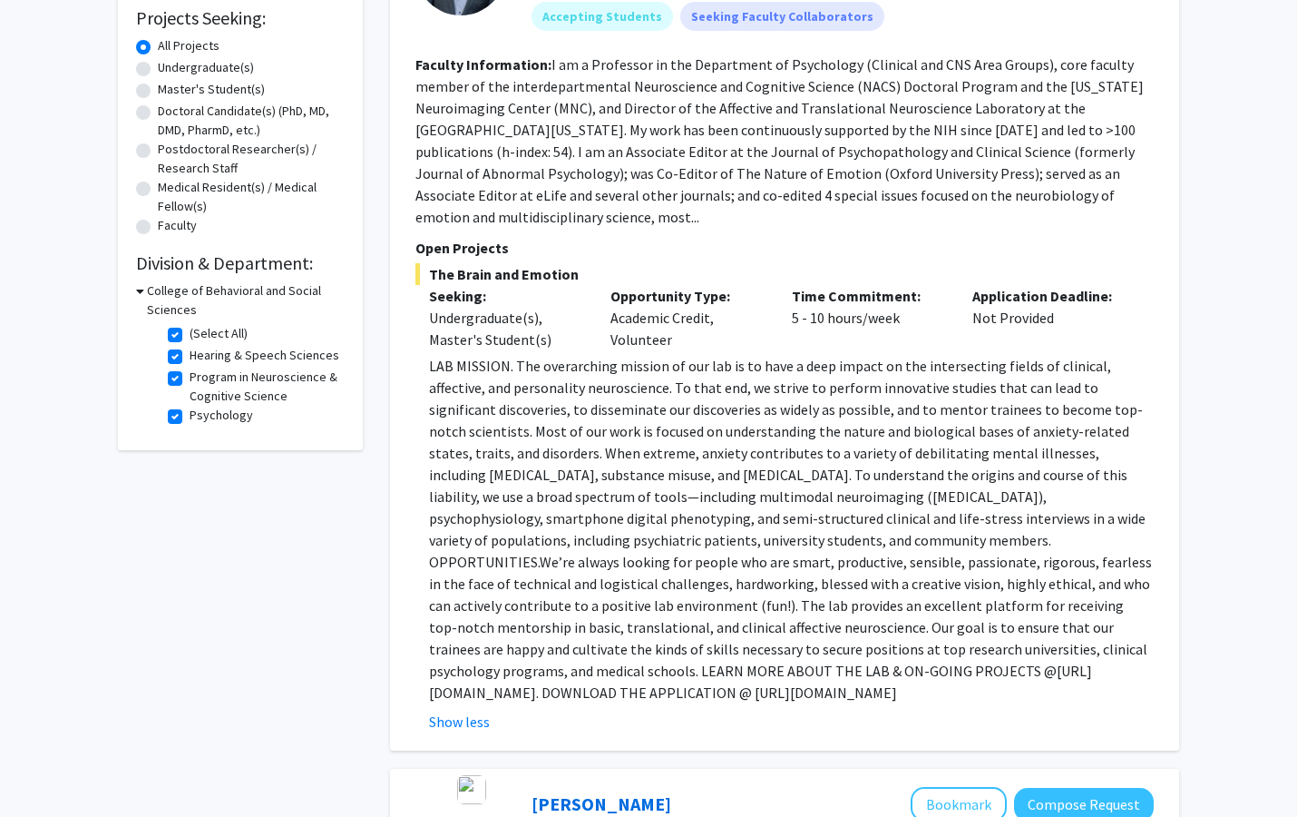
scroll to position [336, 0]
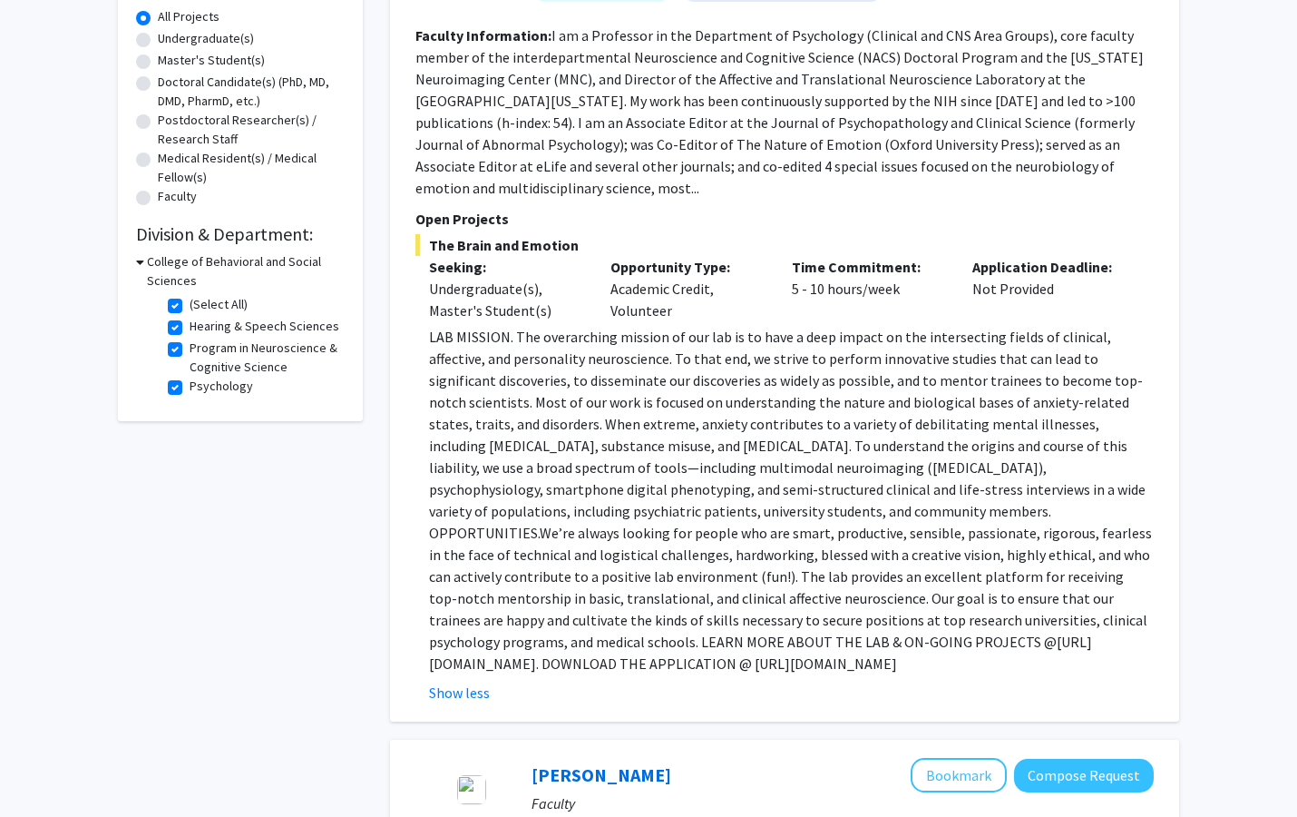
click at [693, 646] on p "LAB MISSION. The overarching mission of our lab is to have a deep impact on the…" at bounding box center [791, 500] width 725 height 348
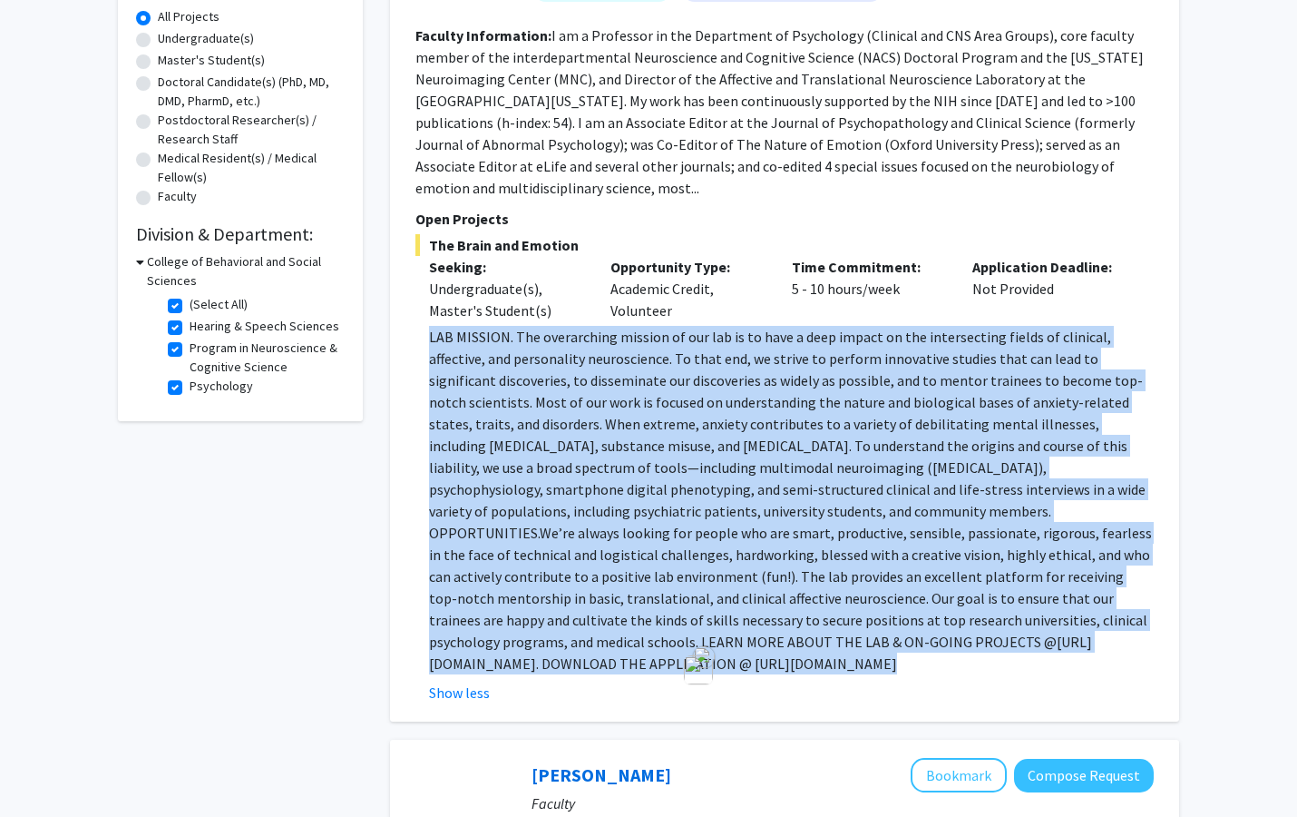
click at [693, 646] on p "LAB MISSION. The overarching mission of our lab is to have a deep impact on the…" at bounding box center [791, 500] width 725 height 348
click at [670, 646] on p "LAB MISSION. The overarching mission of our lab is to have a deep impact on the…" at bounding box center [791, 500] width 725 height 348
drag, startPoint x: 831, startPoint y: 644, endPoint x: 428, endPoint y: 631, distance: 403.0
click at [429, 631] on p "LAB MISSION. The overarching mission of our lab is to have a deep impact on the…" at bounding box center [791, 500] width 725 height 348
copy p "[URL][DOMAIN_NAME]"
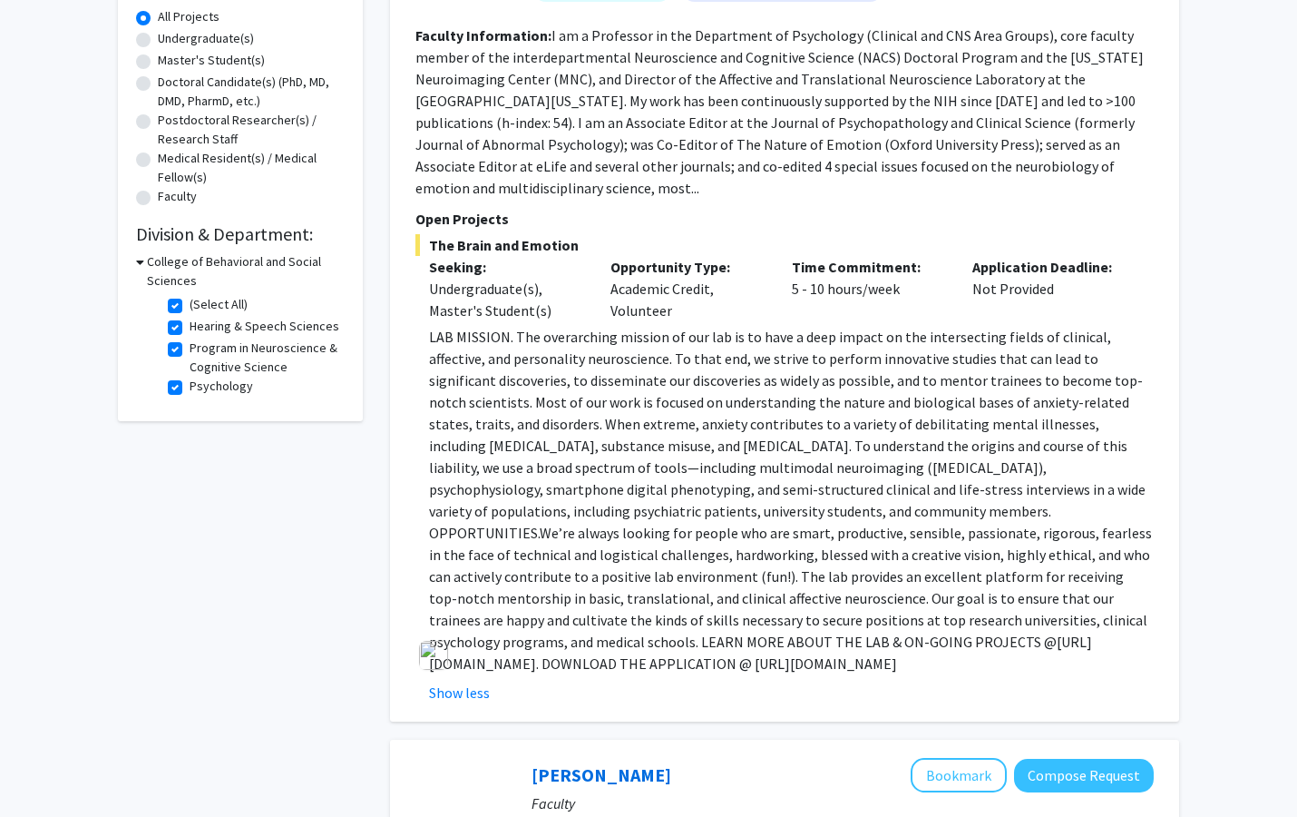
click at [582, 582] on span "We’re always looking for people who are smart, productive, sensible, passionate…" at bounding box center [790, 586] width 723 height 127
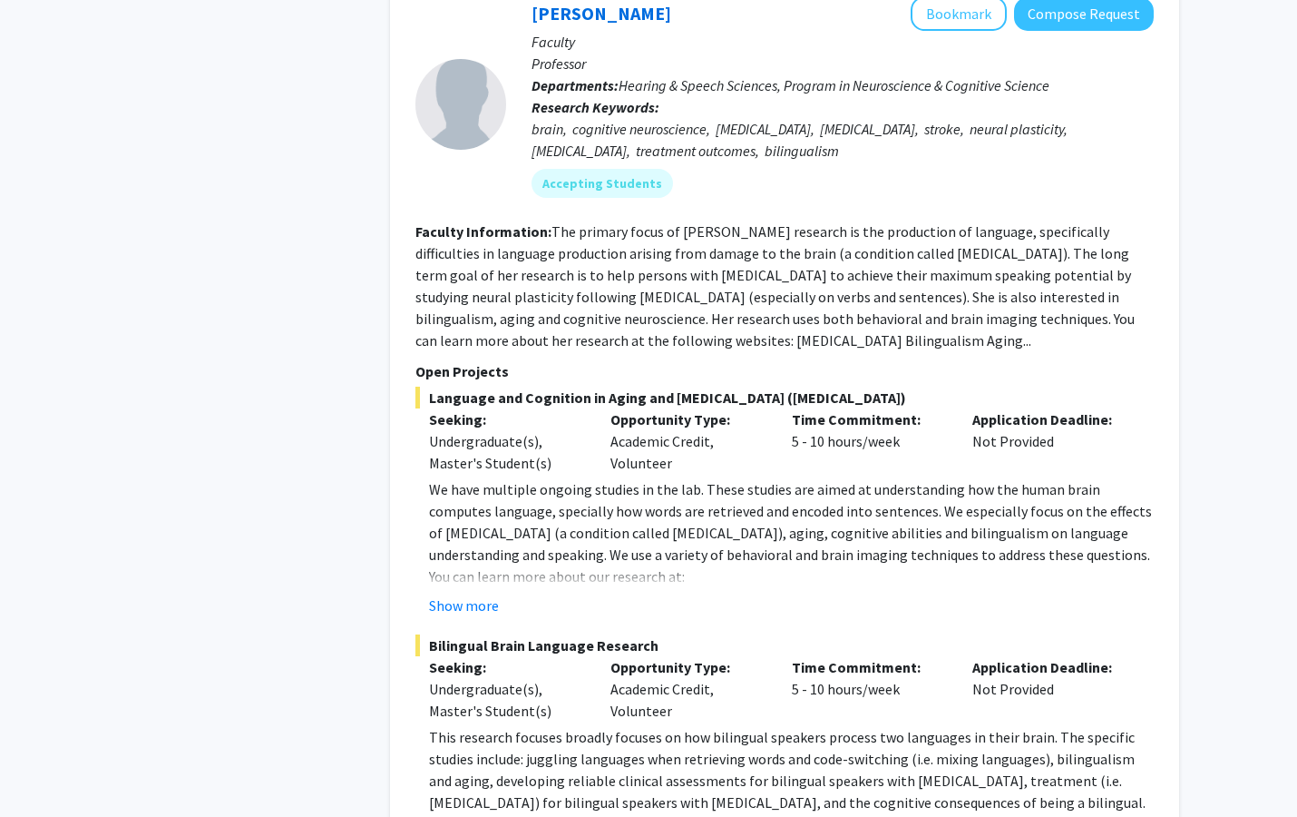
scroll to position [1212, 0]
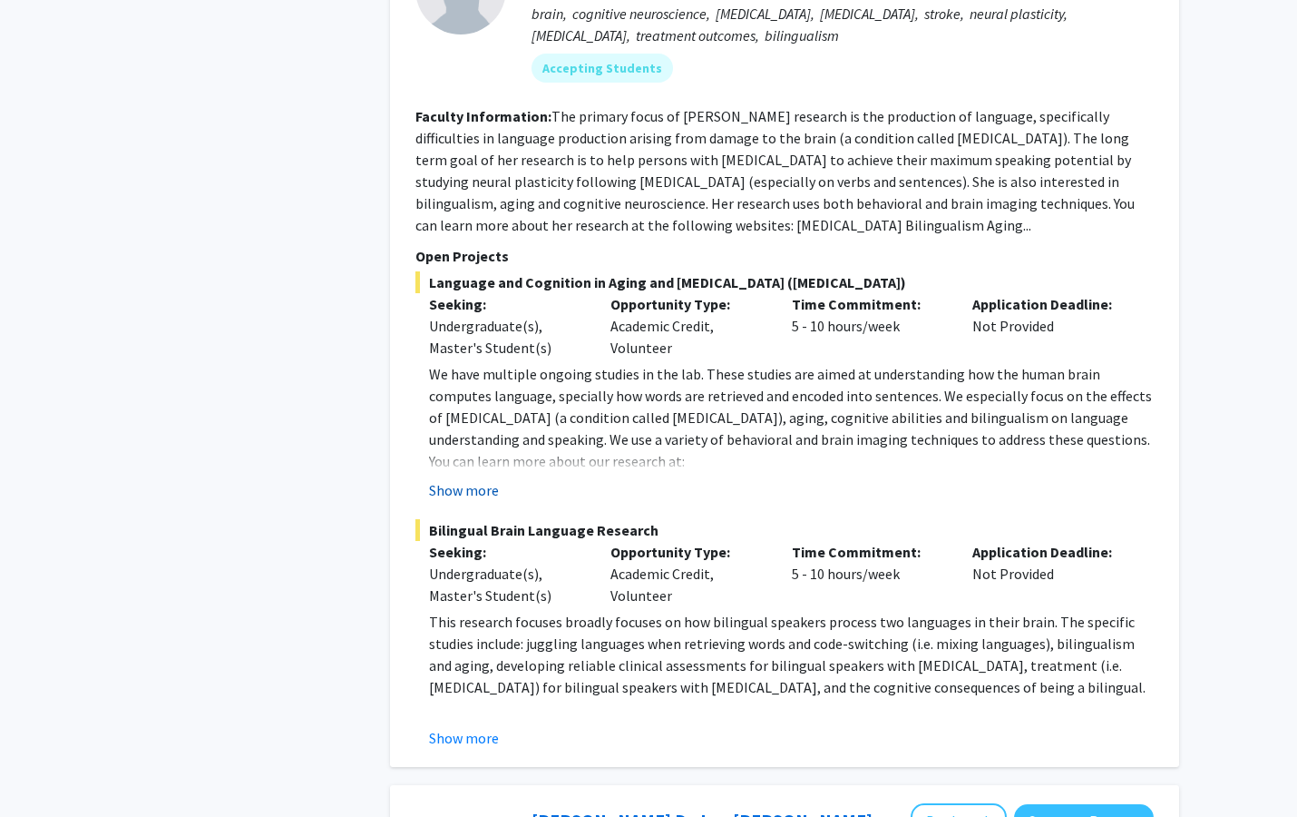
click at [465, 479] on button "Show more" at bounding box center [464, 490] width 70 height 22
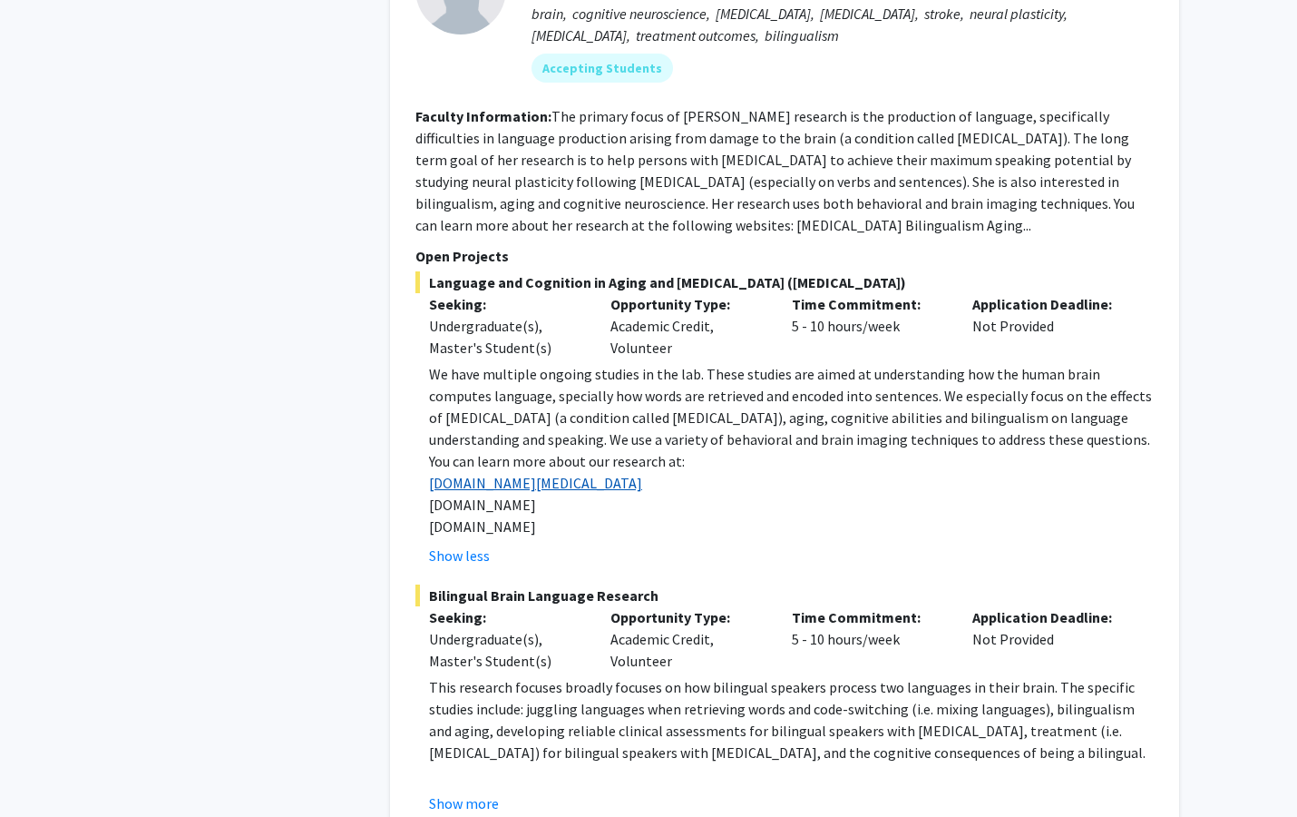
click at [482, 474] on link "[DOMAIN_NAME][MEDICAL_DATA]" at bounding box center [535, 483] width 213 height 18
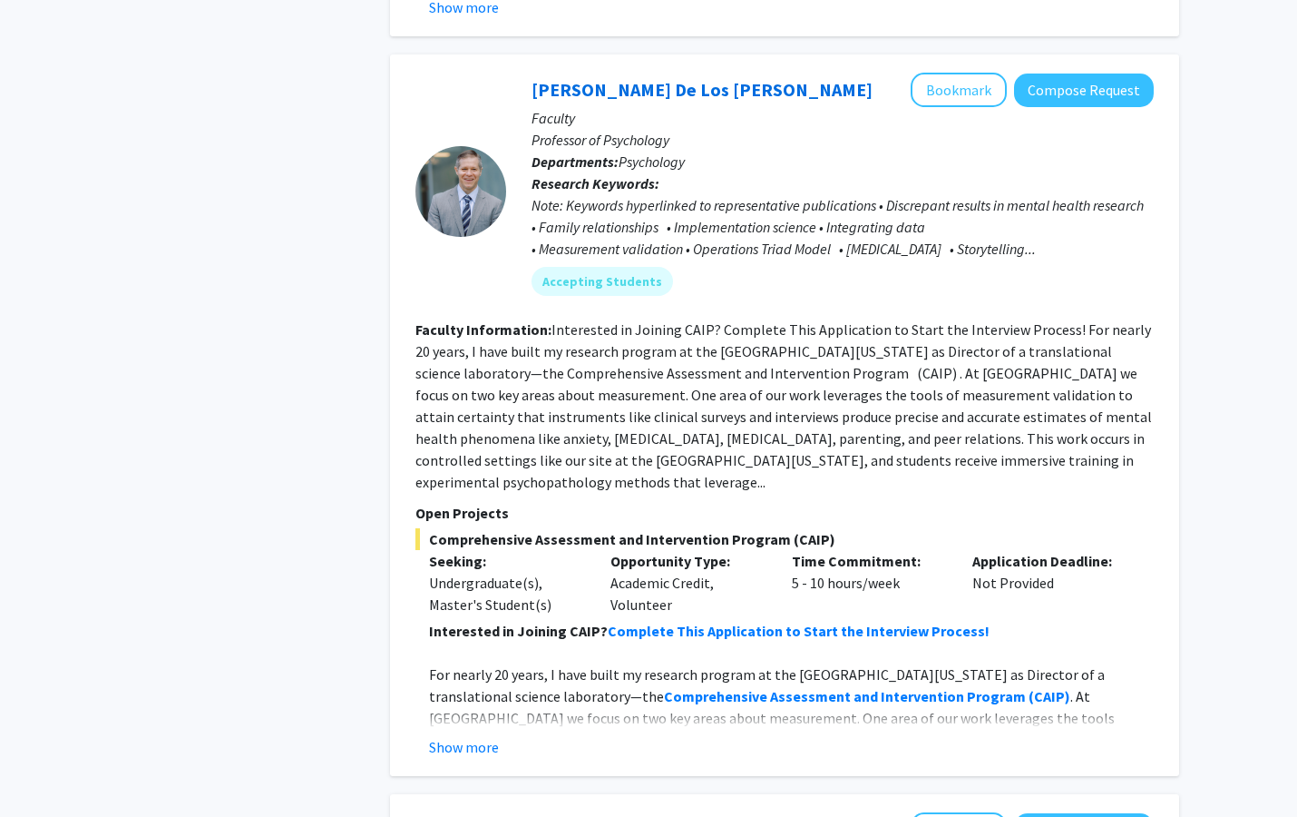
scroll to position [2010, 0]
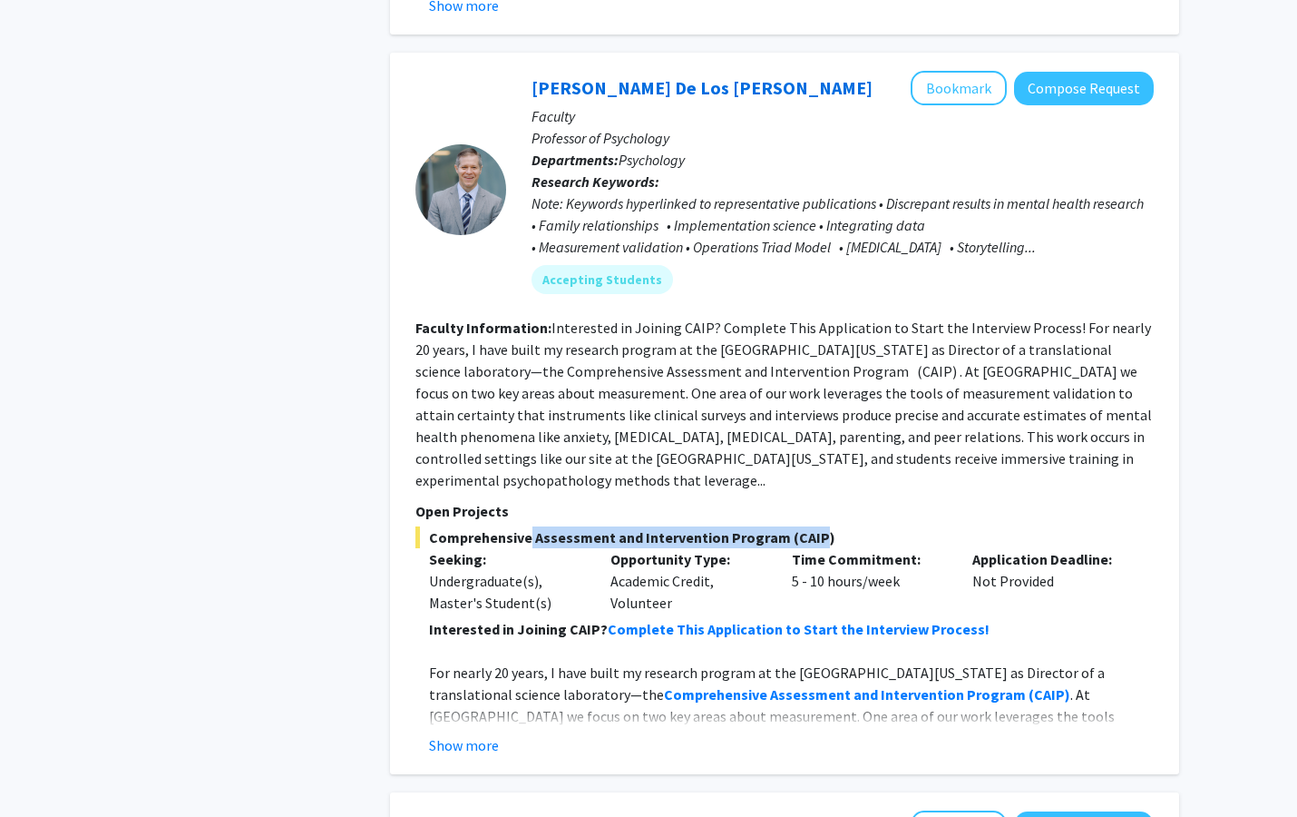
drag, startPoint x: 522, startPoint y: 491, endPoint x: 807, endPoint y: 491, distance: 285.8
click at [807, 526] on span "Comprehensive Assessment and Intervention Program (CAIP)" at bounding box center [785, 537] width 738 height 22
click at [738, 526] on span "Comprehensive Assessment and Intervention Program (CAIP)" at bounding box center [785, 537] width 738 height 22
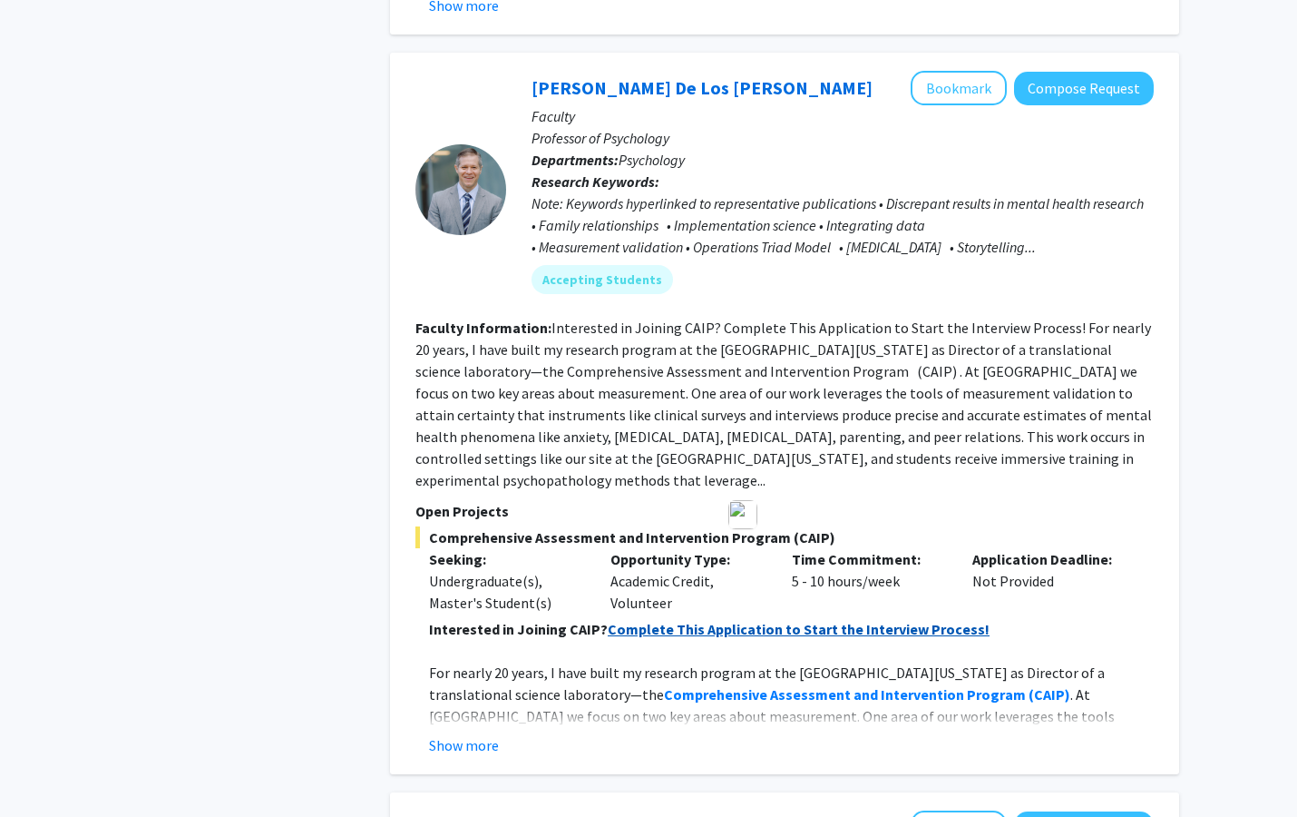
click at [719, 620] on strong "Complete This Application to Start the Interview Process!" at bounding box center [799, 629] width 382 height 18
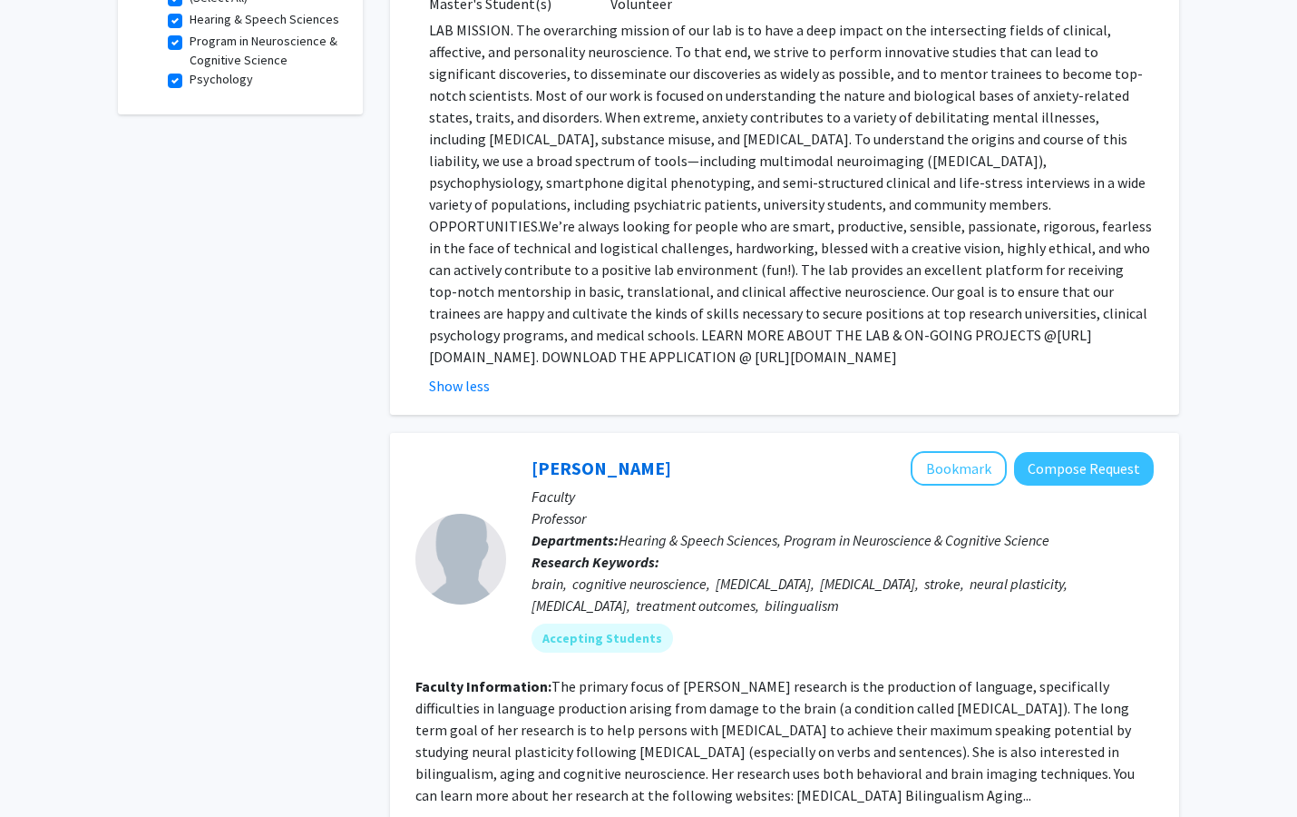
scroll to position [0, 0]
